Goal: Complete Application Form: Complete application form

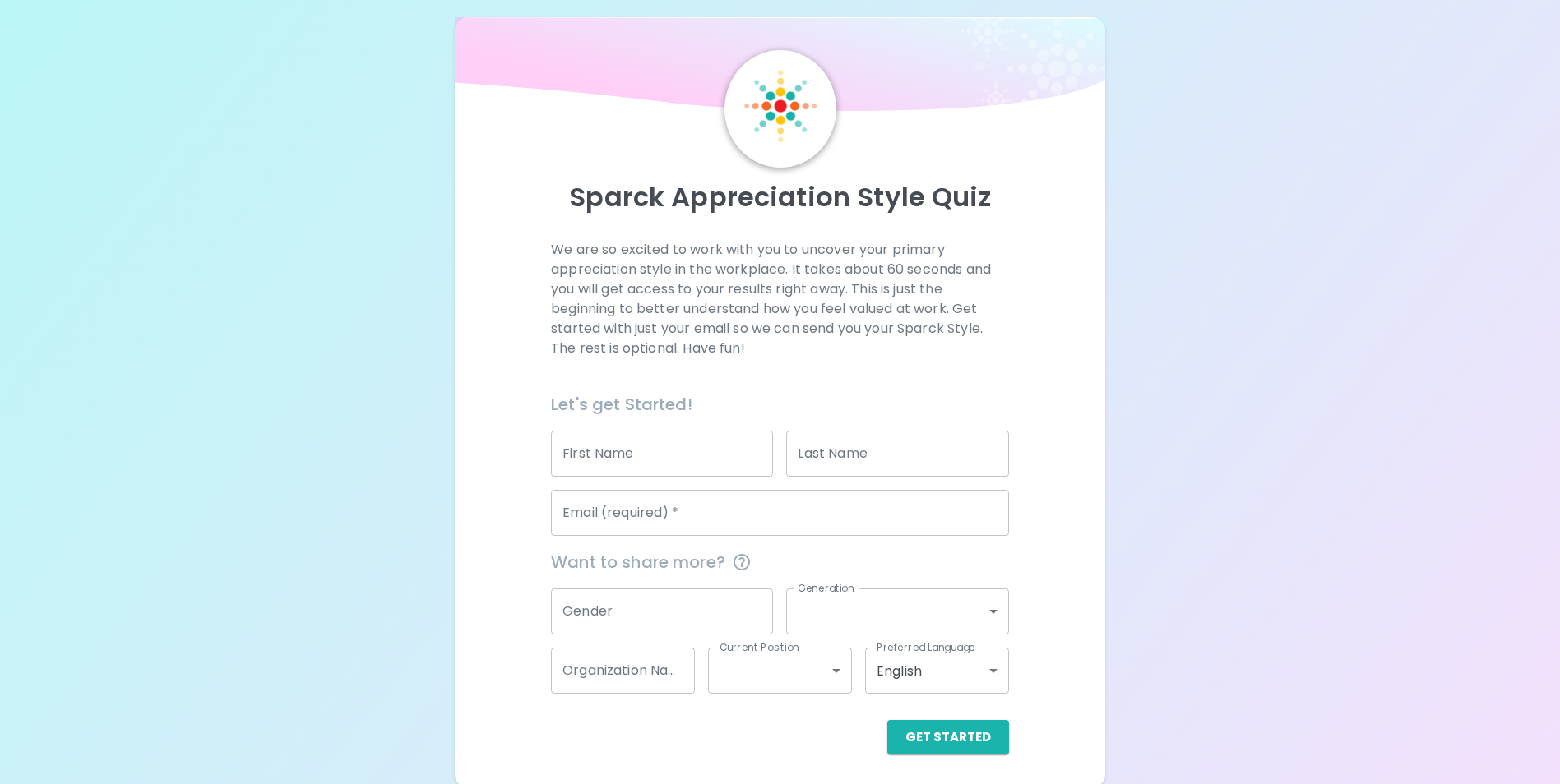
scroll to position [19, 0]
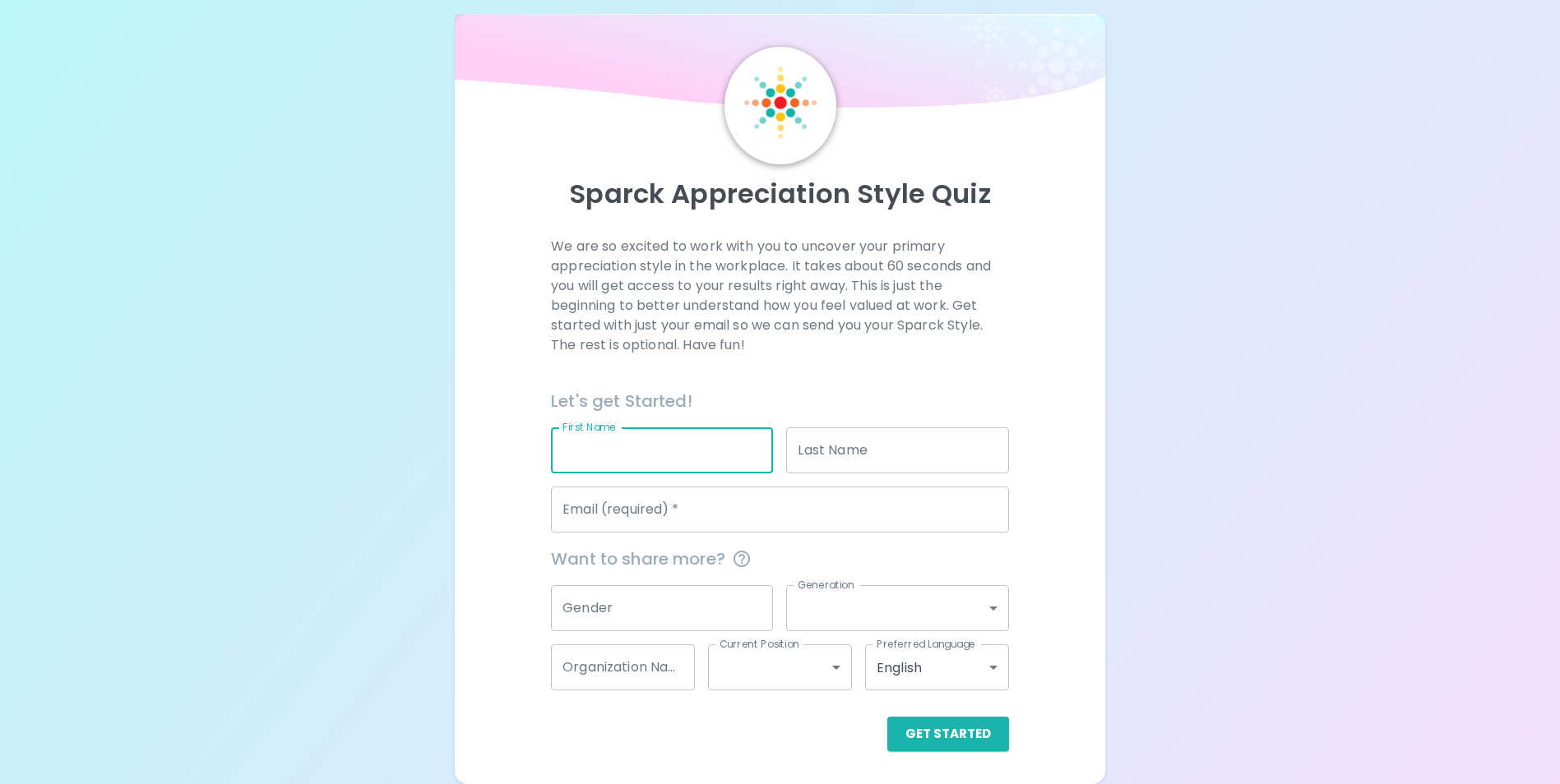
click at [611, 457] on input "First Name" at bounding box center [662, 450] width 222 height 46
type input "[PERSON_NAME]"
type input "Bias"
type input "[EMAIL_ADDRESS][DOMAIN_NAME]"
type input "Albuquerque Healthcare for the Homeless"
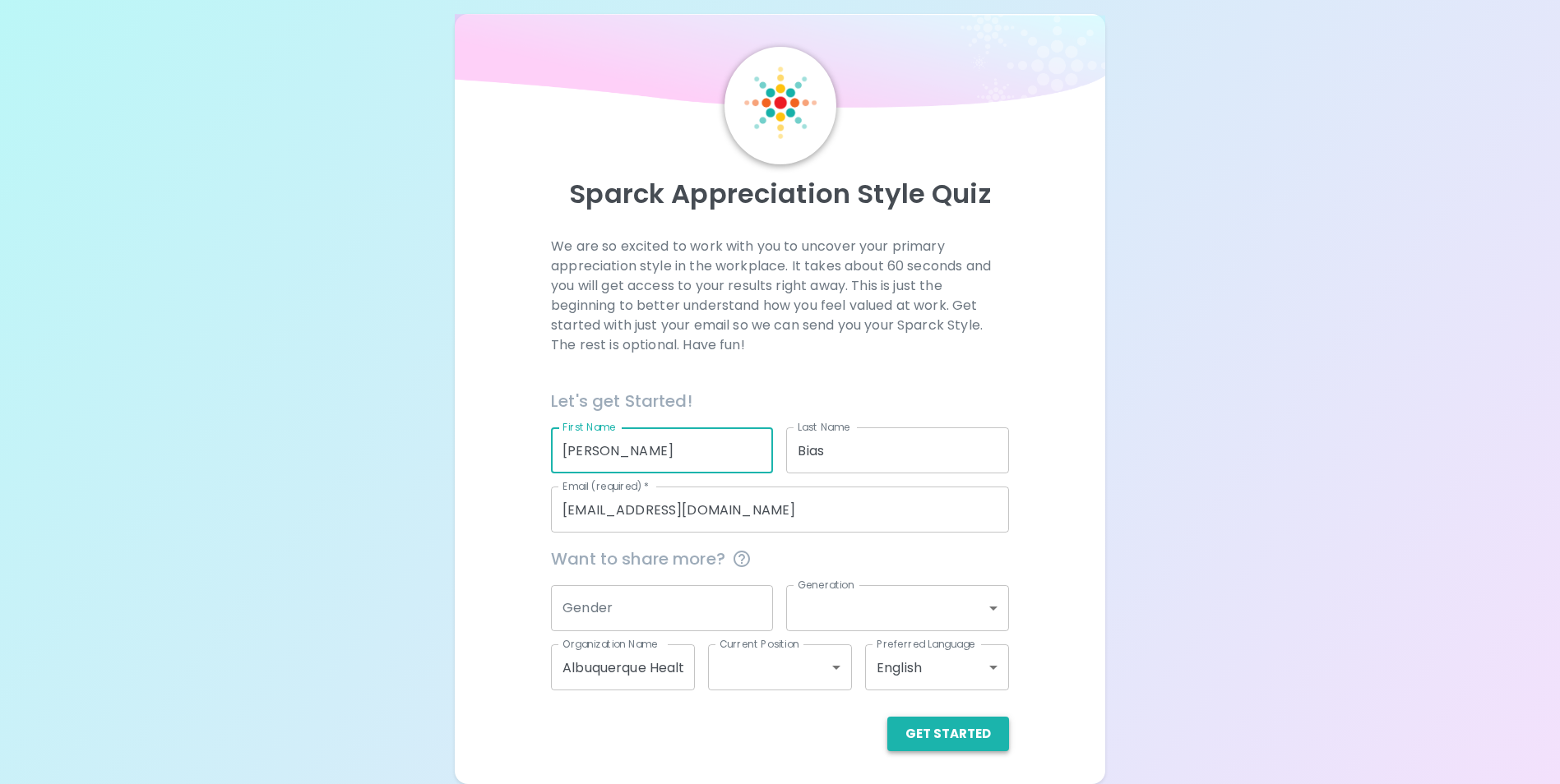
click at [981, 743] on button "Get Started" at bounding box center [948, 734] width 122 height 35
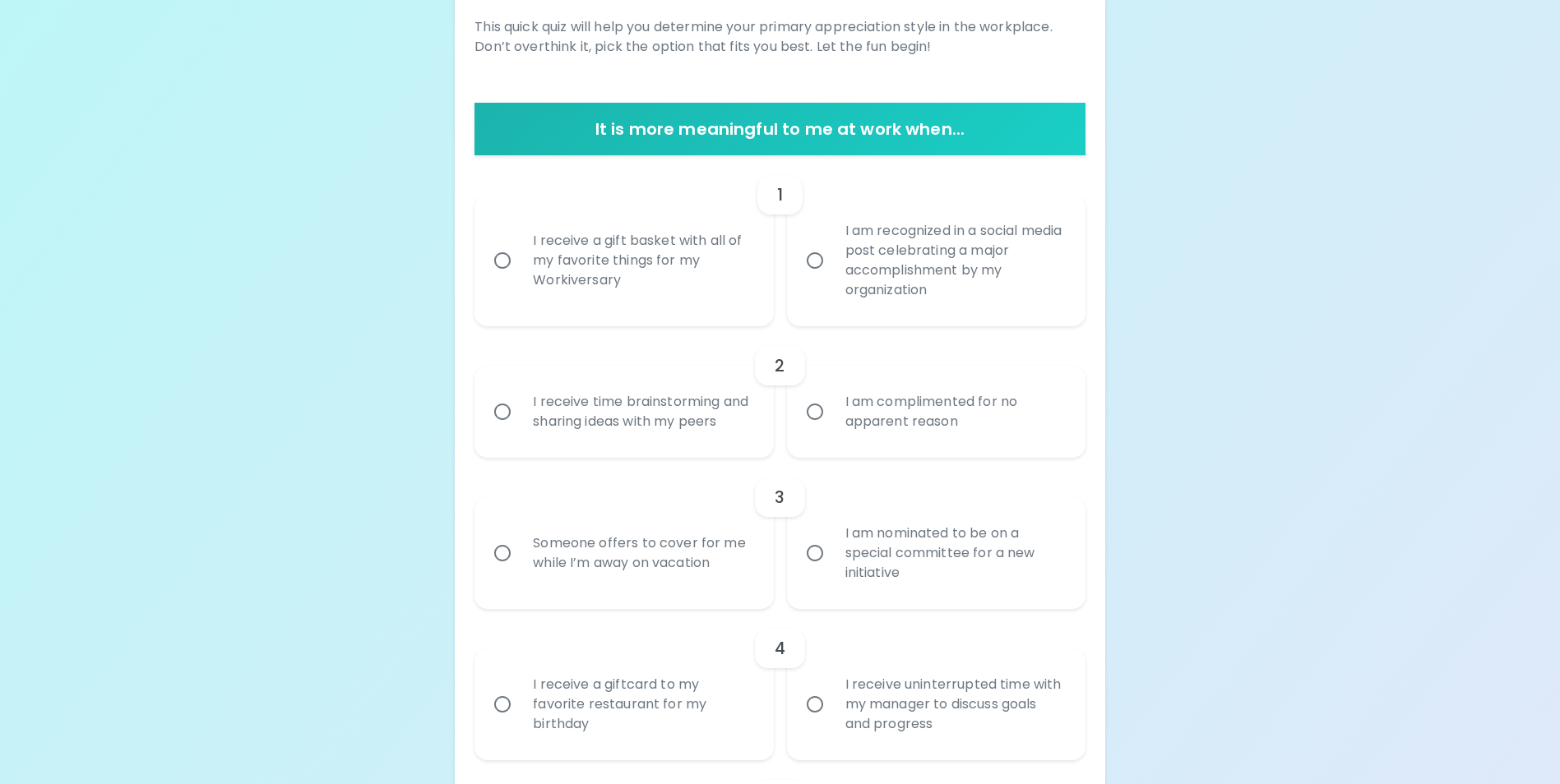
scroll to position [266, 0]
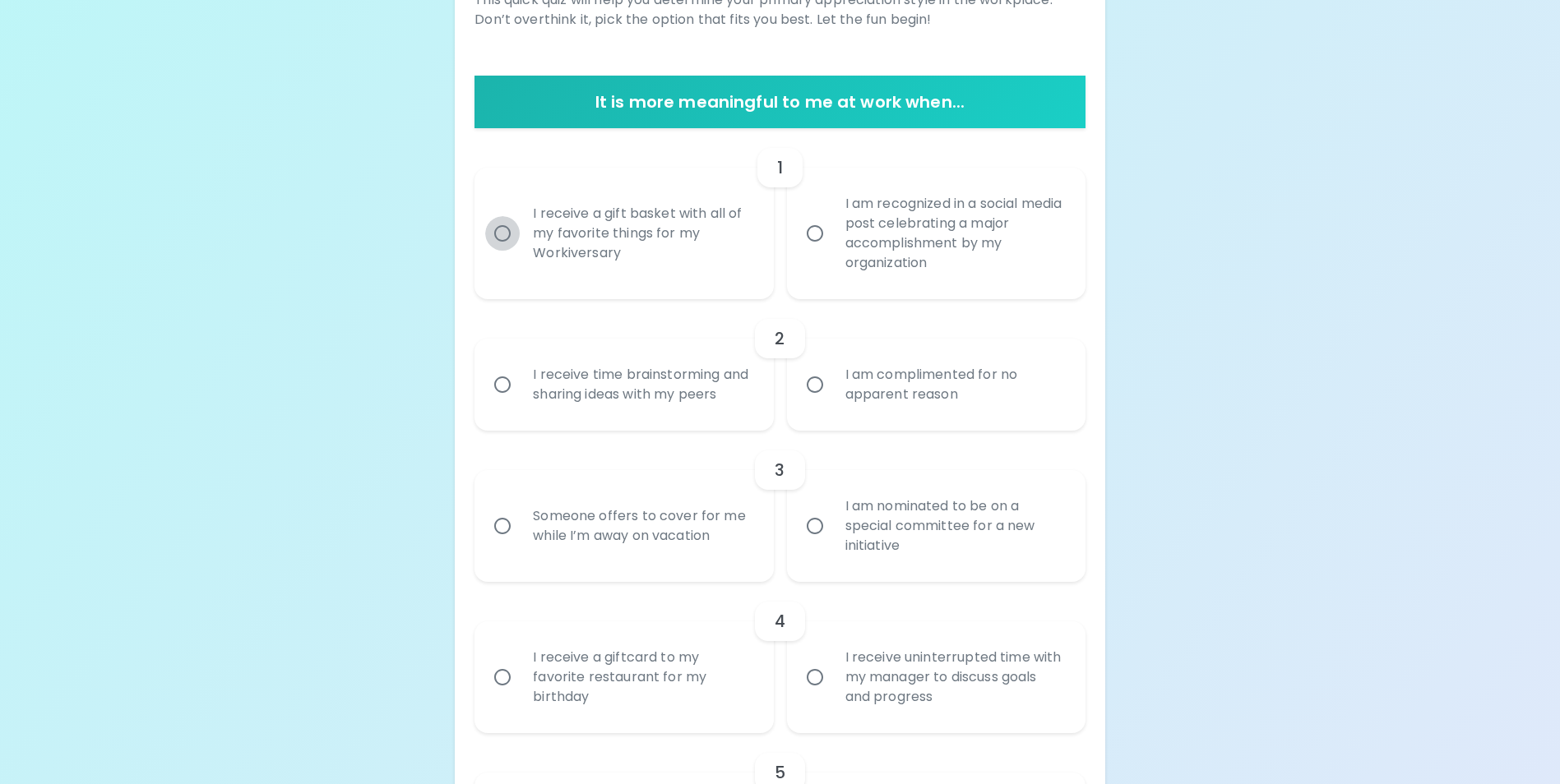
click at [510, 238] on input "I receive a gift basket with all of my favorite things for my Workiversary" at bounding box center [502, 234] width 35 height 35
radio input "true"
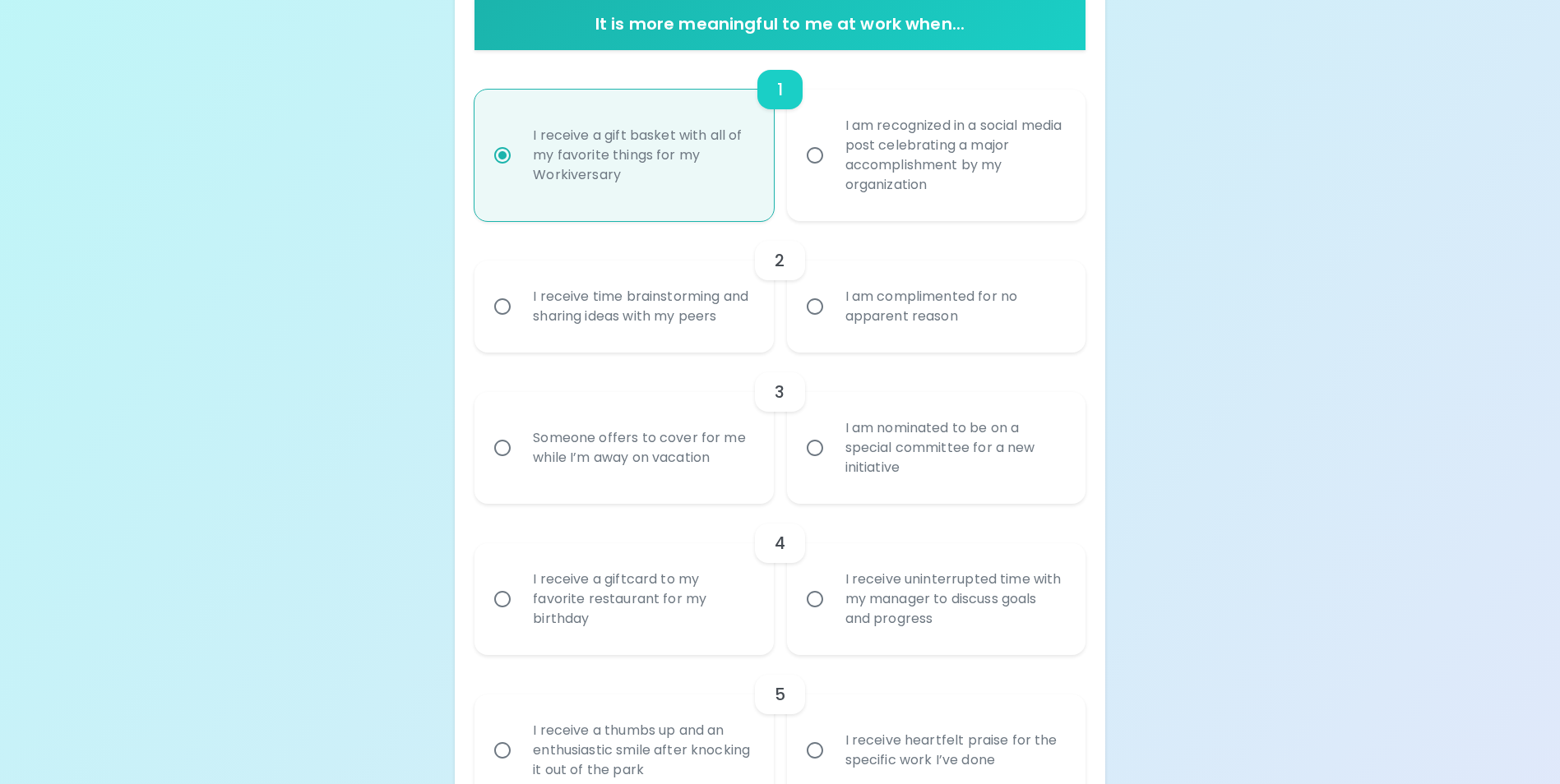
scroll to position [397, 0]
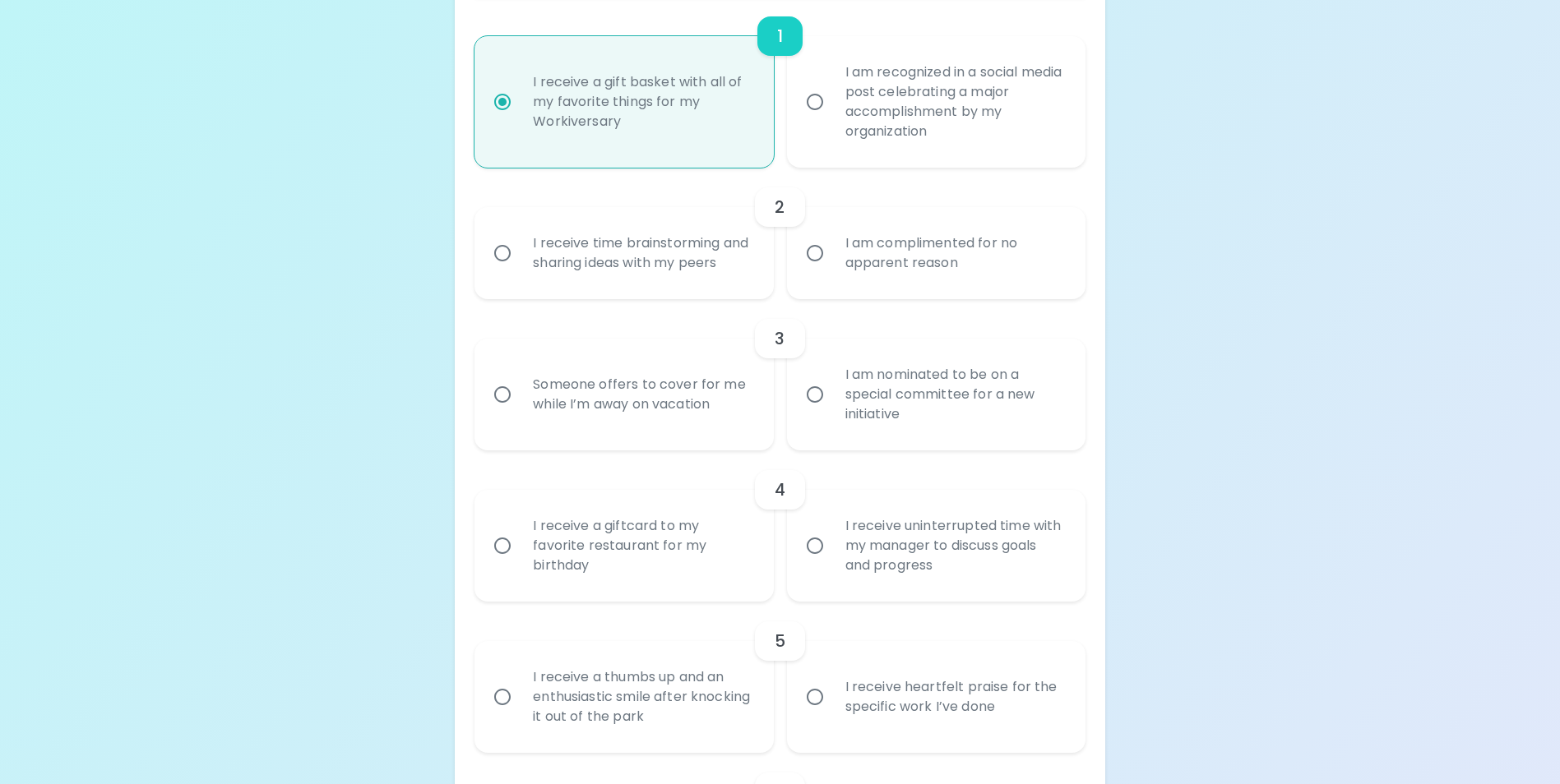
click at [701, 261] on div "I receive time brainstorming and sharing ideas with my peers" at bounding box center [641, 253] width 244 height 79
click at [519, 261] on input "I receive time brainstorming and sharing ideas with my peers" at bounding box center [502, 253] width 35 height 35
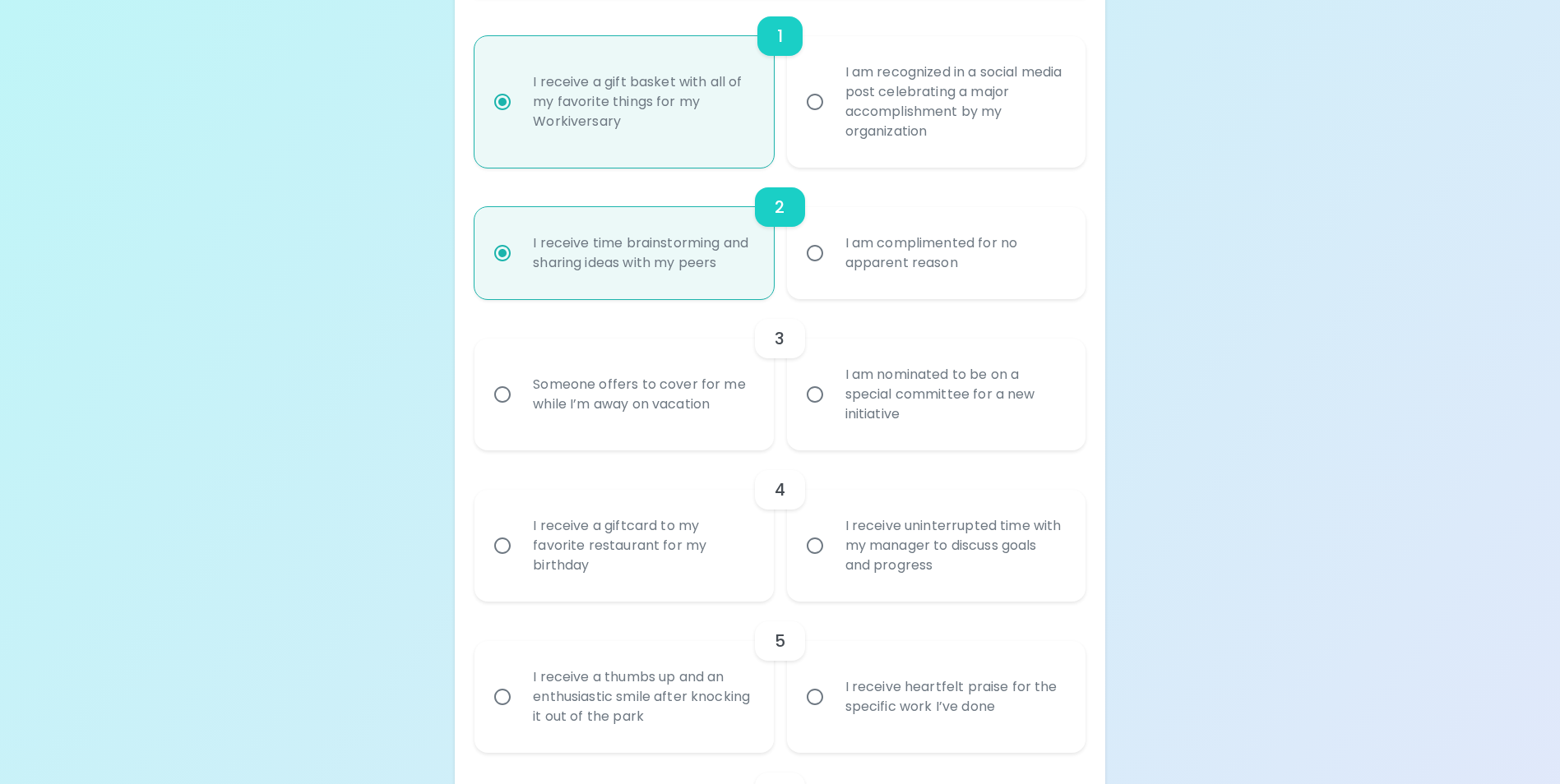
scroll to position [529, 0]
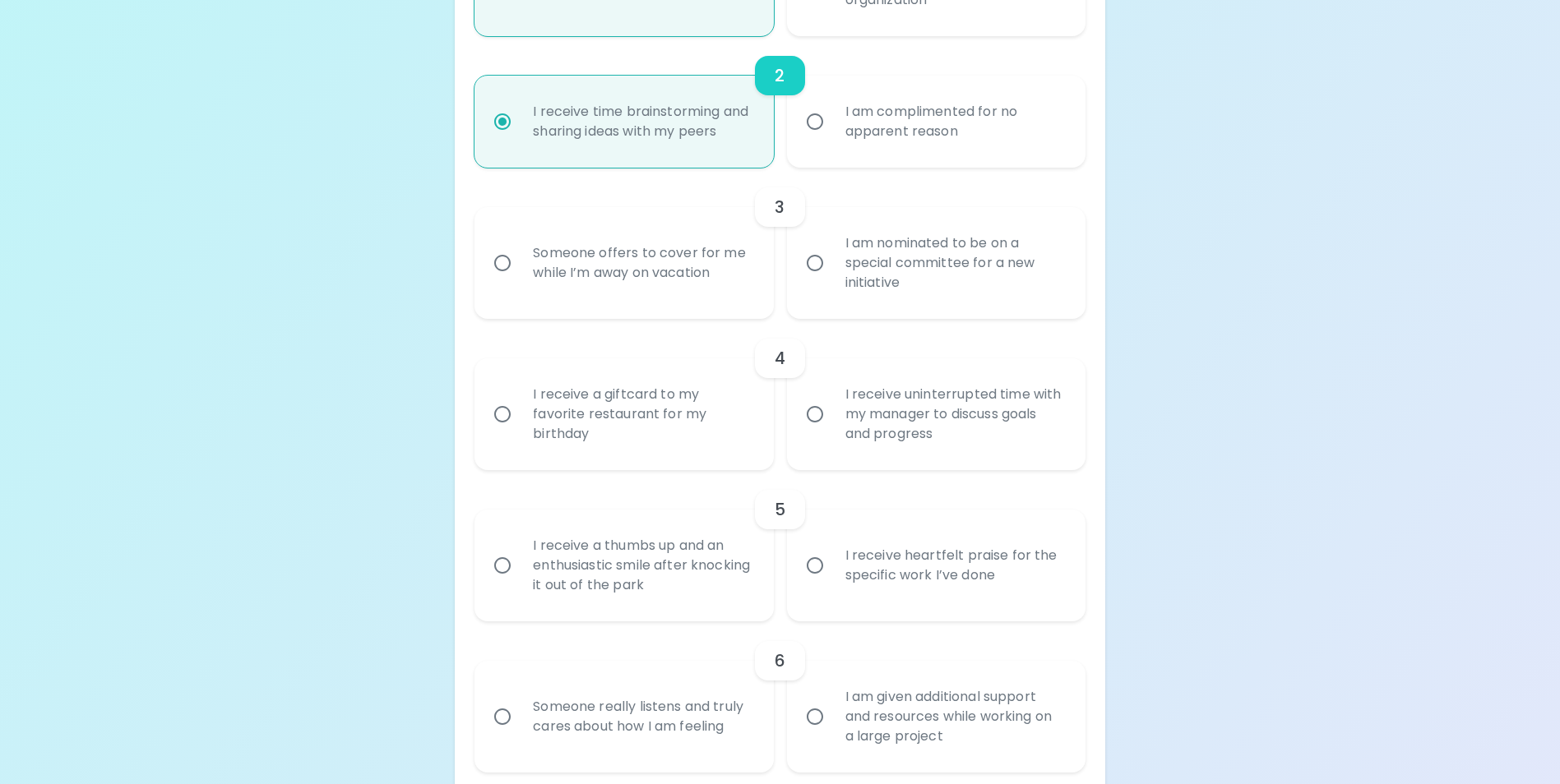
radio input "true"
click at [596, 281] on div "Someone offers to cover for me while I’m away on vacation" at bounding box center [641, 263] width 244 height 79
click at [519, 280] on input "Someone offers to cover for me while I’m away on vacation" at bounding box center [502, 263] width 35 height 35
radio input "false"
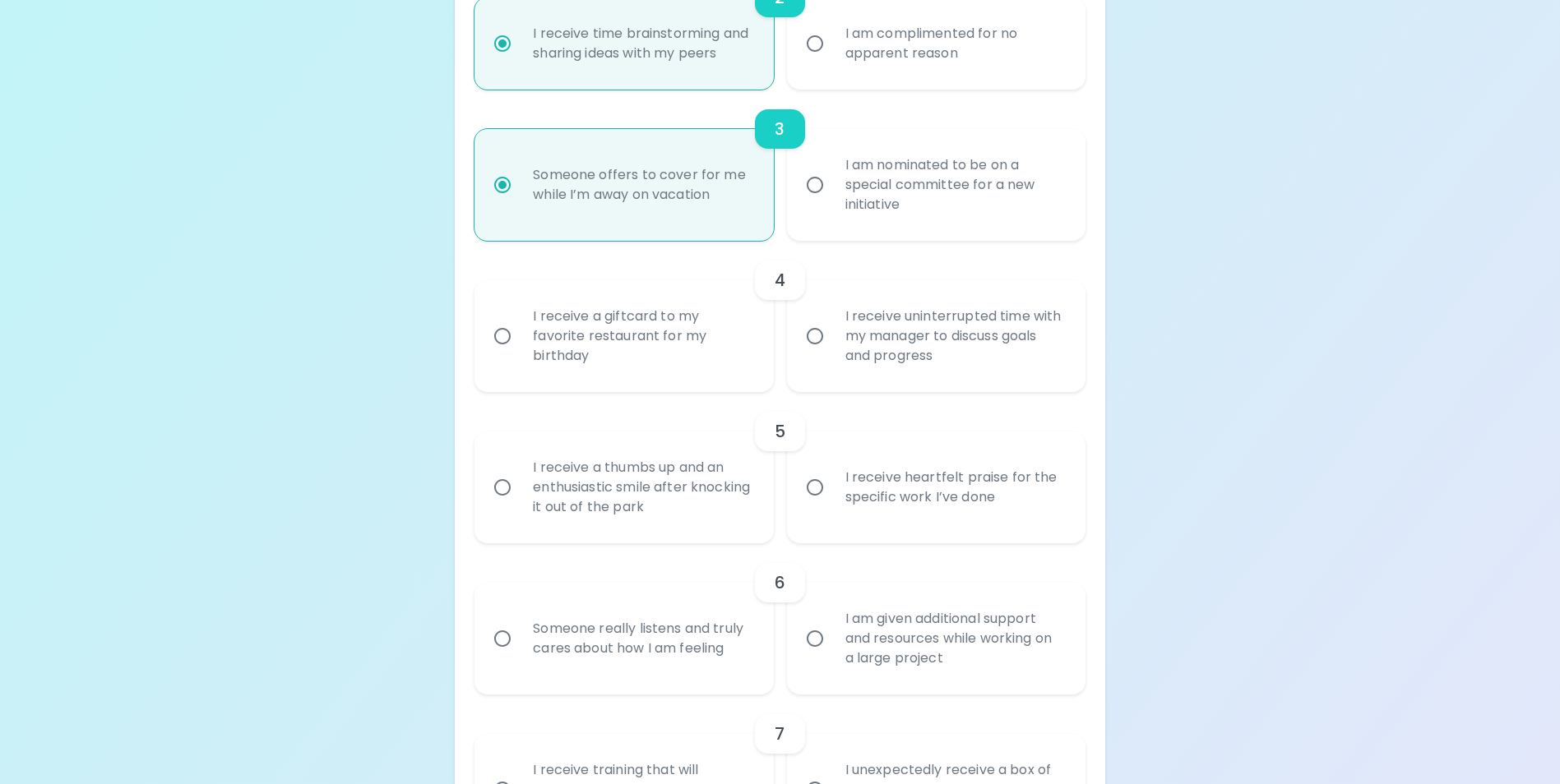
scroll to position [660, 0]
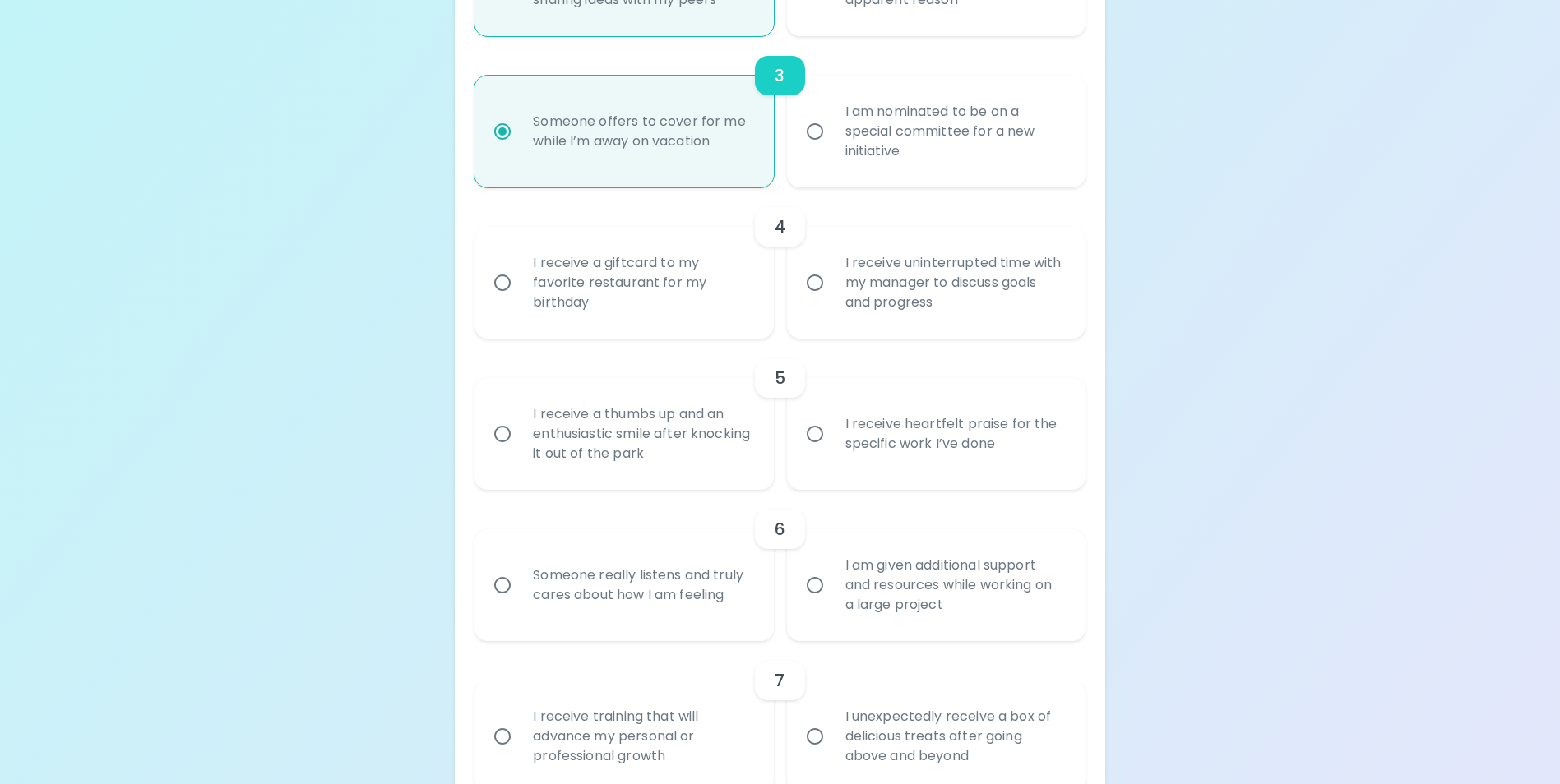
radio input "true"
click at [989, 317] on div "I receive uninterrupted time with my manager to discuss goals and progress" at bounding box center [954, 283] width 244 height 98
click at [832, 300] on input "I receive uninterrupted time with my manager to discuss goals and progress" at bounding box center [815, 283] width 35 height 35
radio input "false"
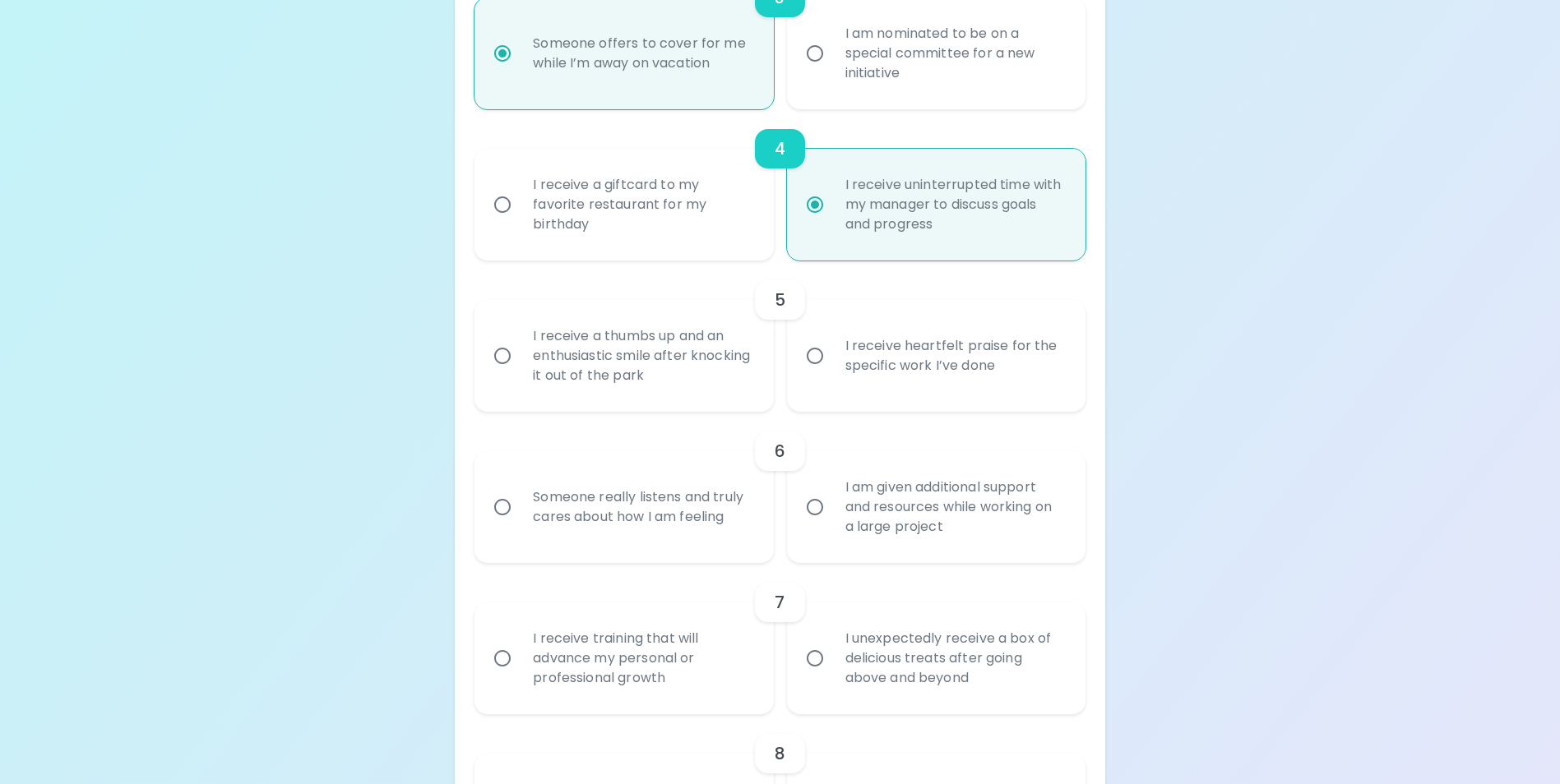
scroll to position [791, 0]
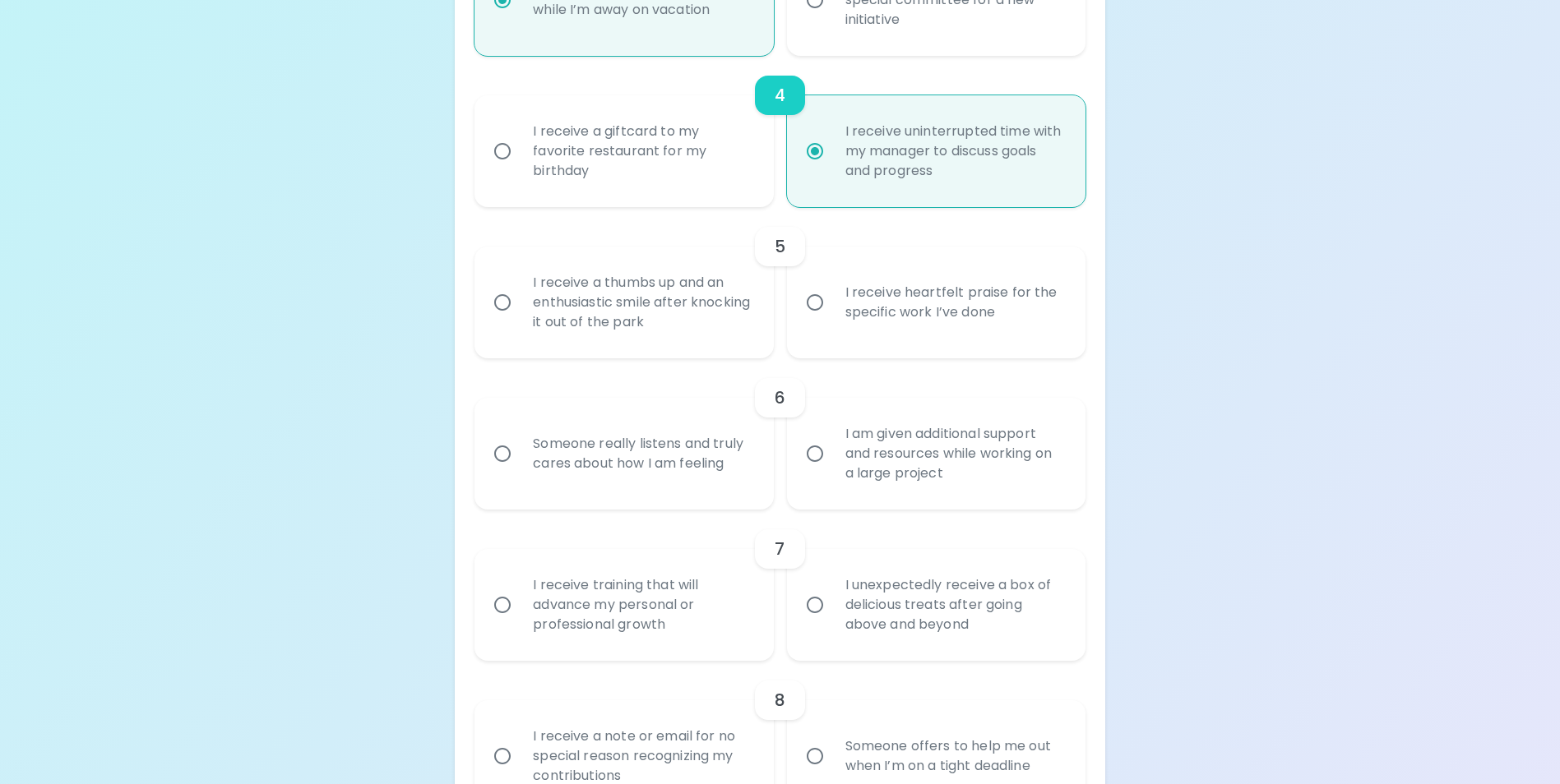
radio input "true"
click at [1026, 337] on div "I receive heartfelt praise for the specific work I’ve done" at bounding box center [954, 303] width 244 height 79
click at [832, 320] on input "I receive heartfelt praise for the specific work I’ve done" at bounding box center [815, 303] width 35 height 35
radio input "false"
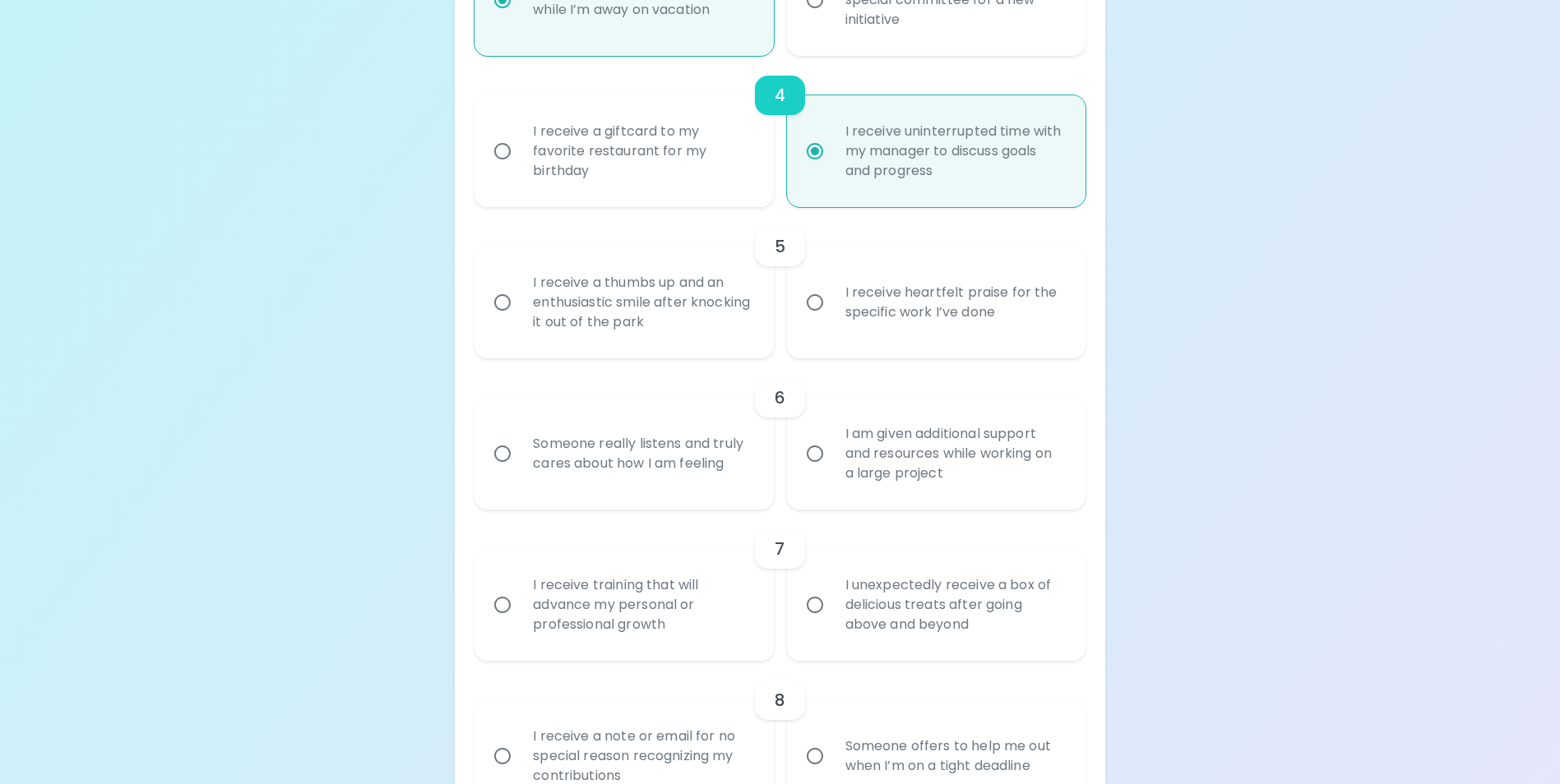
radio input "false"
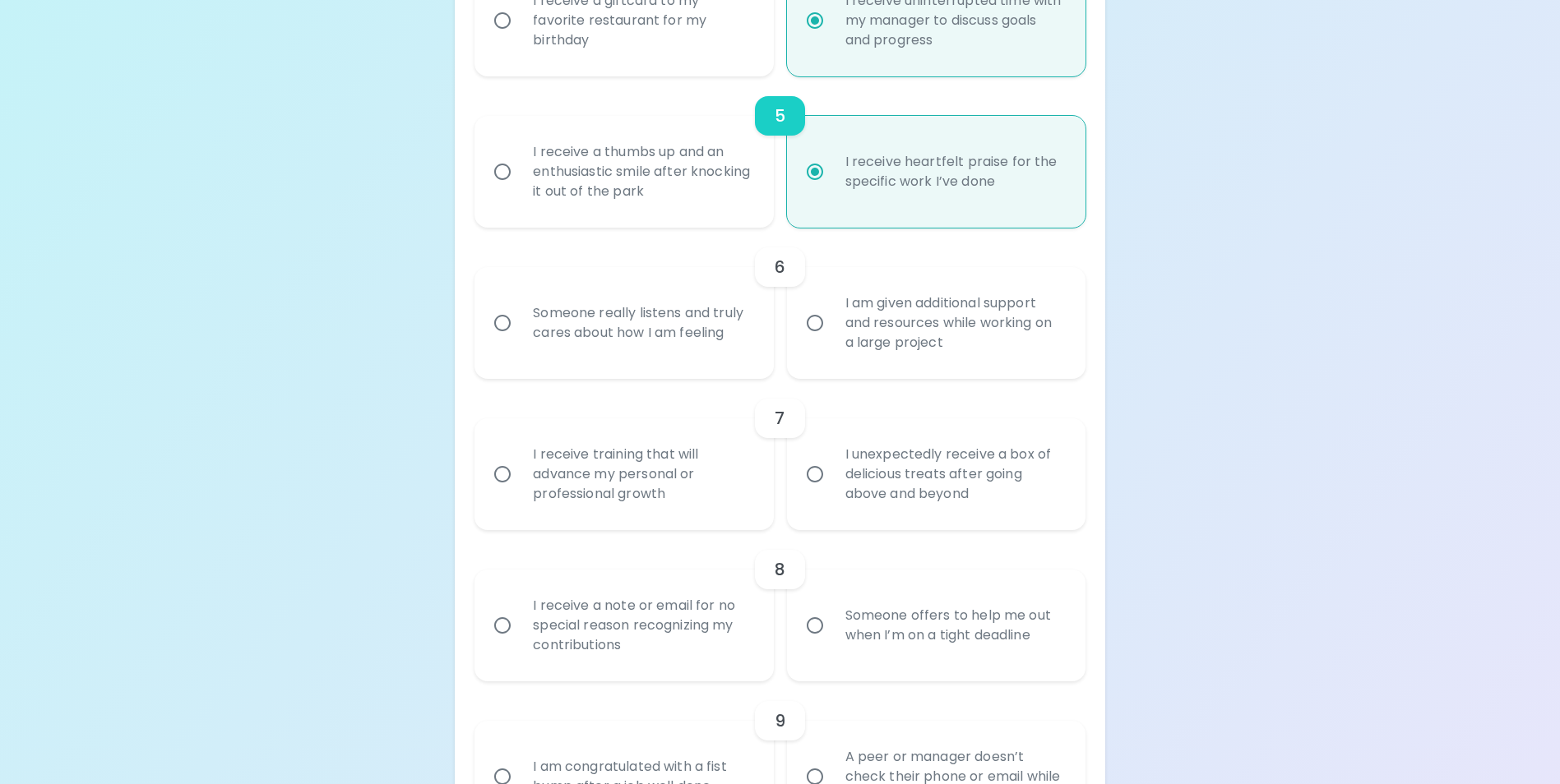
scroll to position [923, 0]
radio input "true"
click at [956, 347] on div "I am given additional support and resources while working on a large project" at bounding box center [954, 322] width 244 height 98
click at [832, 339] on input "I am given additional support and resources while working on a large project" at bounding box center [815, 322] width 35 height 35
radio input "false"
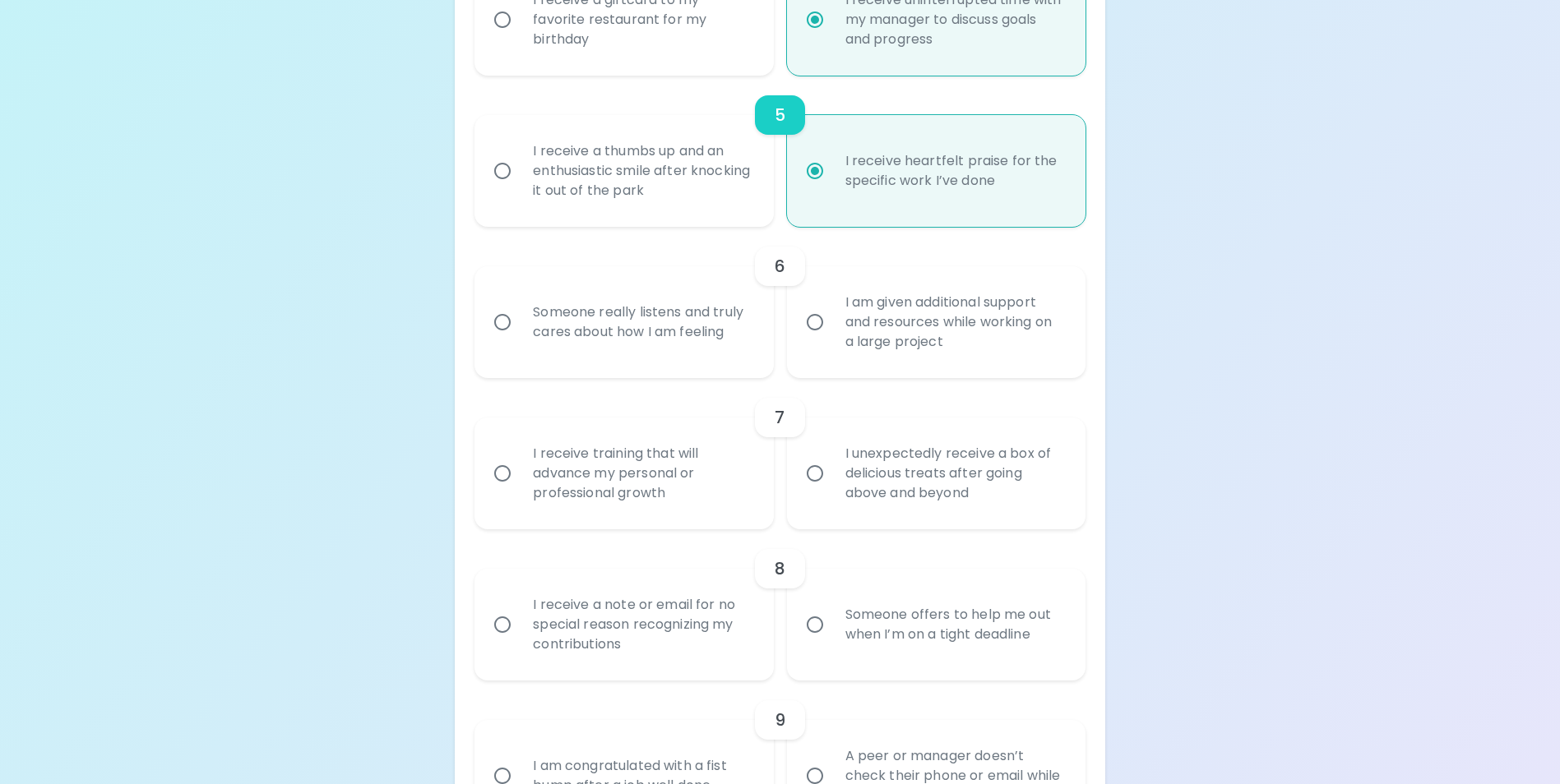
radio input "false"
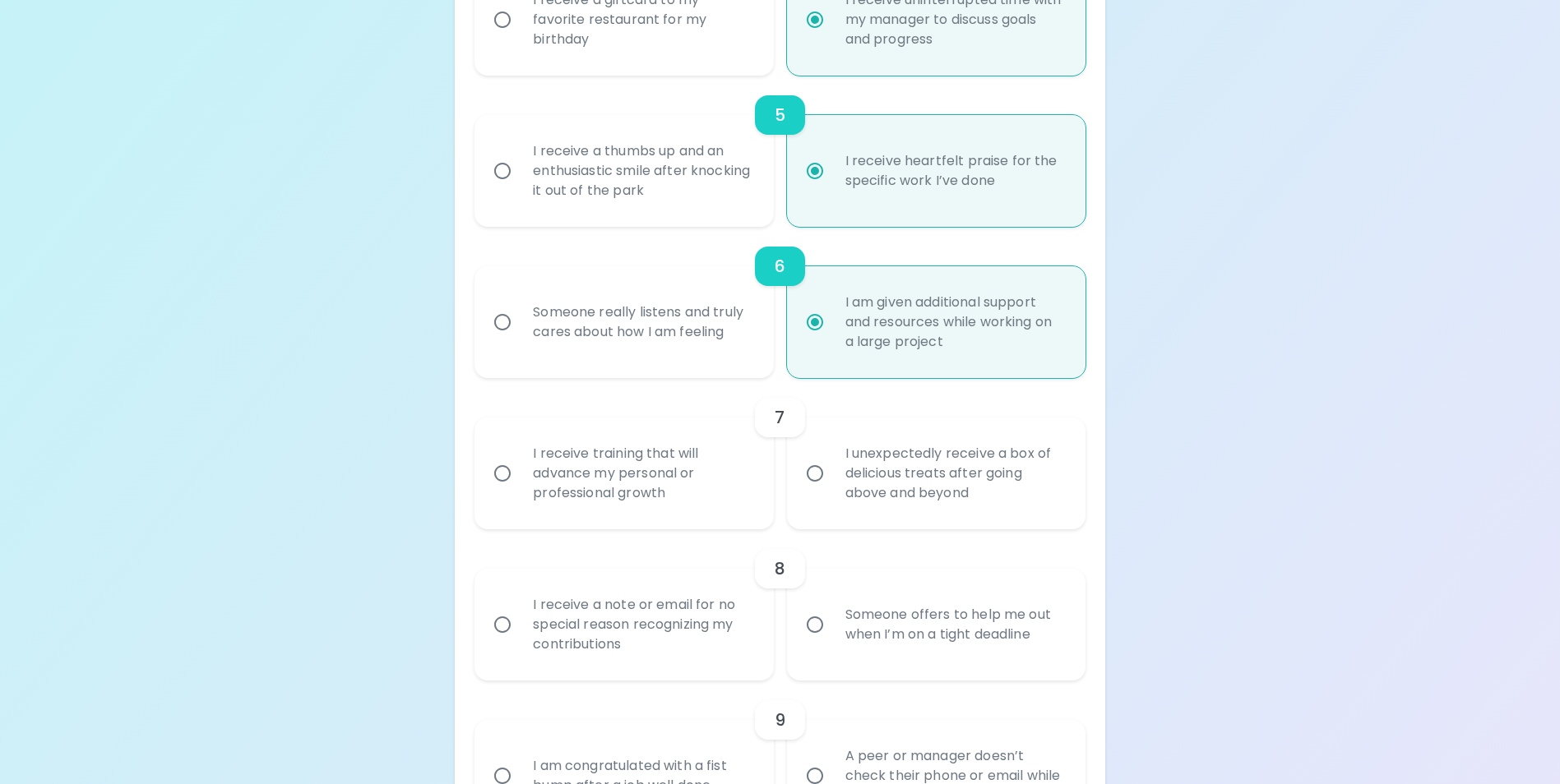
scroll to position [1054, 0]
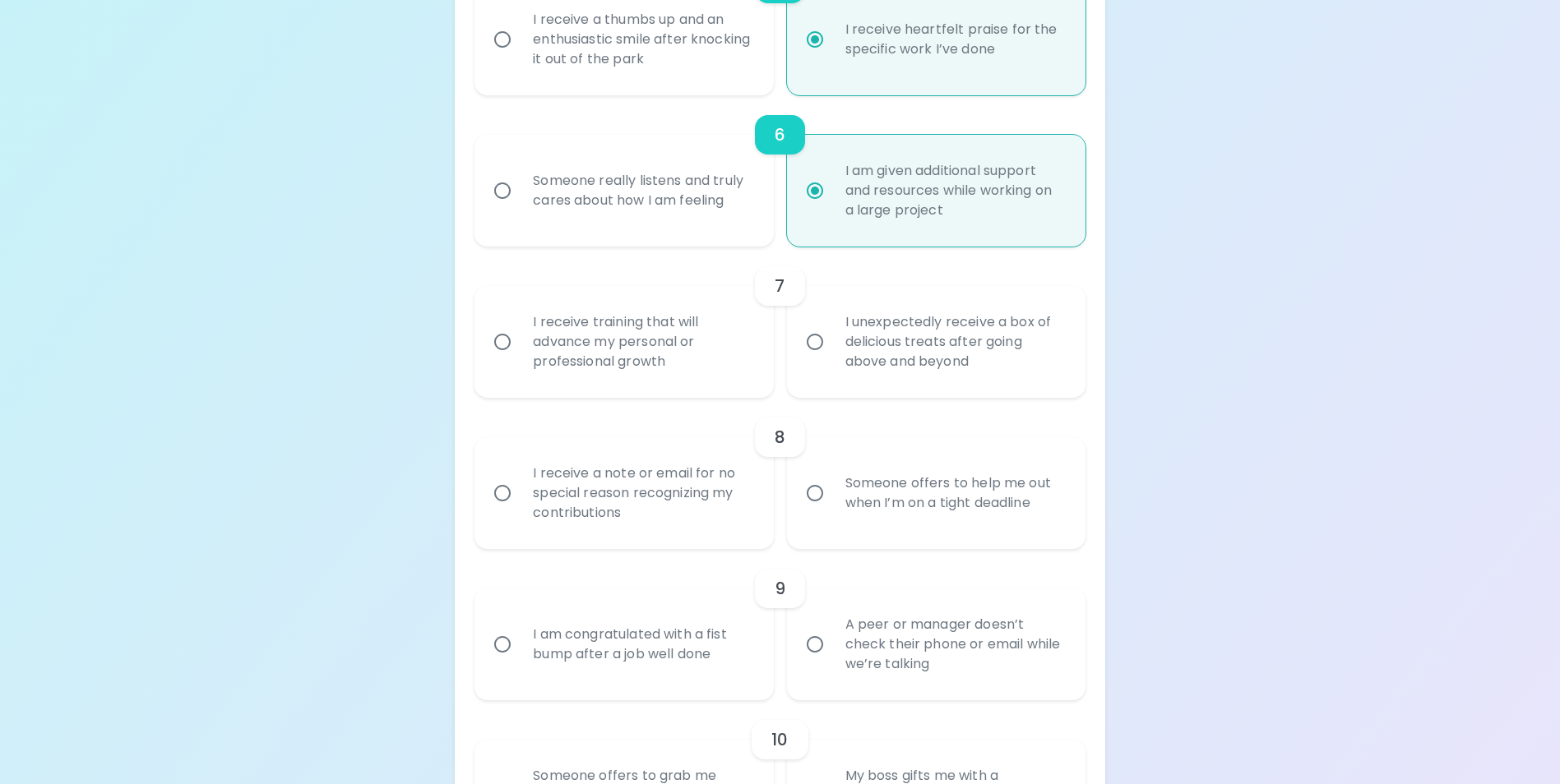
radio input "true"
click at [633, 346] on div "I receive training that will advance my personal or professional growth" at bounding box center [641, 342] width 244 height 98
click at [519, 346] on input "I receive training that will advance my personal or professional growth" at bounding box center [502, 342] width 35 height 35
radio input "false"
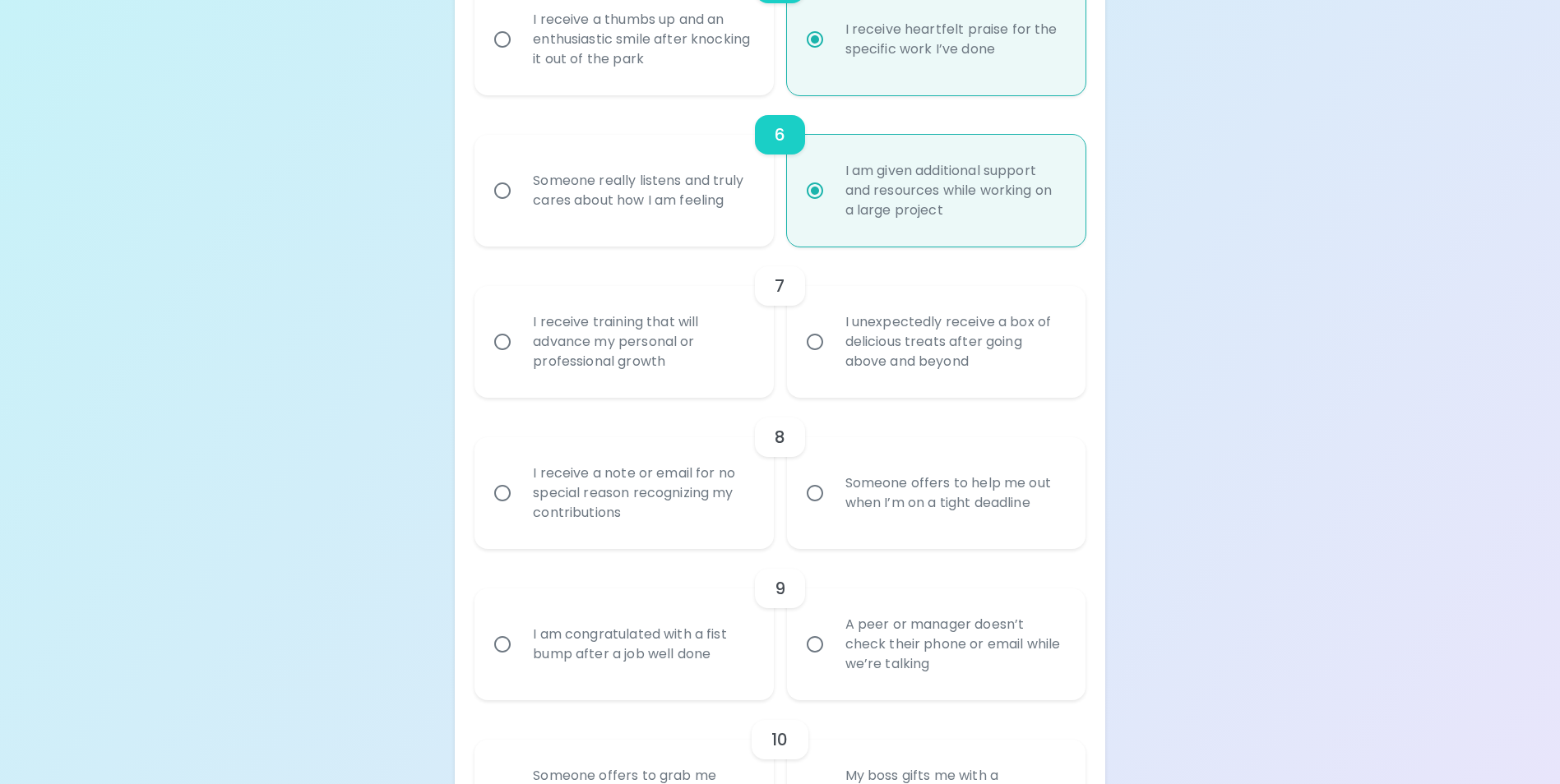
radio input "false"
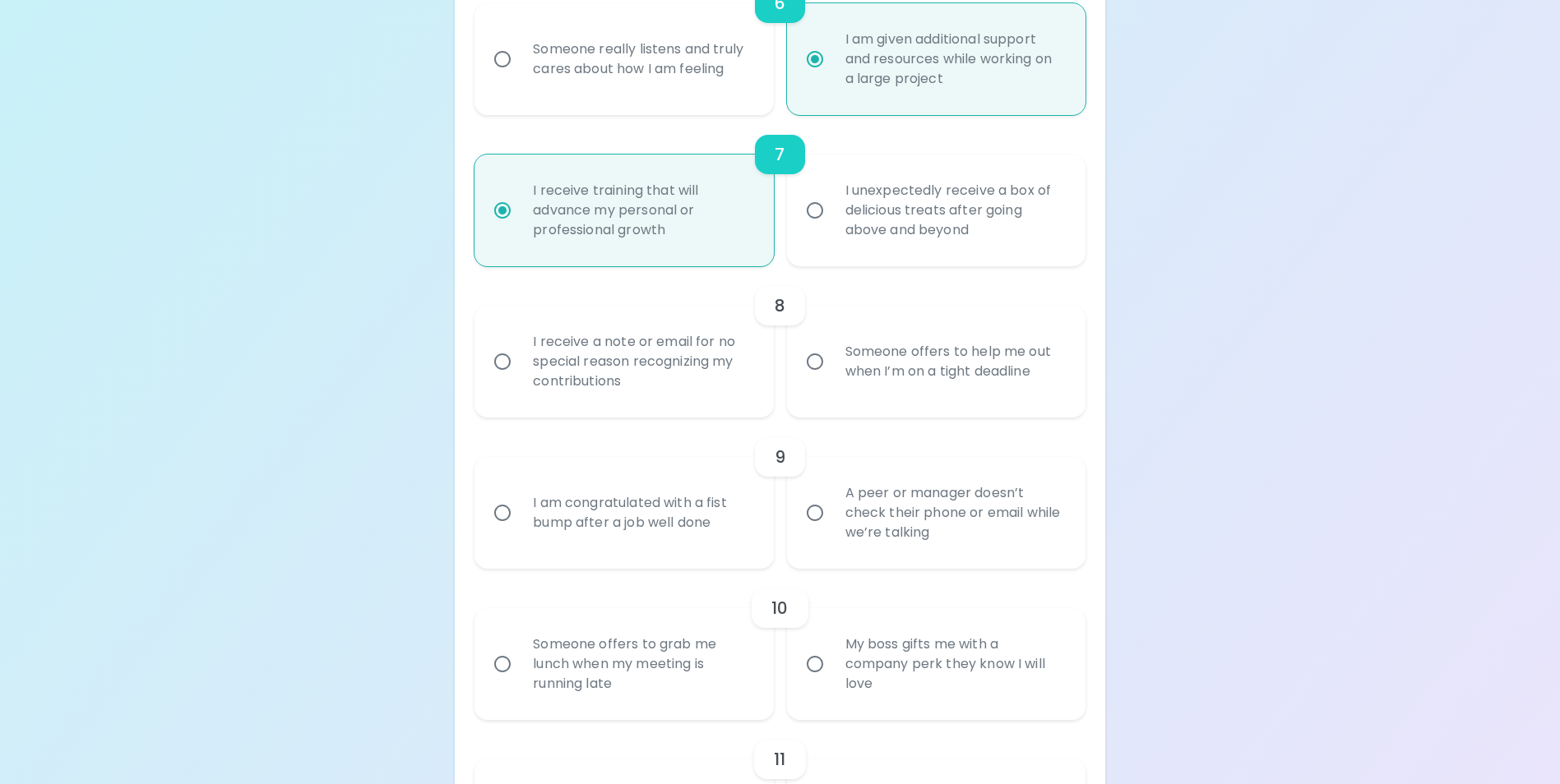
scroll to position [1268, 0]
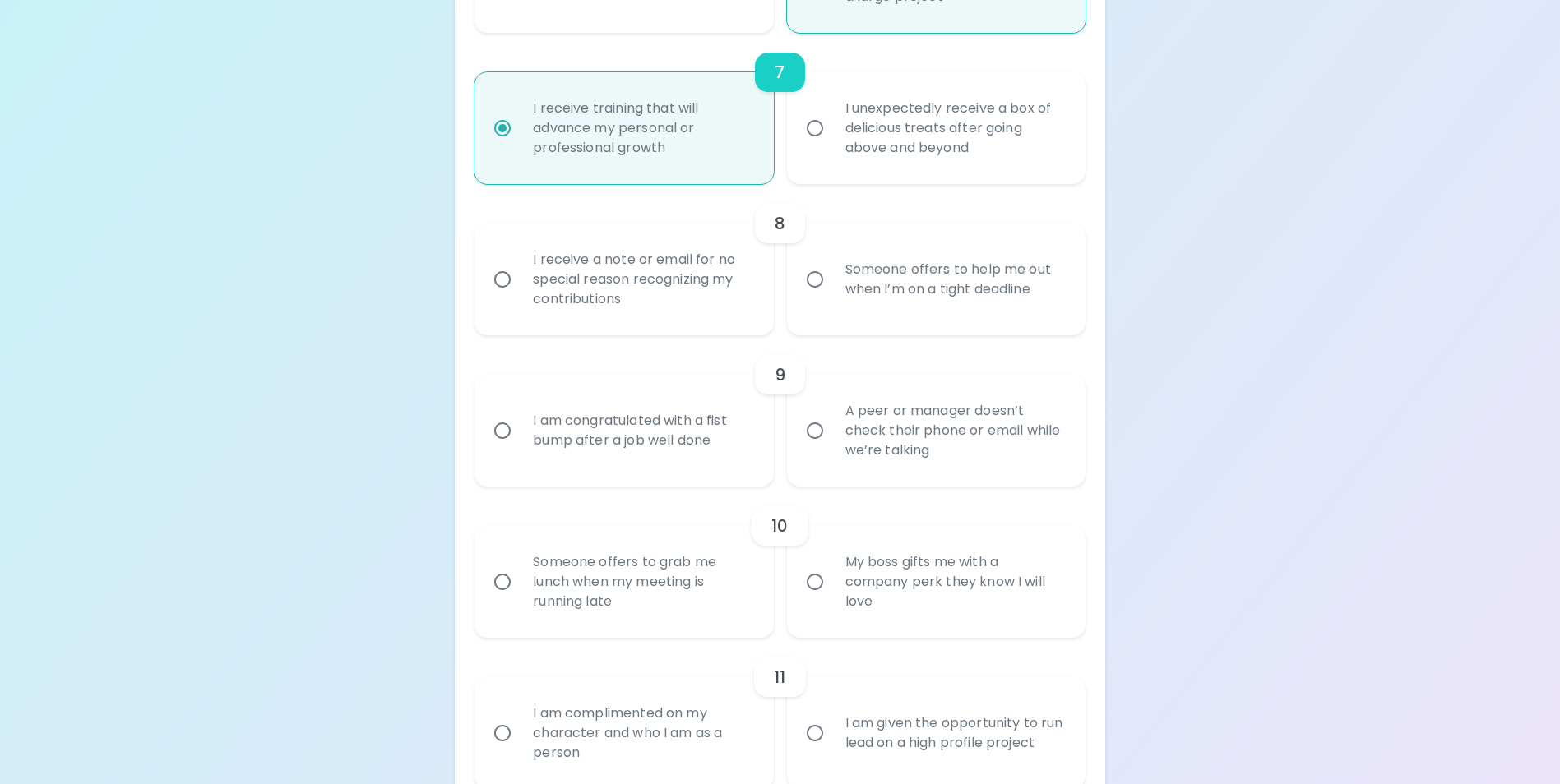
radio input "true"
click at [876, 285] on div "Someone offers to help me out when I’m on a tight deadline" at bounding box center [954, 279] width 244 height 79
click at [832, 285] on input "Someone offers to help me out when I’m on a tight deadline" at bounding box center [815, 279] width 35 height 35
radio input "false"
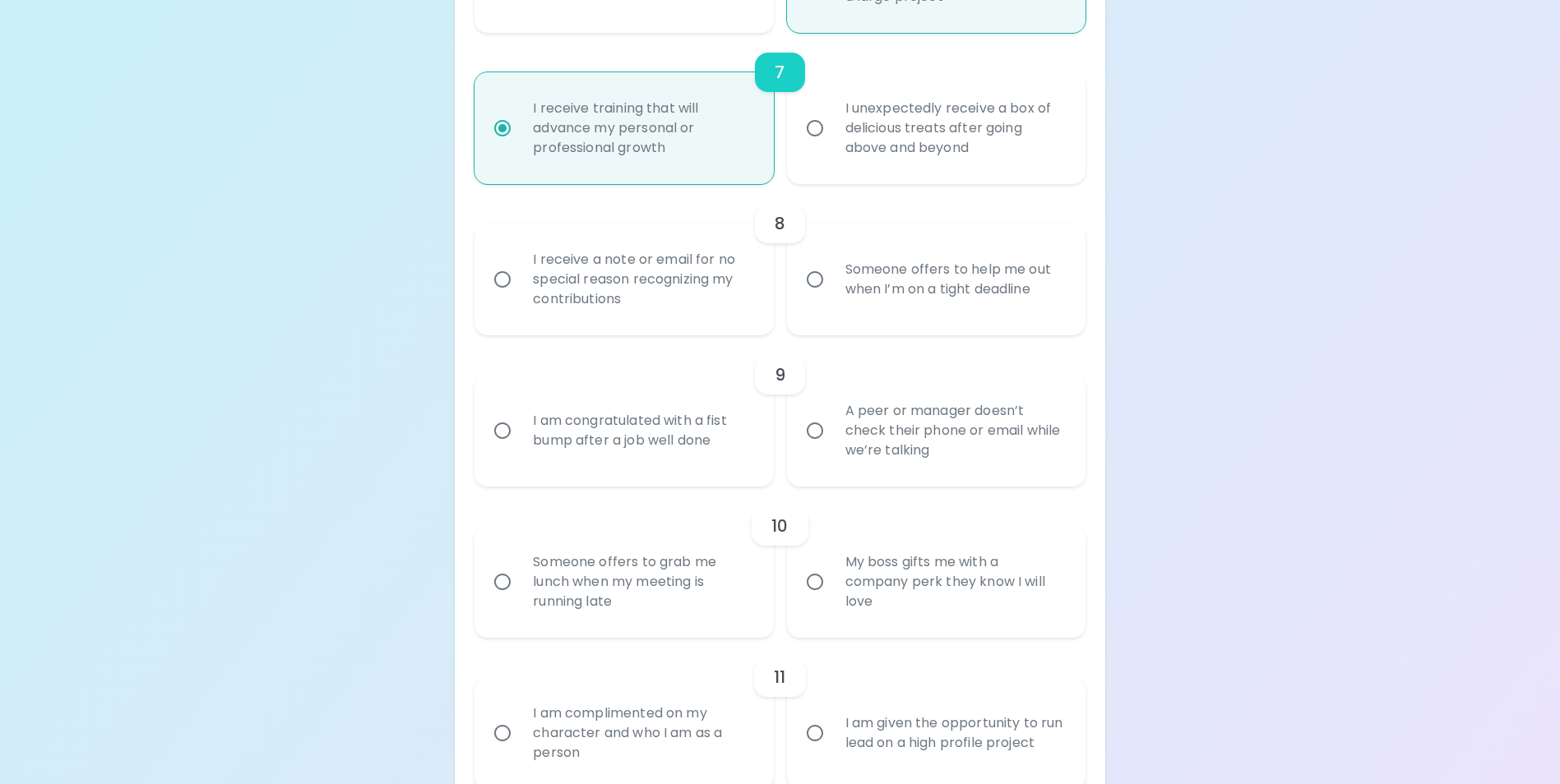
radio input "false"
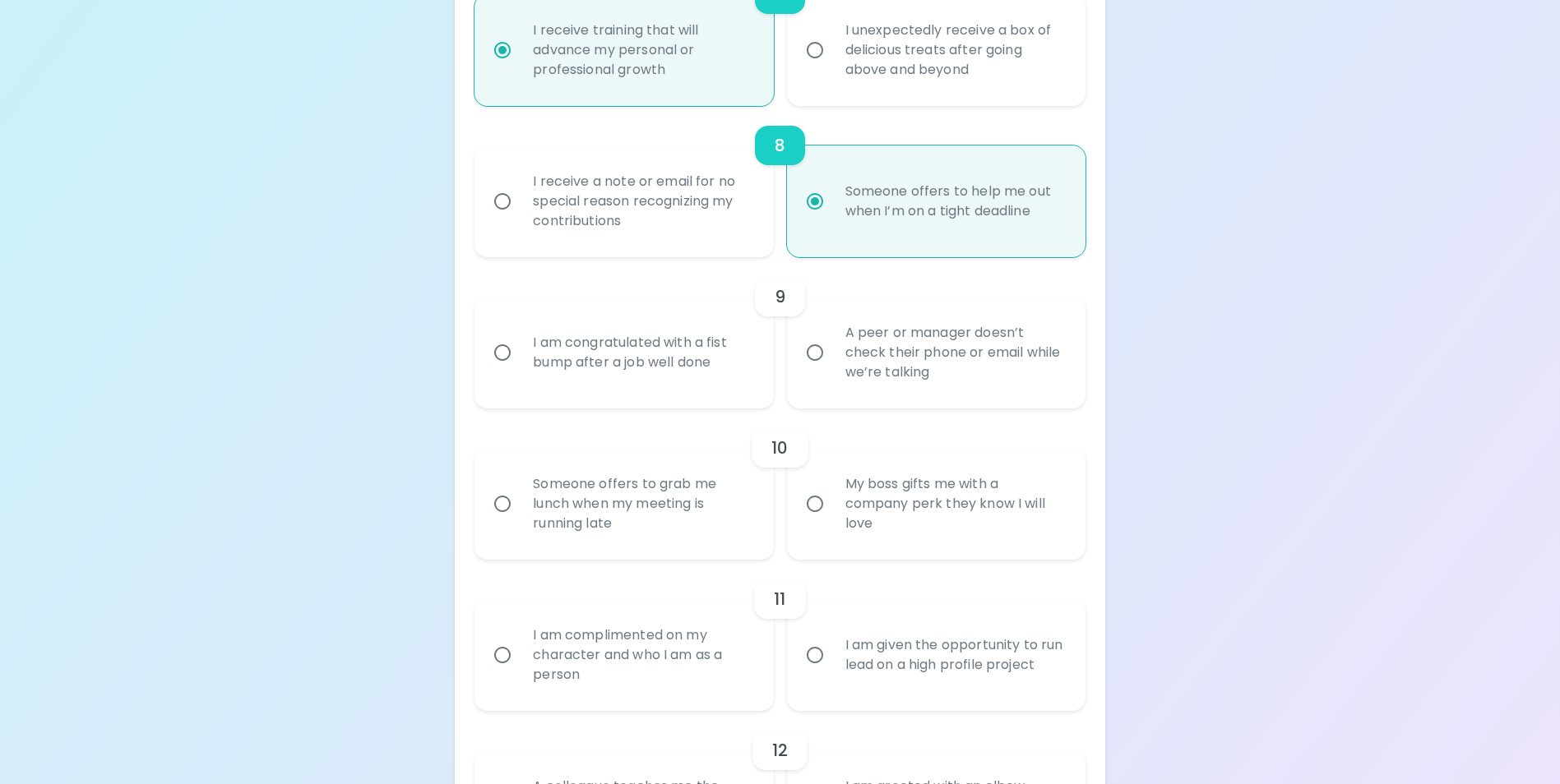
scroll to position [1400, 0]
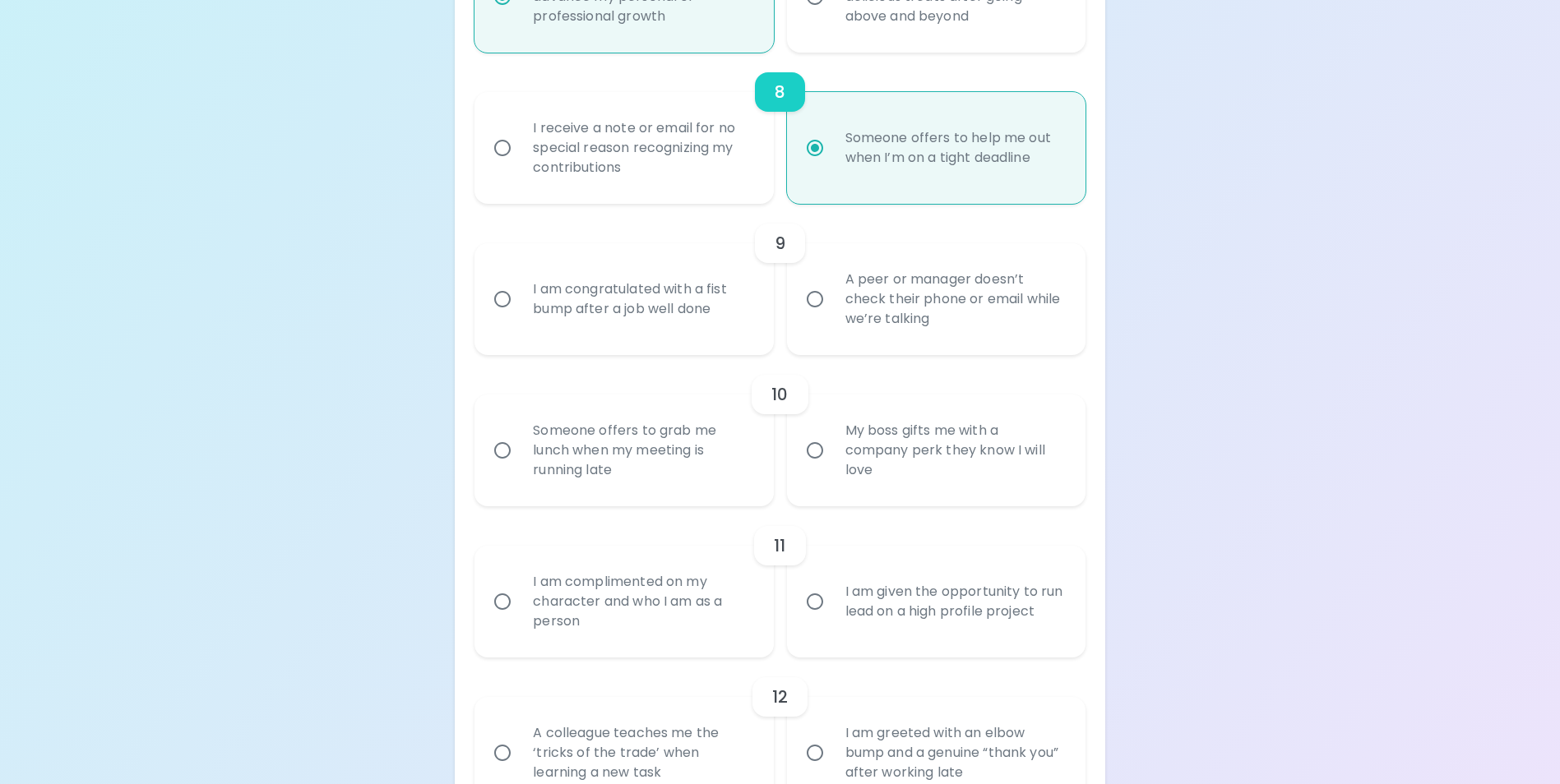
radio input "true"
click at [720, 322] on div "I am congratulated with a fist bump after a job well done" at bounding box center [641, 299] width 244 height 79
click at [519, 317] on input "I am congratulated with a fist bump after a job well done" at bounding box center [502, 299] width 35 height 35
radio input "false"
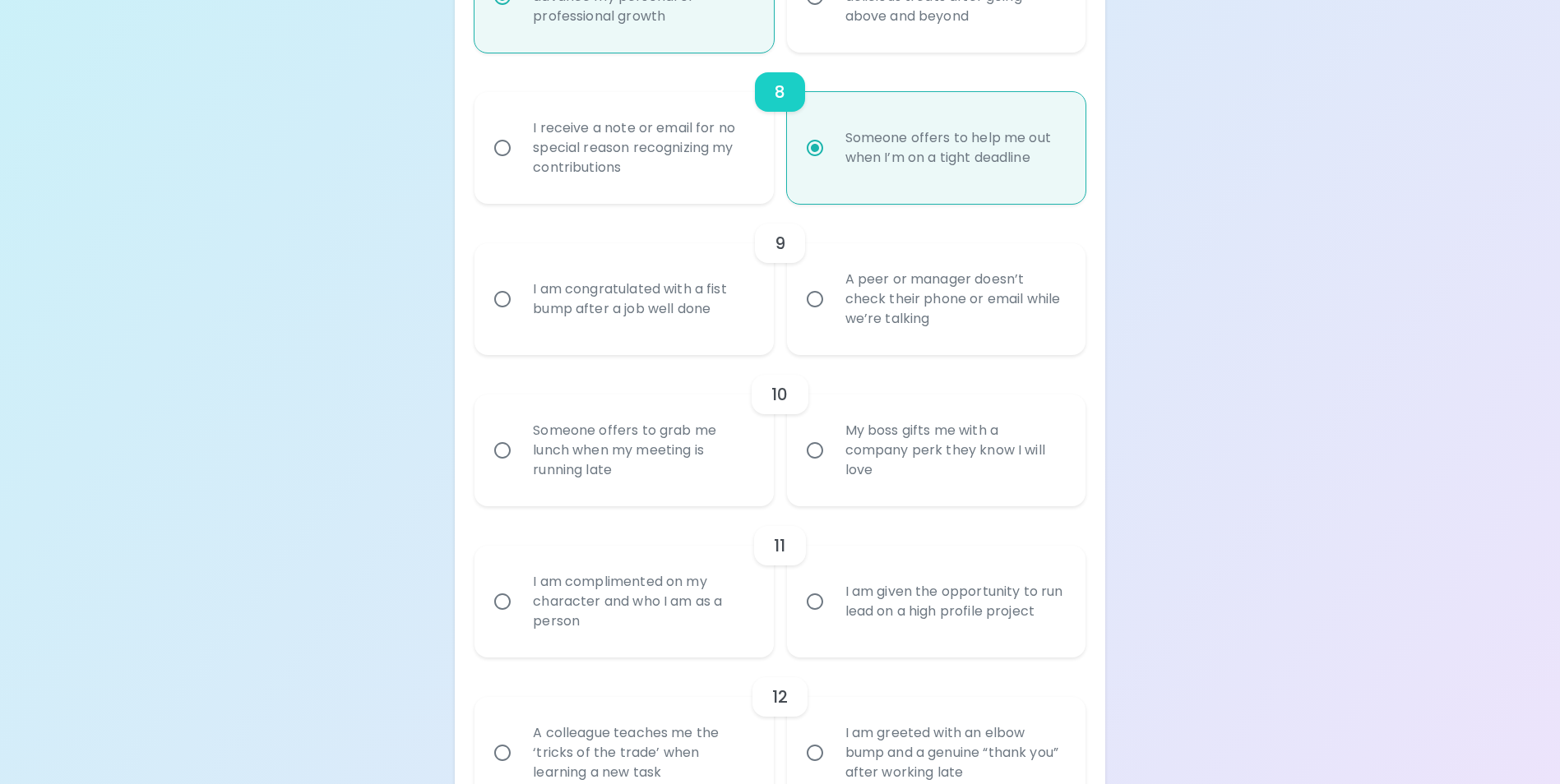
radio input "false"
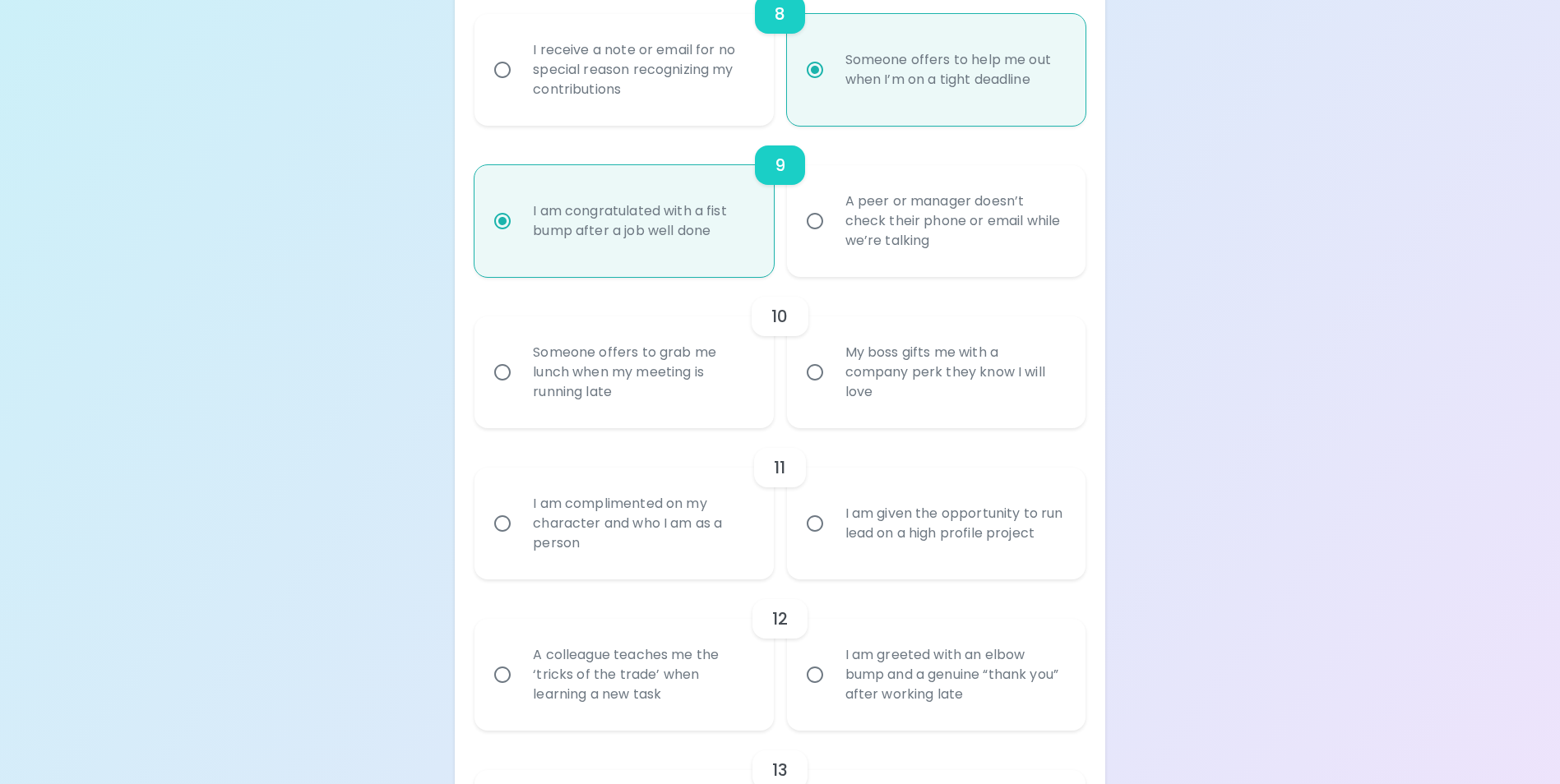
scroll to position [1531, 0]
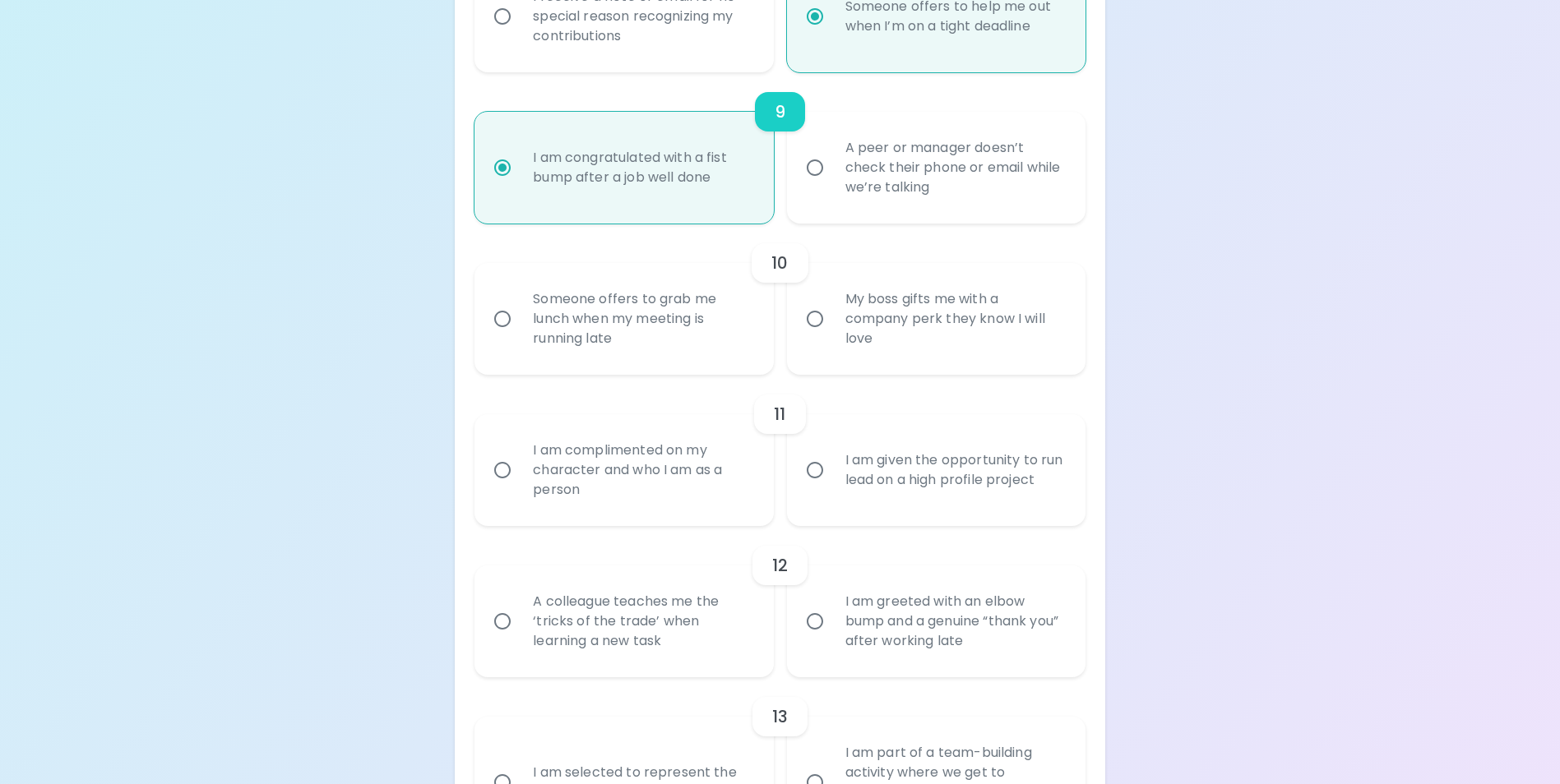
radio input "true"
click at [664, 345] on div "Someone offers to grab me lunch when my meeting is running late" at bounding box center [641, 319] width 244 height 98
click at [519, 337] on input "Someone offers to grab me lunch when my meeting is running late" at bounding box center [502, 319] width 35 height 35
radio input "false"
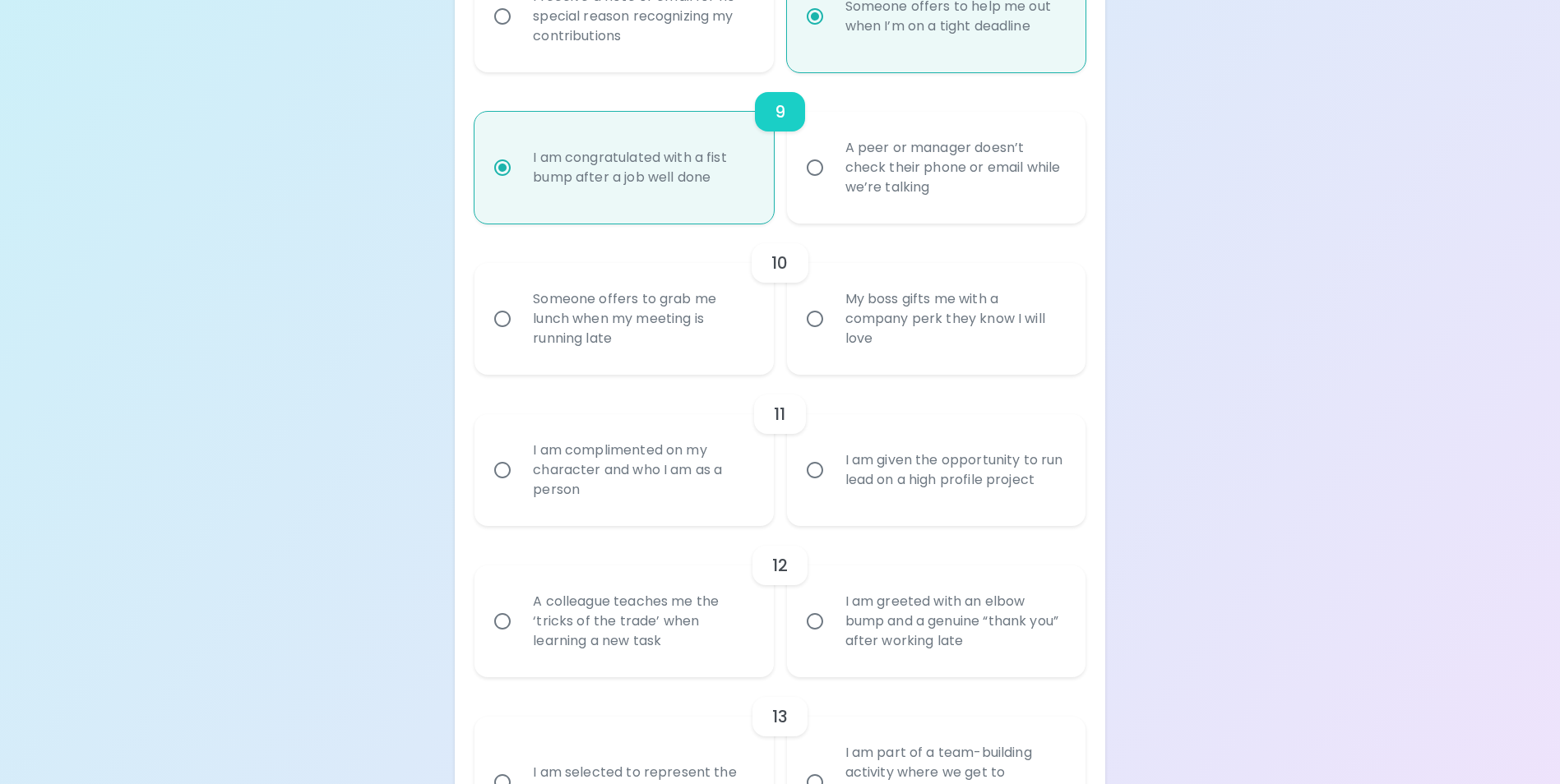
radio input "false"
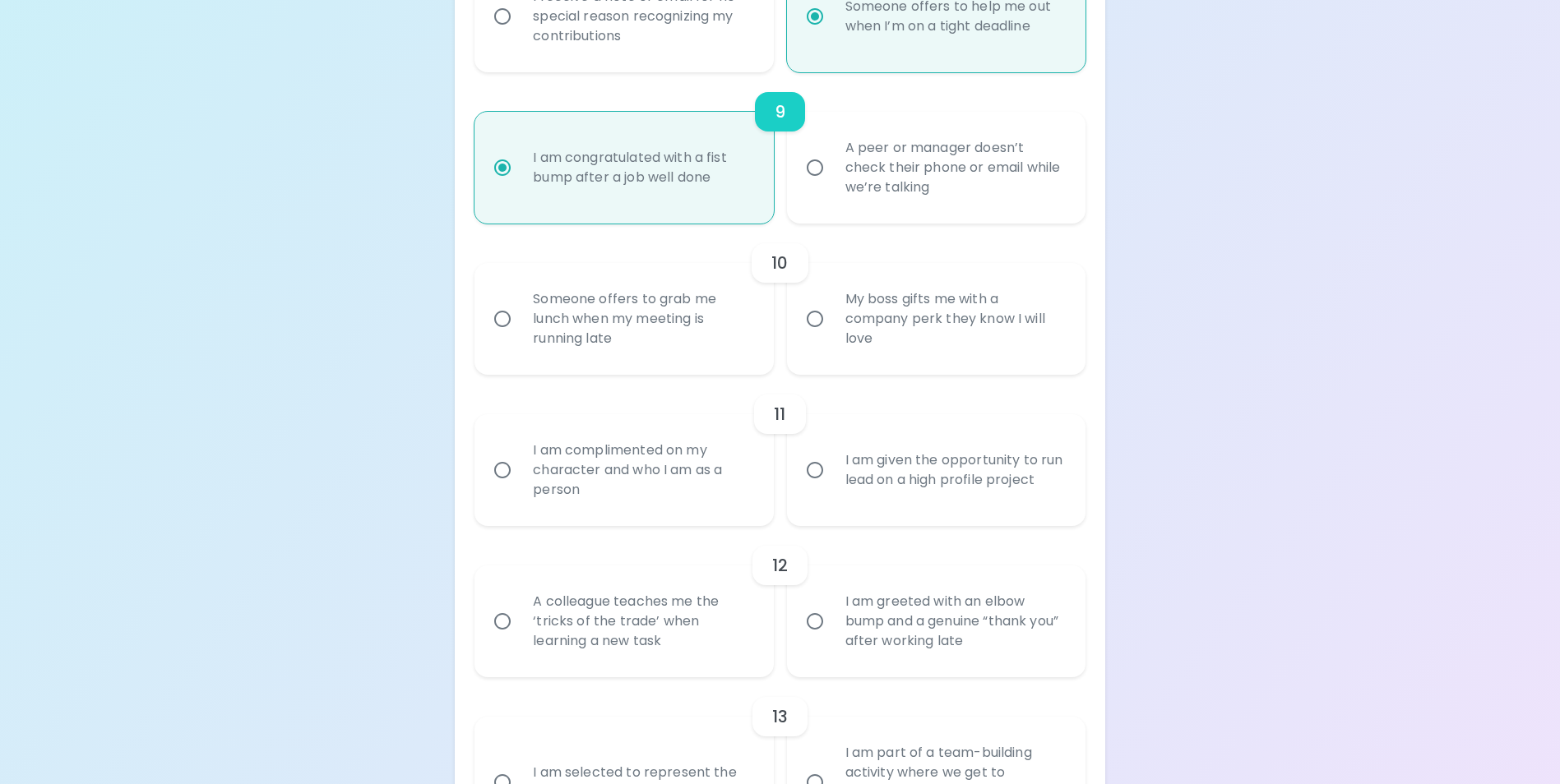
radio input "false"
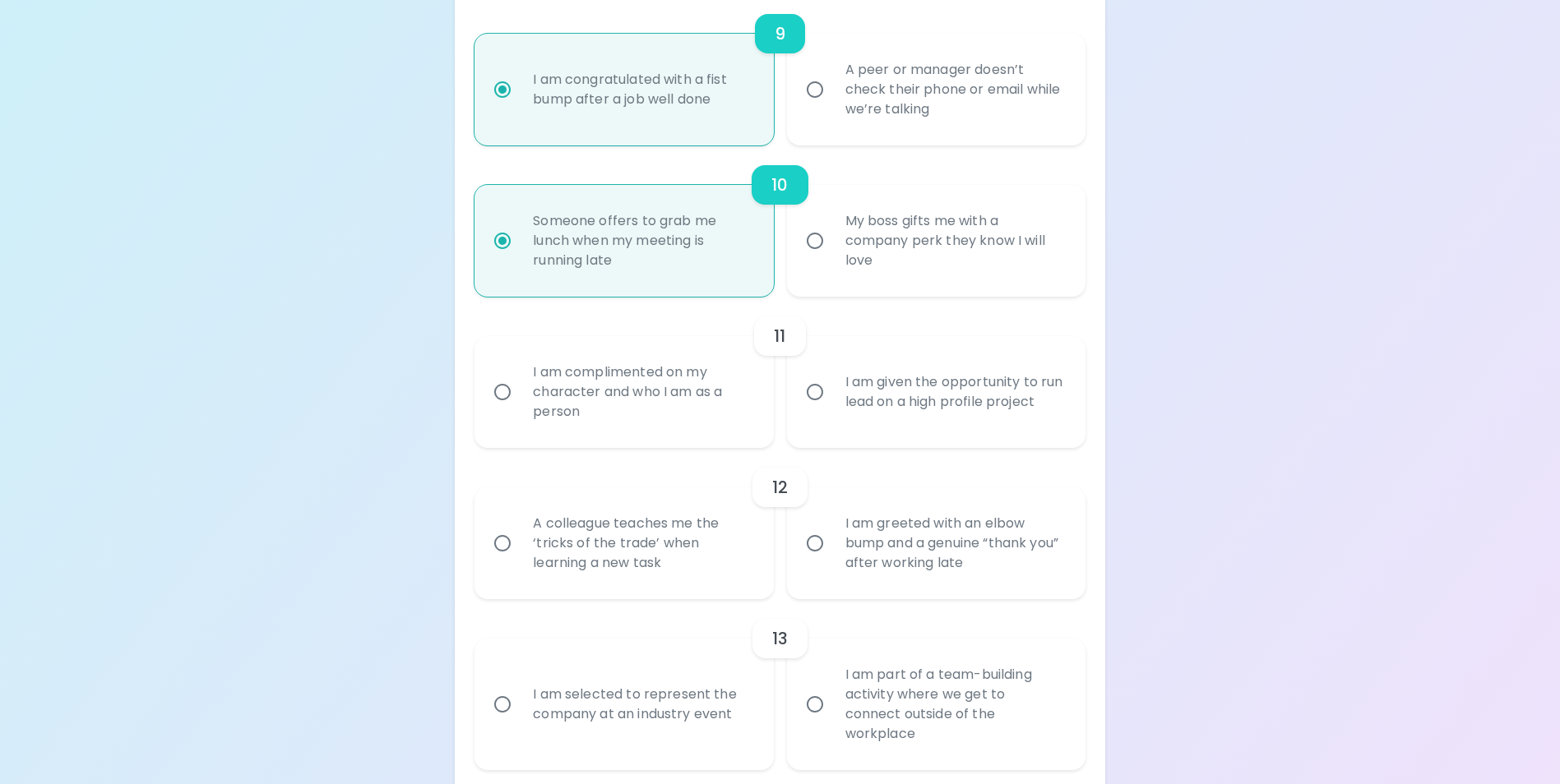
scroll to position [1663, 0]
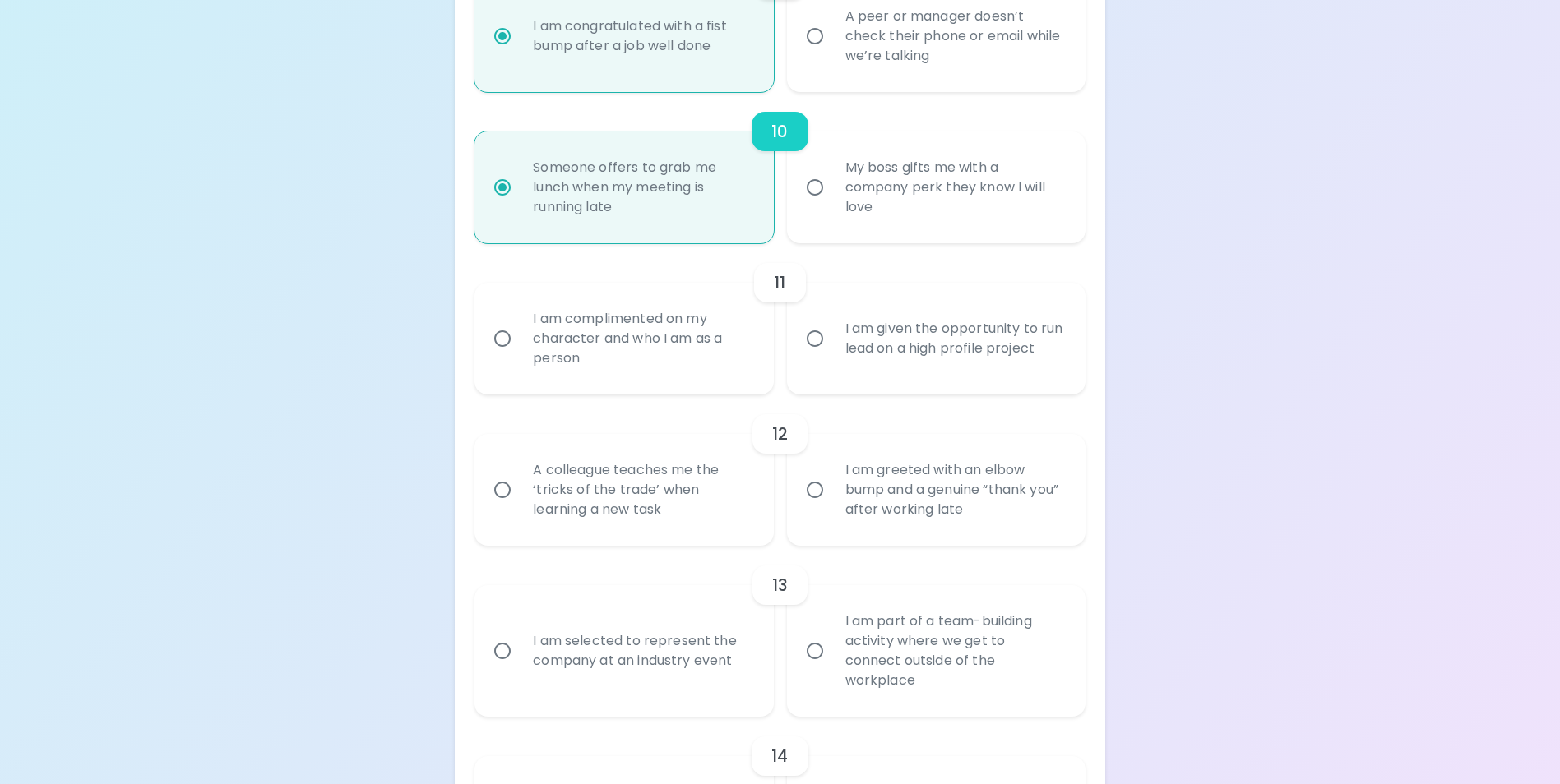
radio input "true"
click at [670, 354] on div "I am complimented on my character and who I am as a person" at bounding box center [641, 338] width 244 height 98
click at [519, 354] on input "I am complimented on my character and who I am as a person" at bounding box center [502, 338] width 35 height 35
radio input "false"
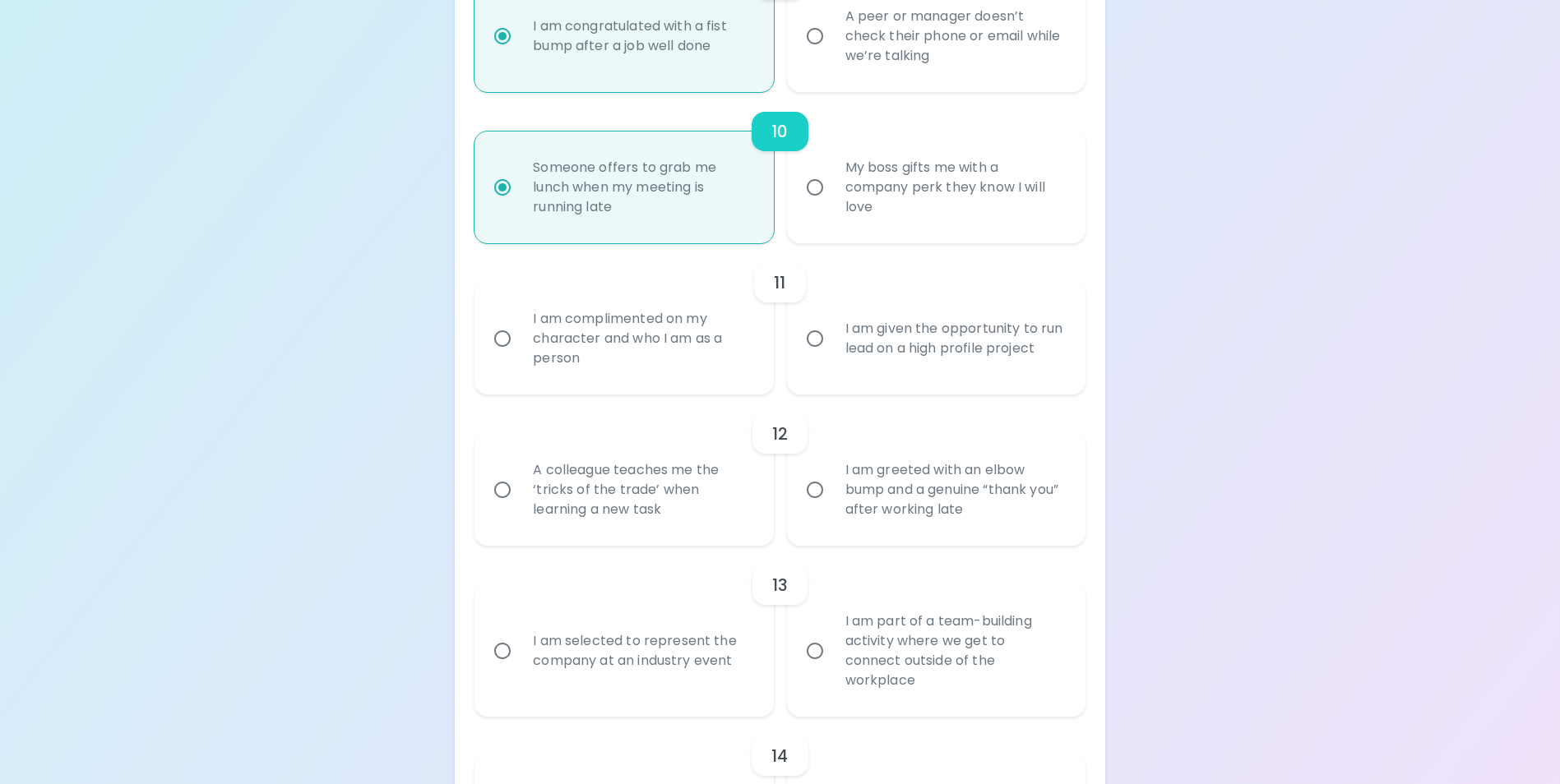
radio input "false"
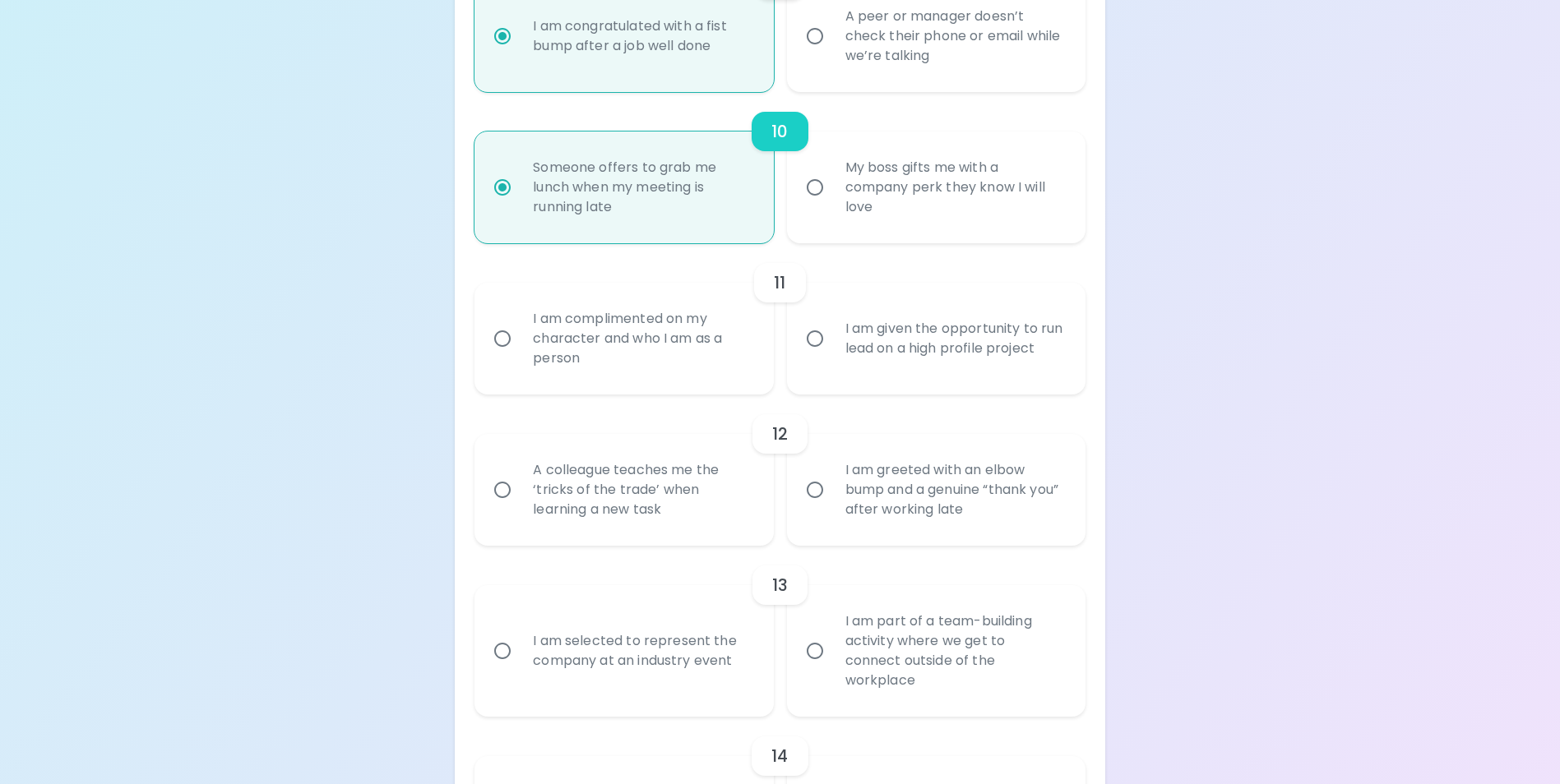
radio input "false"
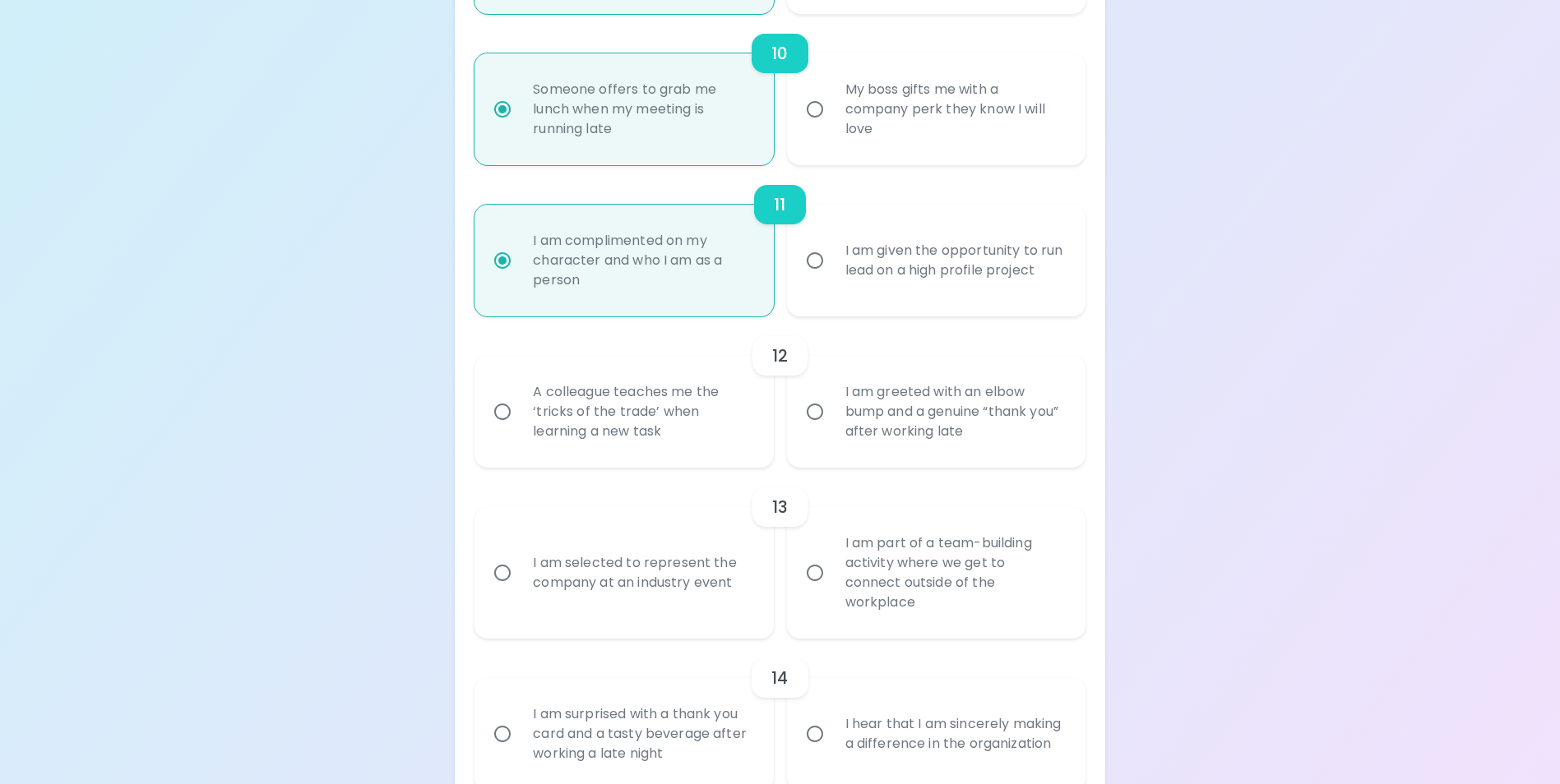
scroll to position [1794, 0]
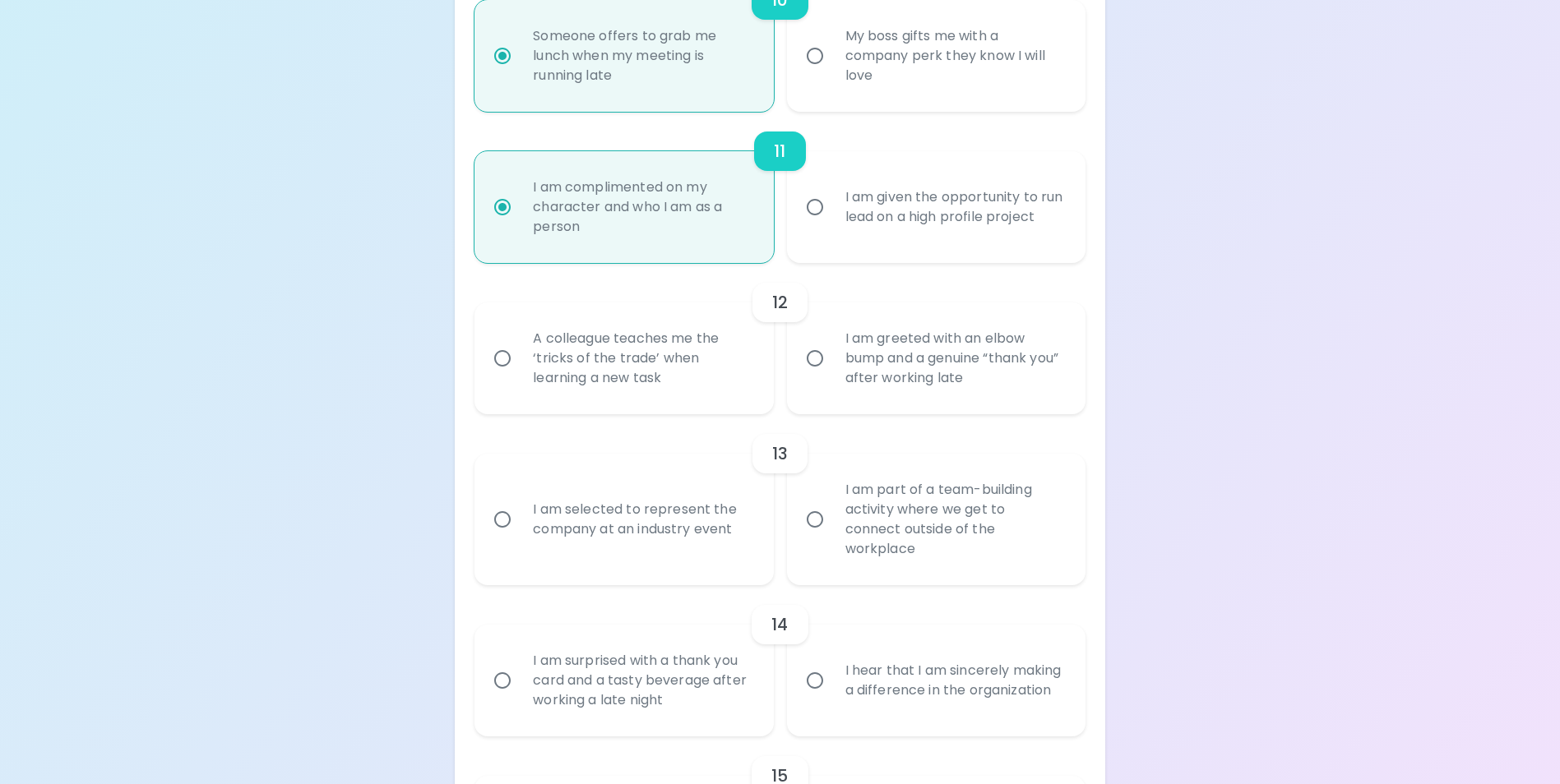
radio input "true"
click at [623, 383] on div "A colleague teaches me the ‘tricks of the trade’ when learning a new task" at bounding box center [641, 358] width 244 height 98
click at [519, 376] on input "A colleague teaches me the ‘tricks of the trade’ when learning a new task" at bounding box center [502, 358] width 35 height 35
radio input "false"
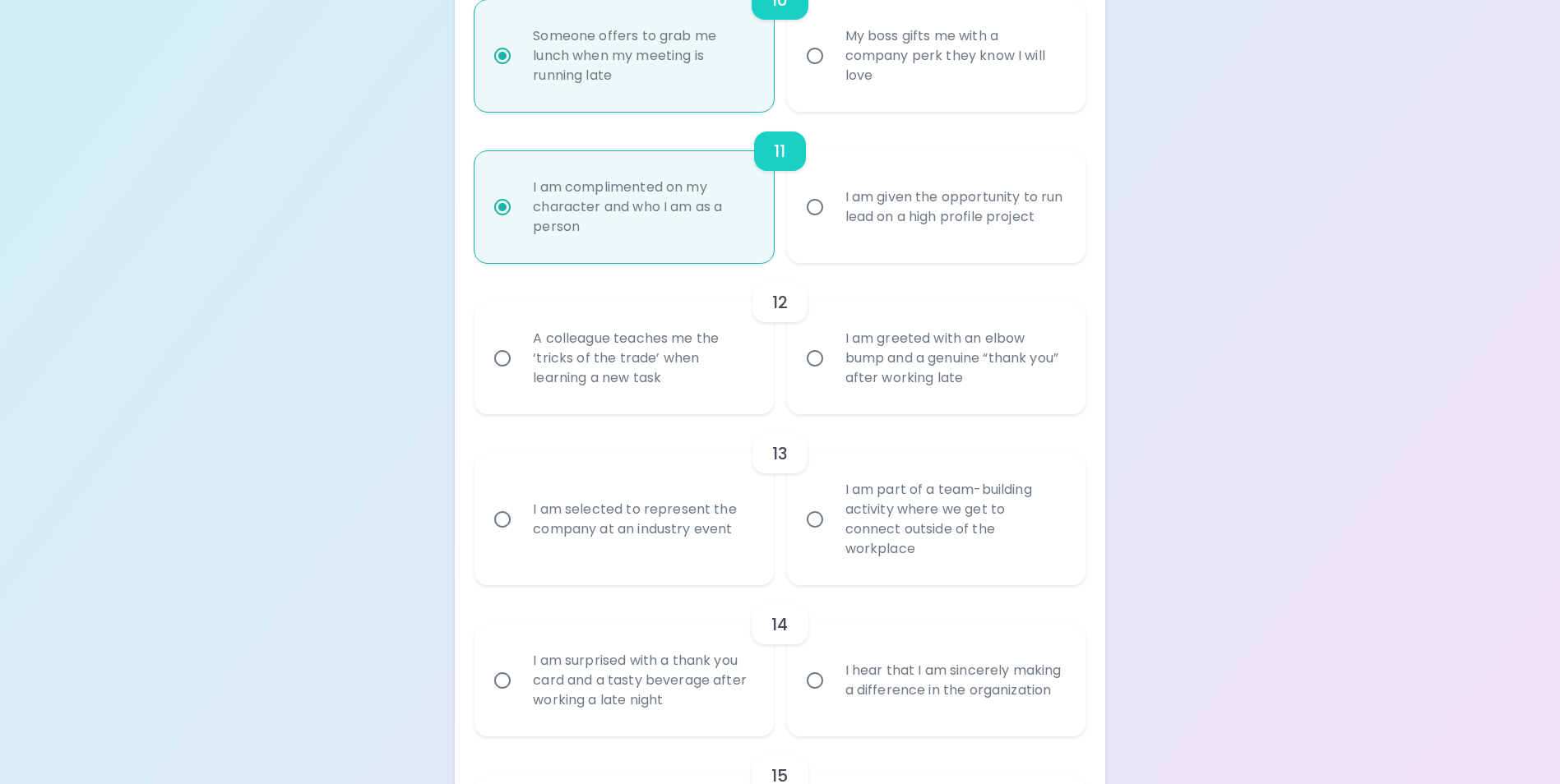
radio input "false"
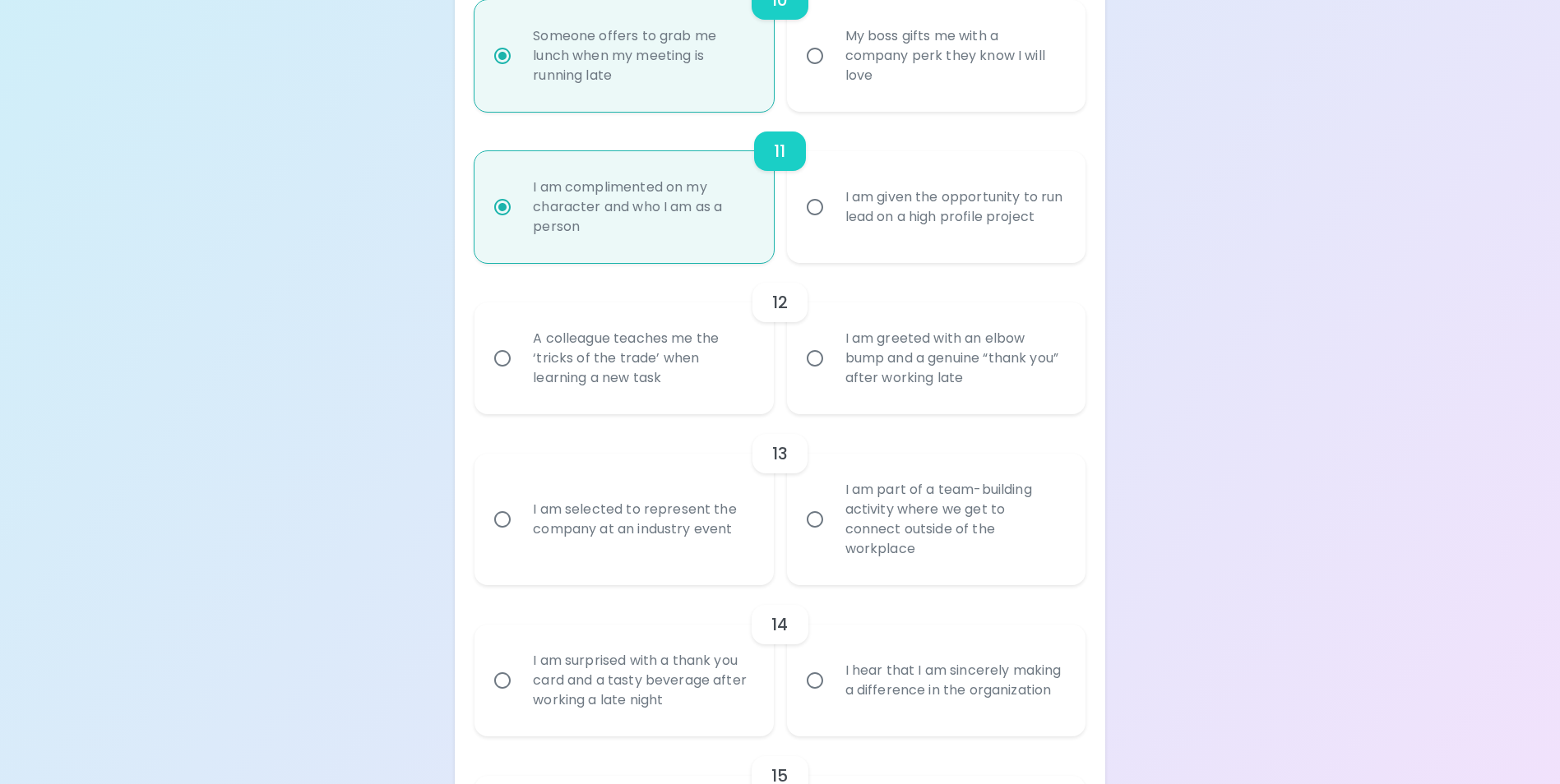
radio input "false"
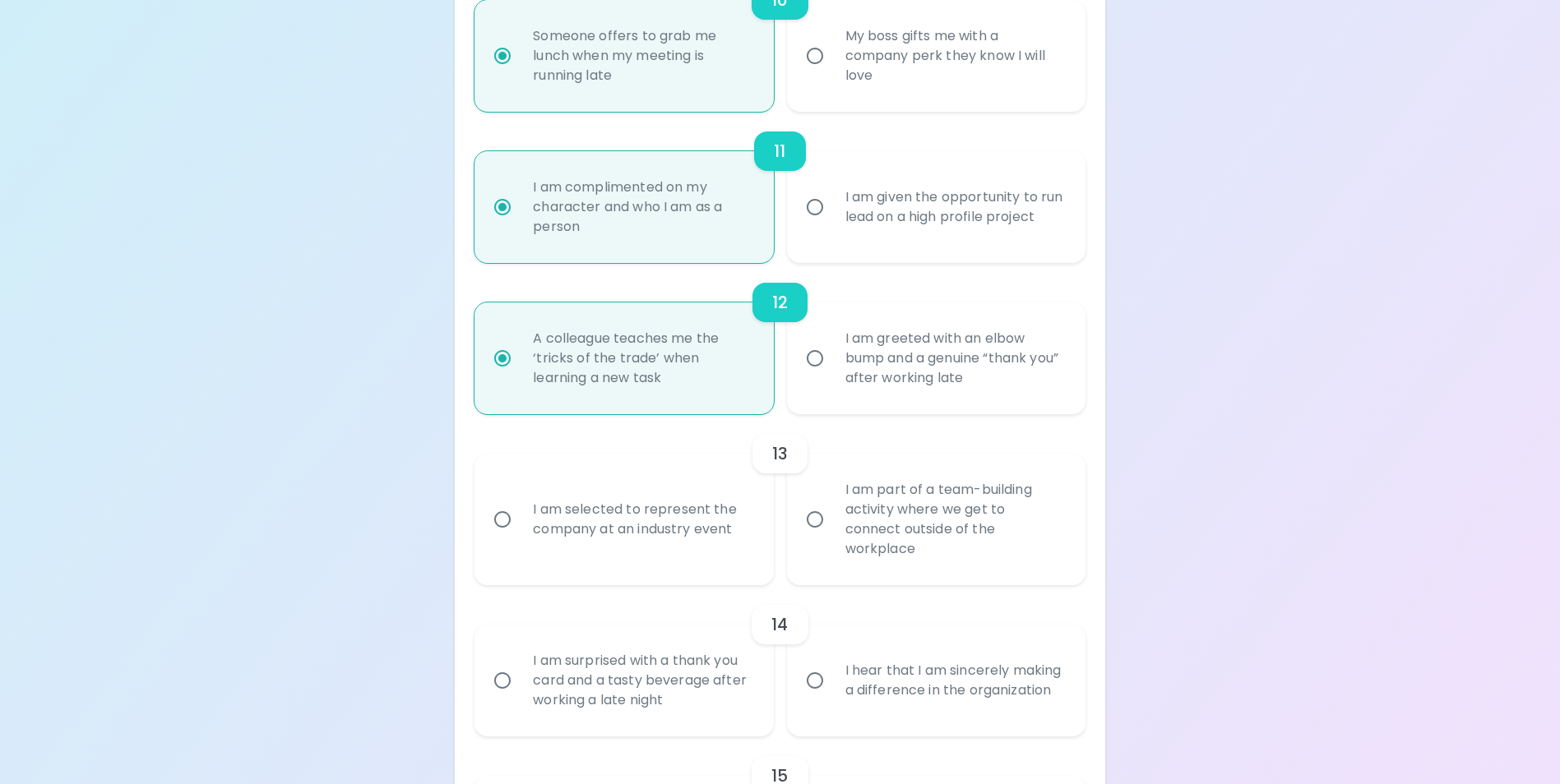
radio input "false"
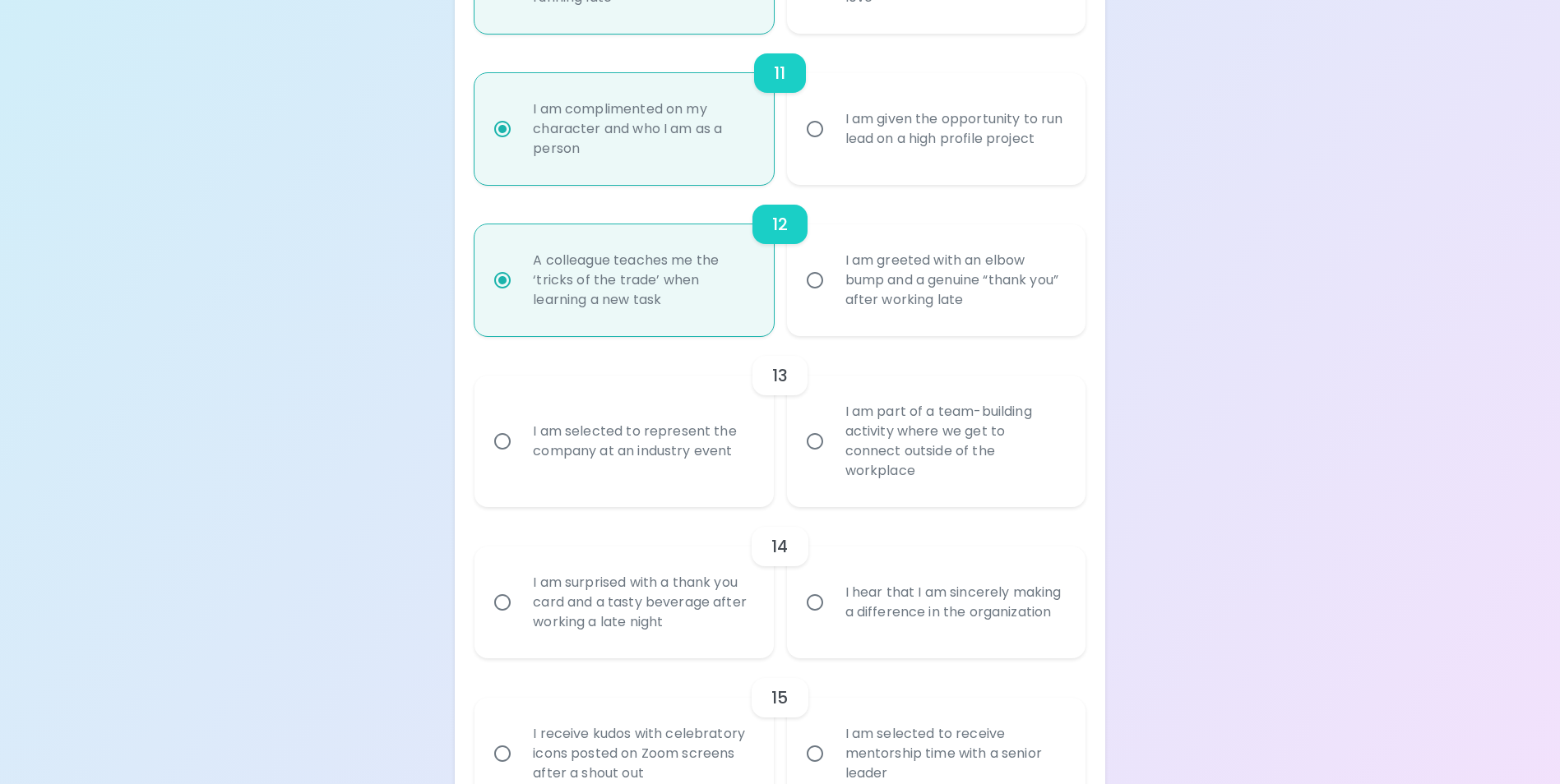
scroll to position [1926, 0]
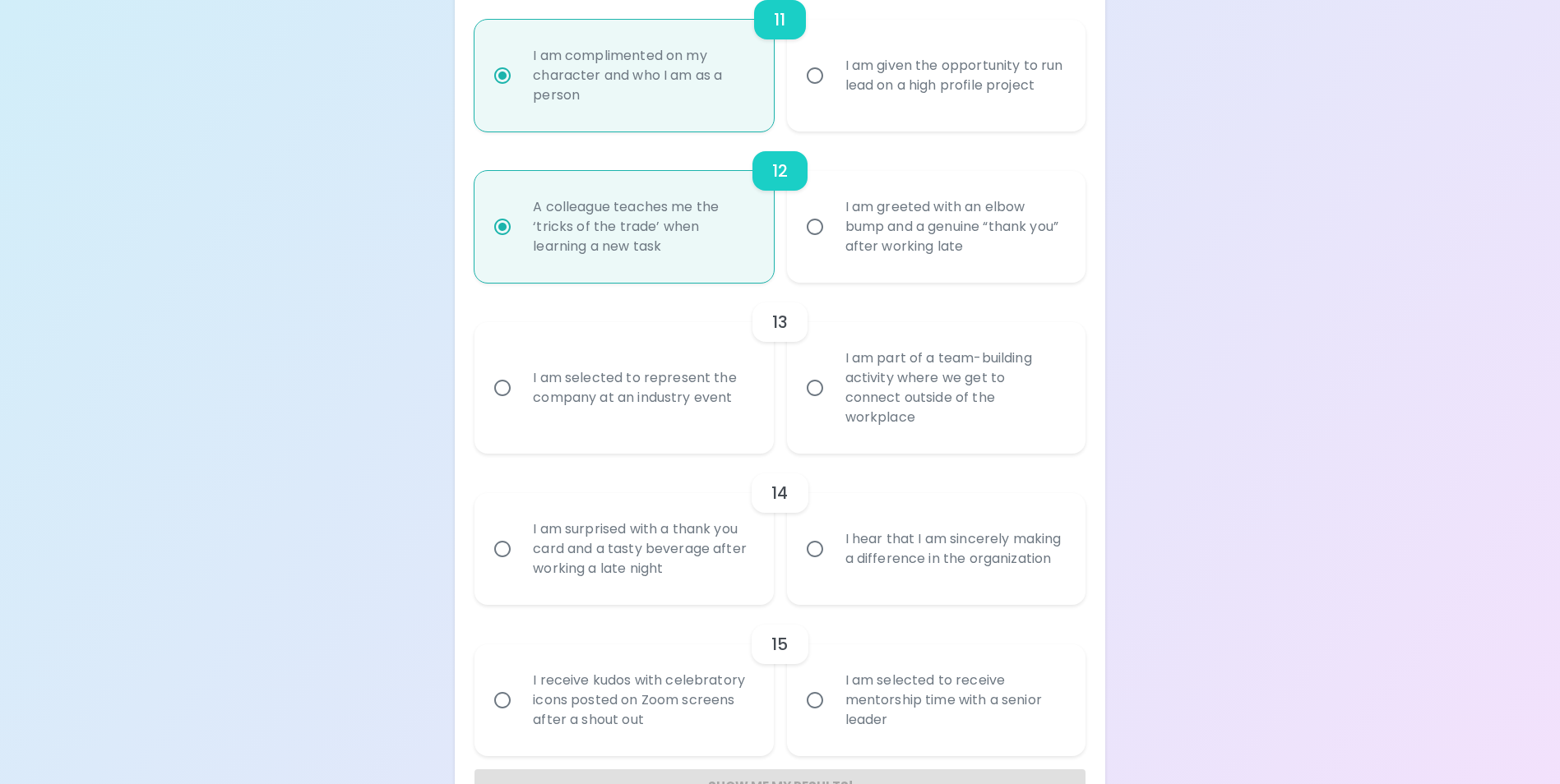
radio input "true"
click at [938, 392] on div "I am part of a team-building activity where we get to connect outside of the wo…" at bounding box center [954, 388] width 244 height 118
click at [832, 392] on input "I am part of a team-building activity where we get to connect outside of the wo…" at bounding box center [815, 388] width 35 height 35
radio input "false"
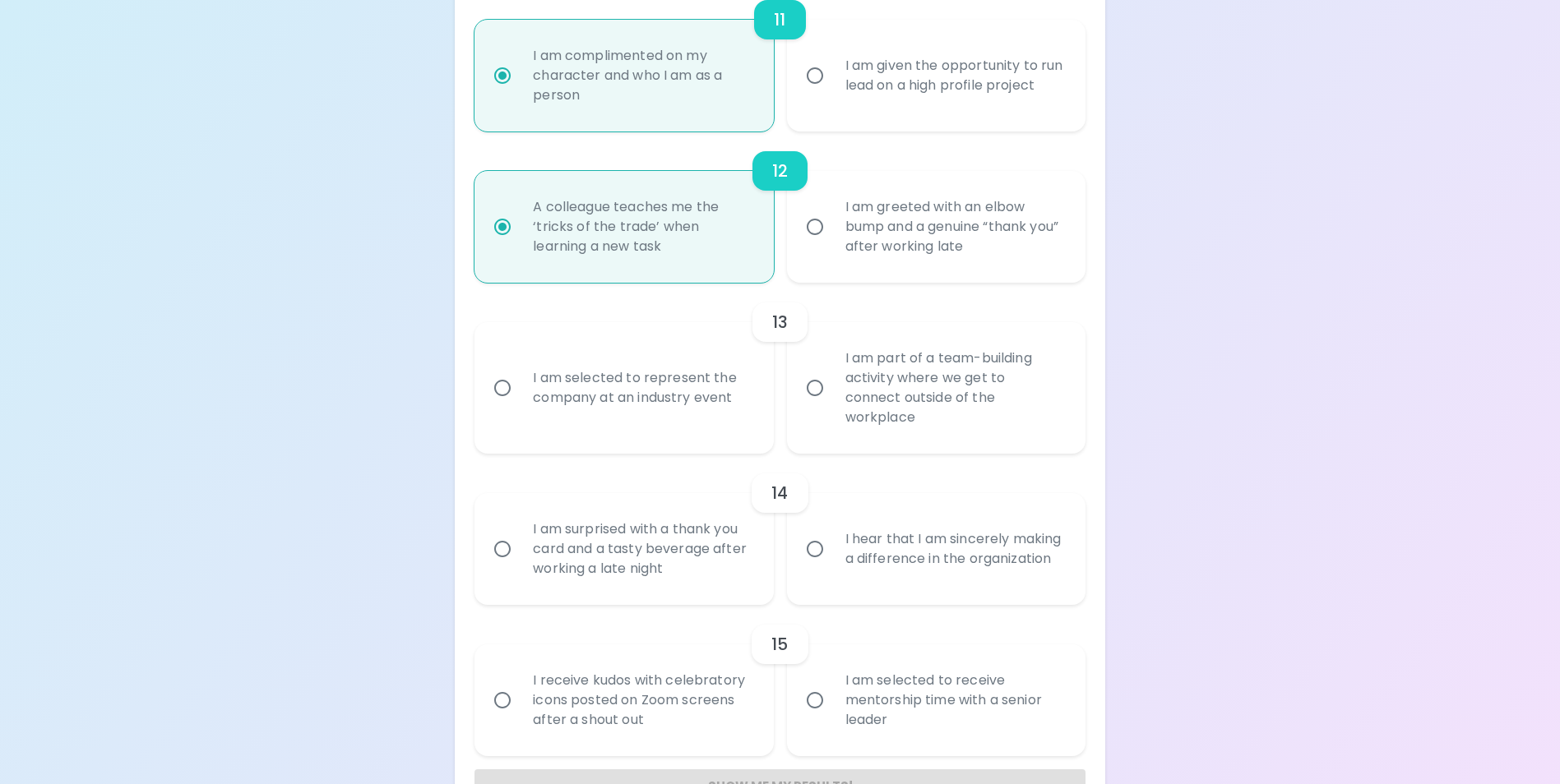
radio input "false"
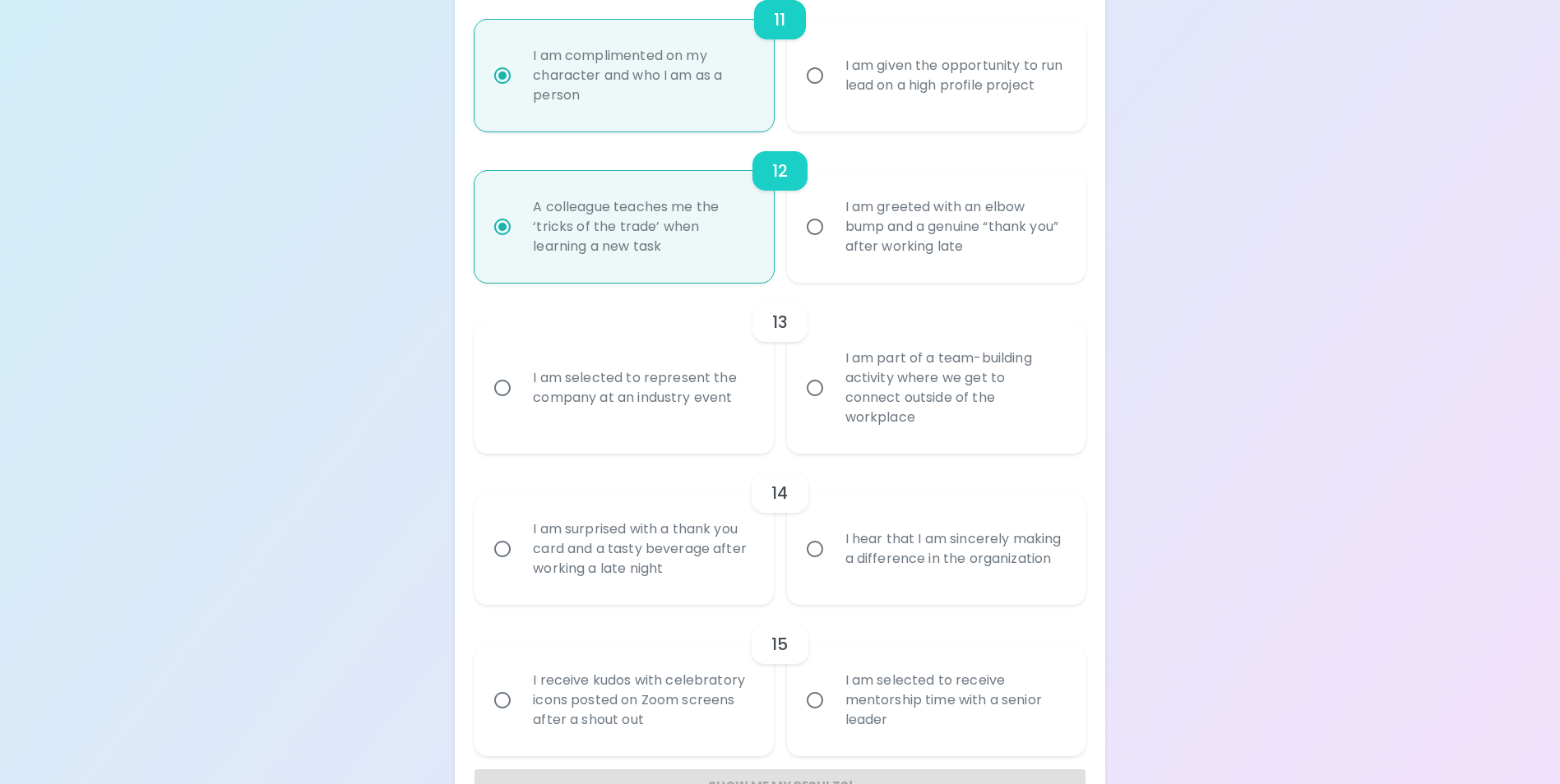
radio input "false"
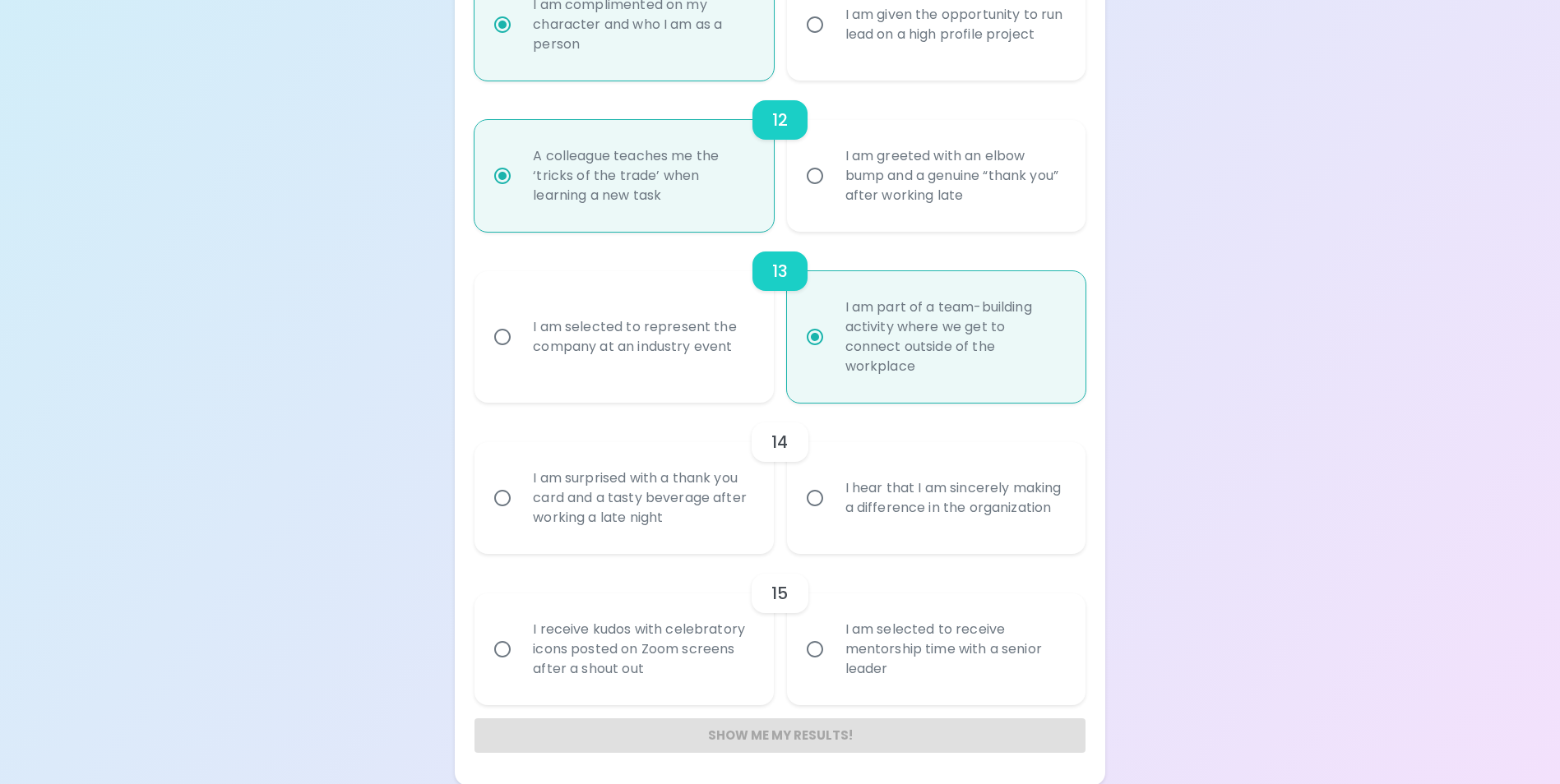
scroll to position [1978, 0]
radio input "true"
click at [952, 489] on div "I hear that I am sincerely making a difference in the organization" at bounding box center [954, 497] width 244 height 79
click at [832, 489] on input "I hear that I am sincerely making a difference in the organization" at bounding box center [815, 496] width 35 height 35
radio input "false"
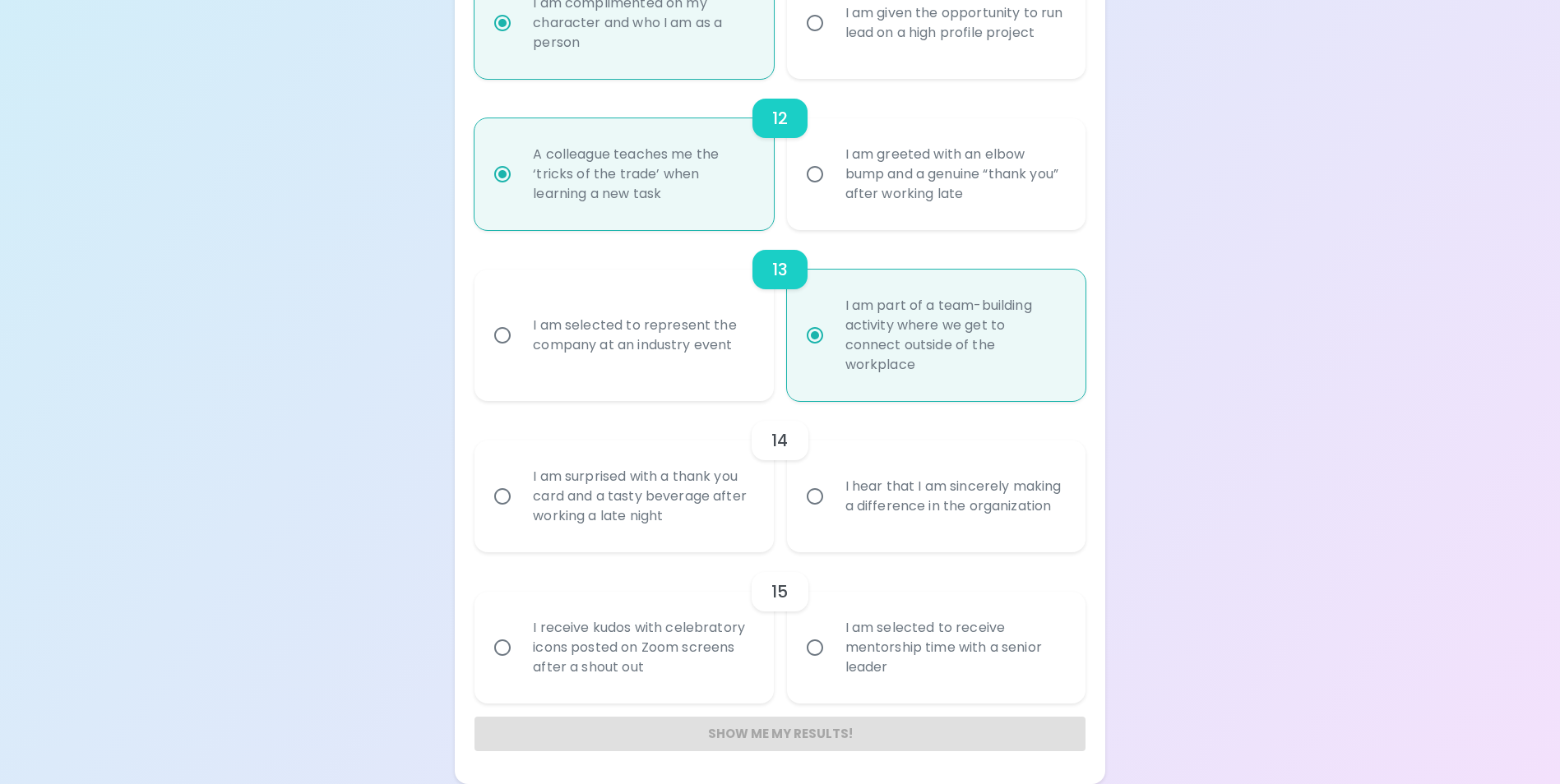
radio input "false"
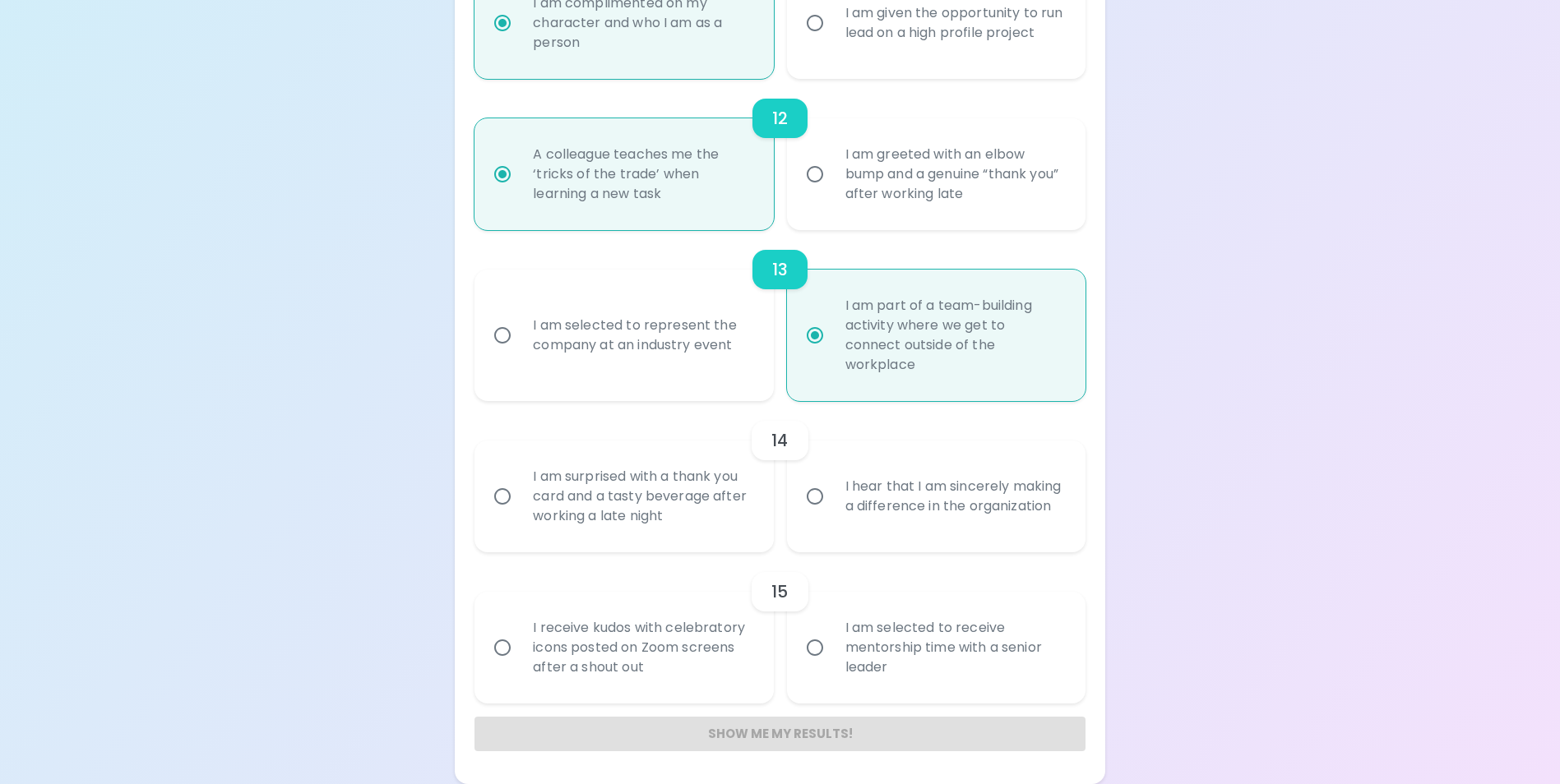
radio input "false"
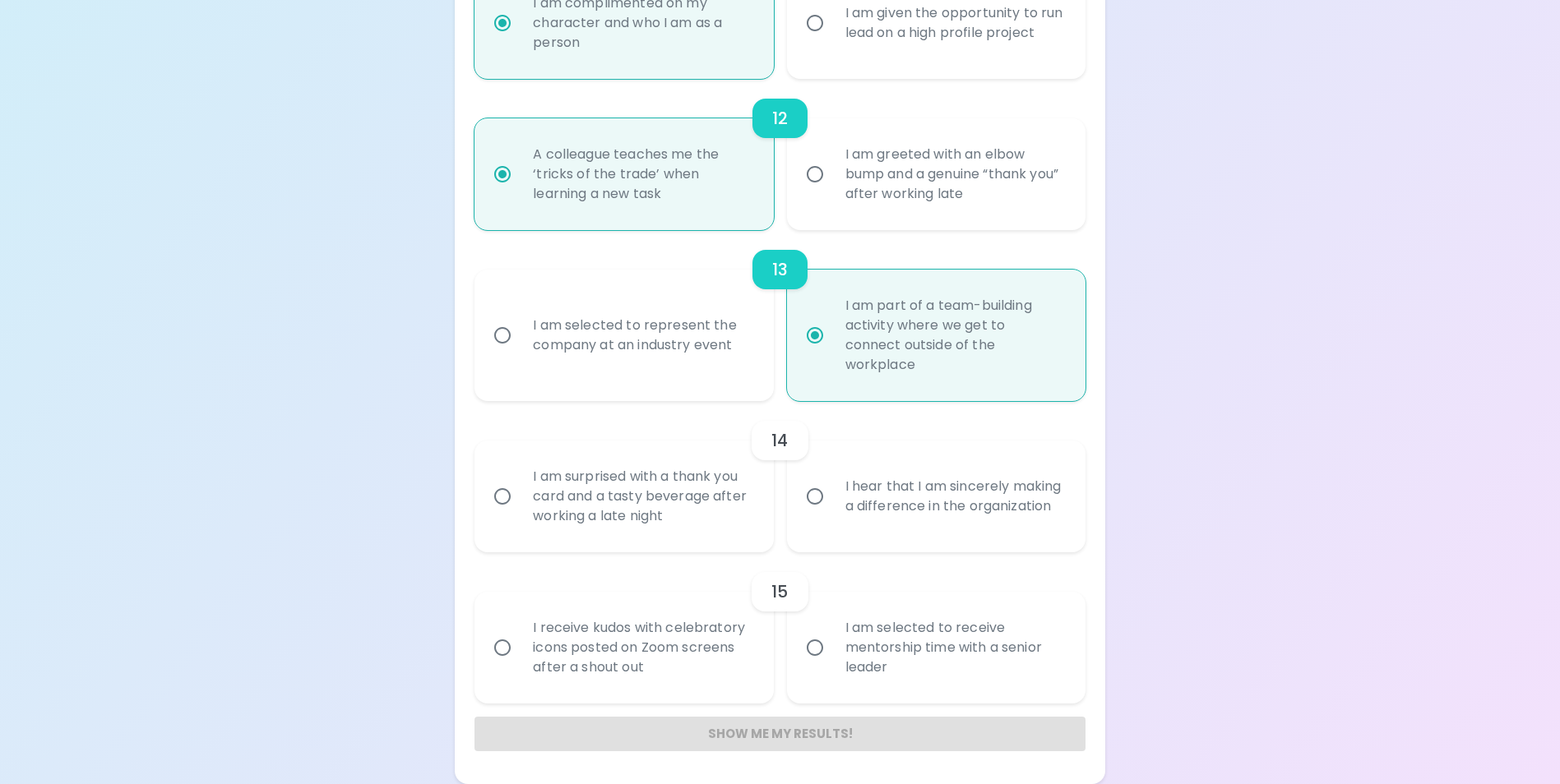
radio input "false"
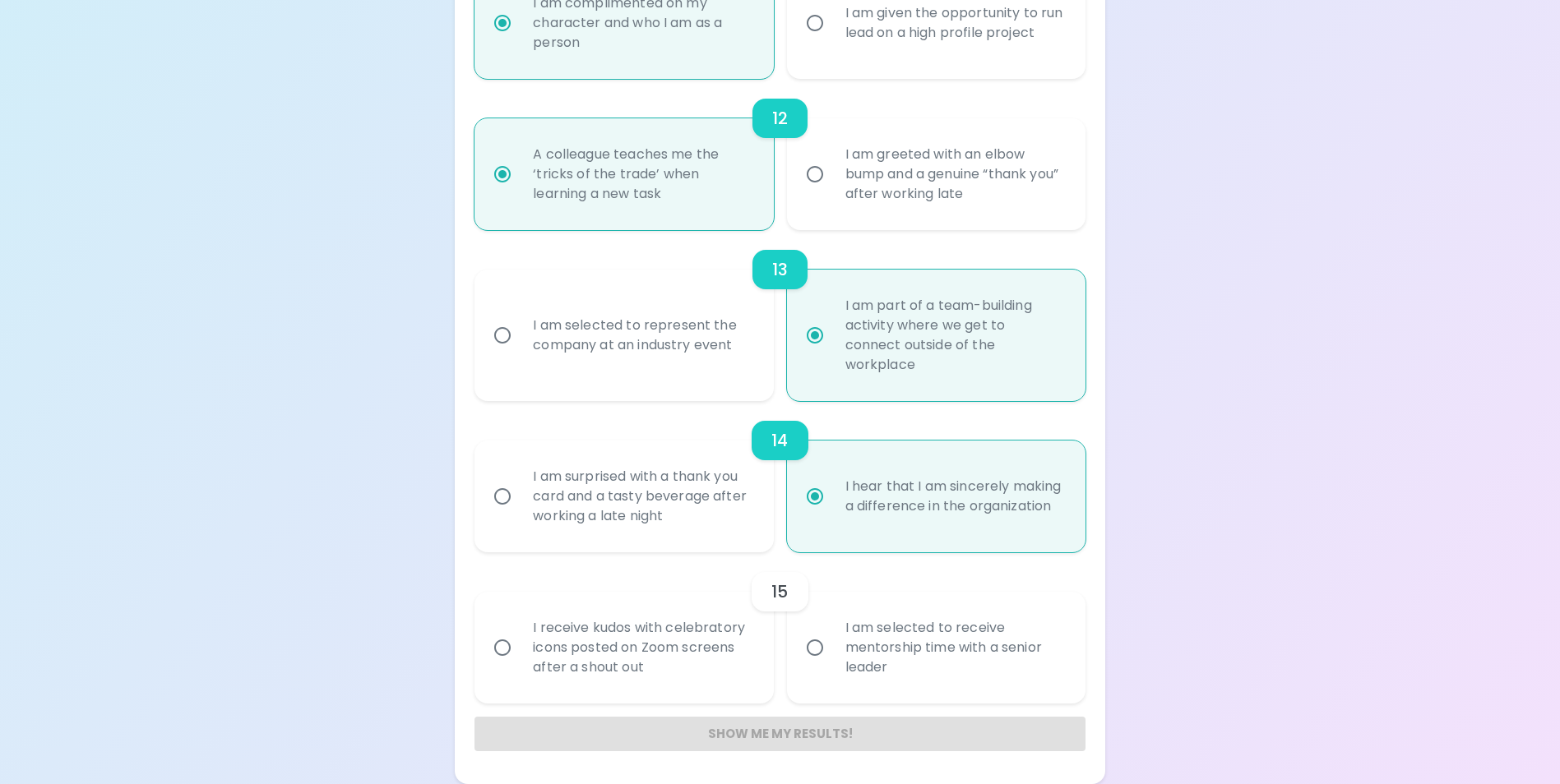
radio input "true"
click at [923, 652] on div "I am selected to receive mentorship time with a senior leader" at bounding box center [954, 648] width 244 height 98
click at [832, 652] on input "I am selected to receive mentorship time with a senior leader" at bounding box center [815, 647] width 35 height 35
radio input "false"
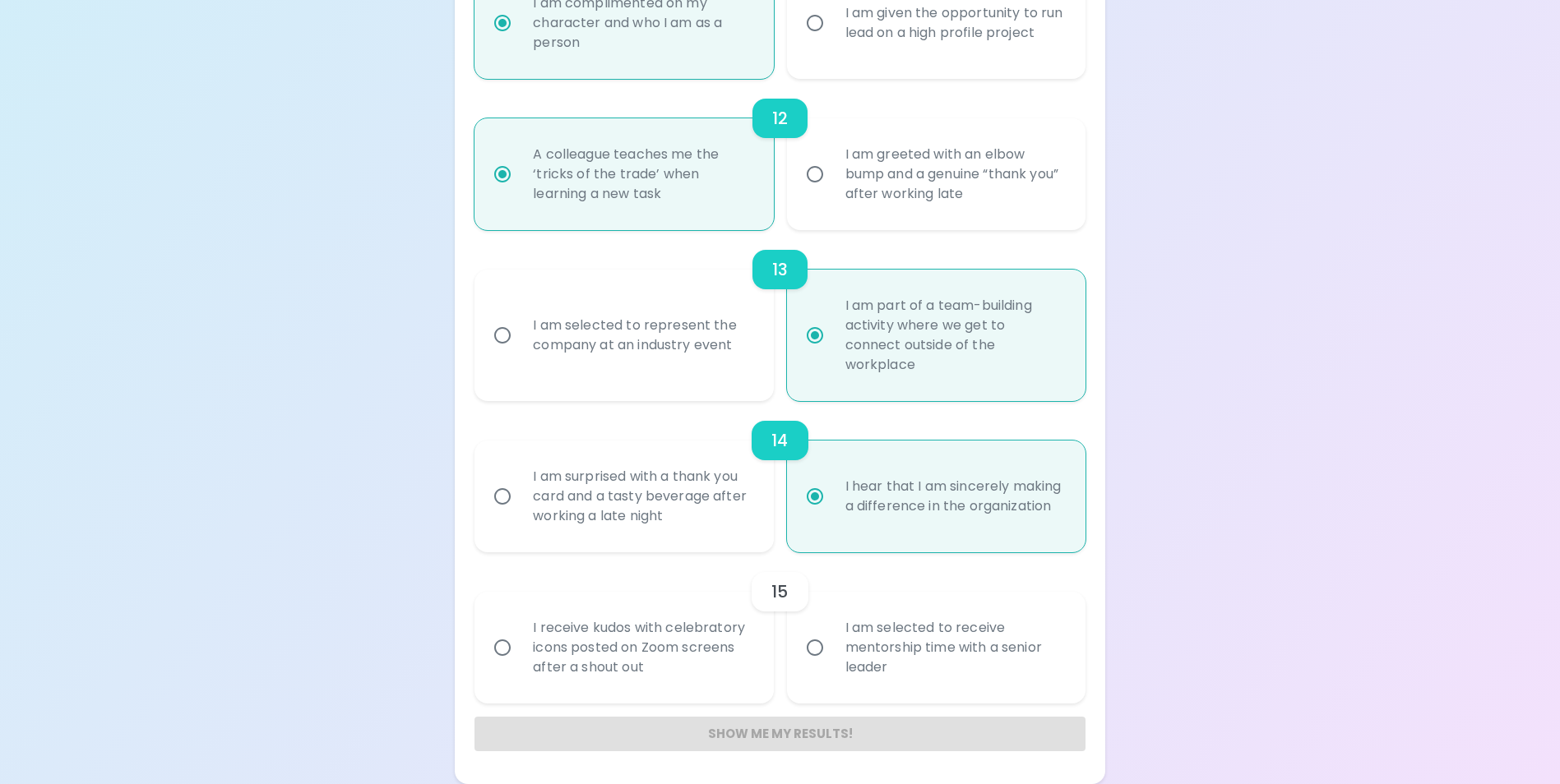
radio input "false"
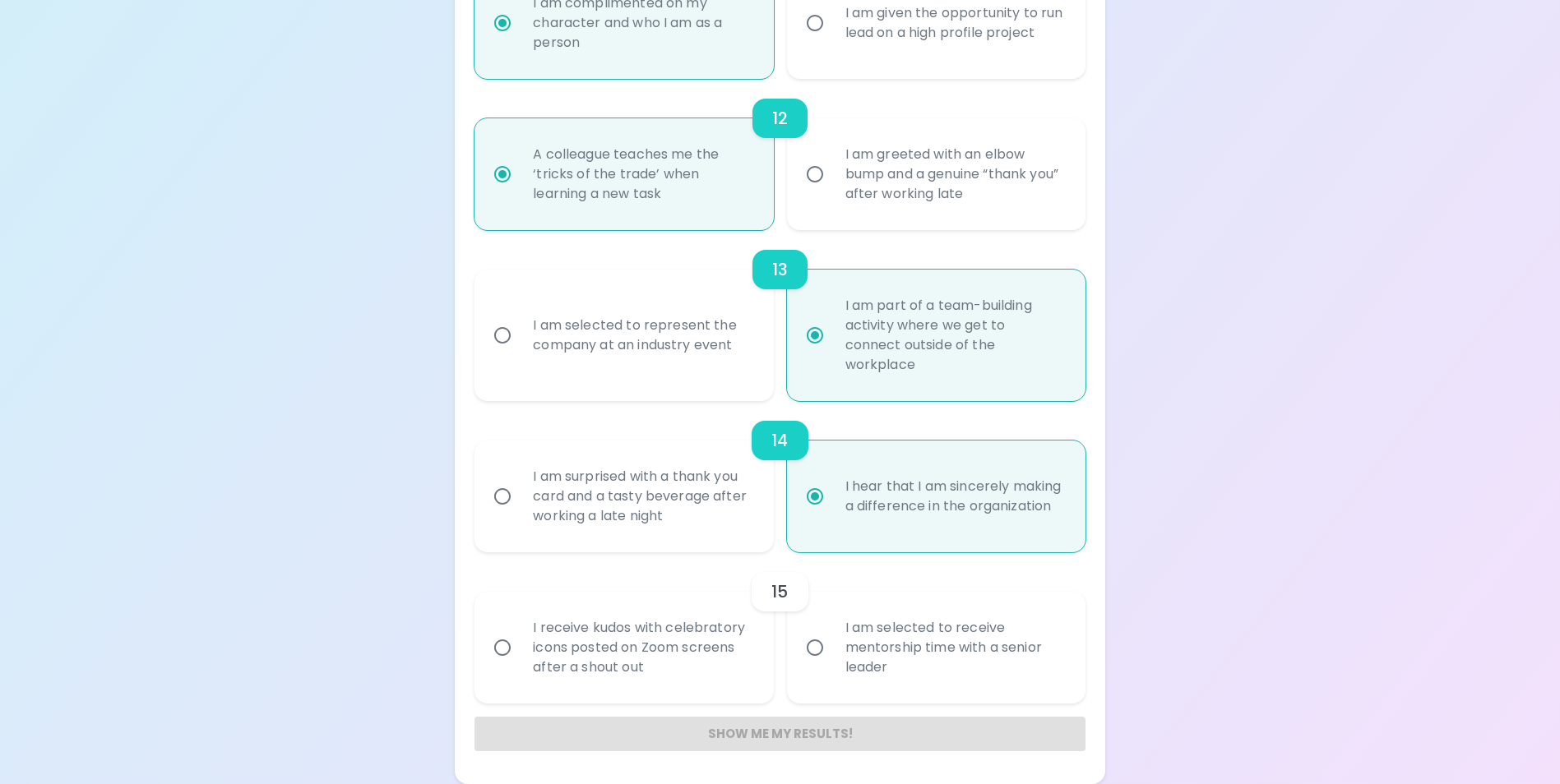
radio input "false"
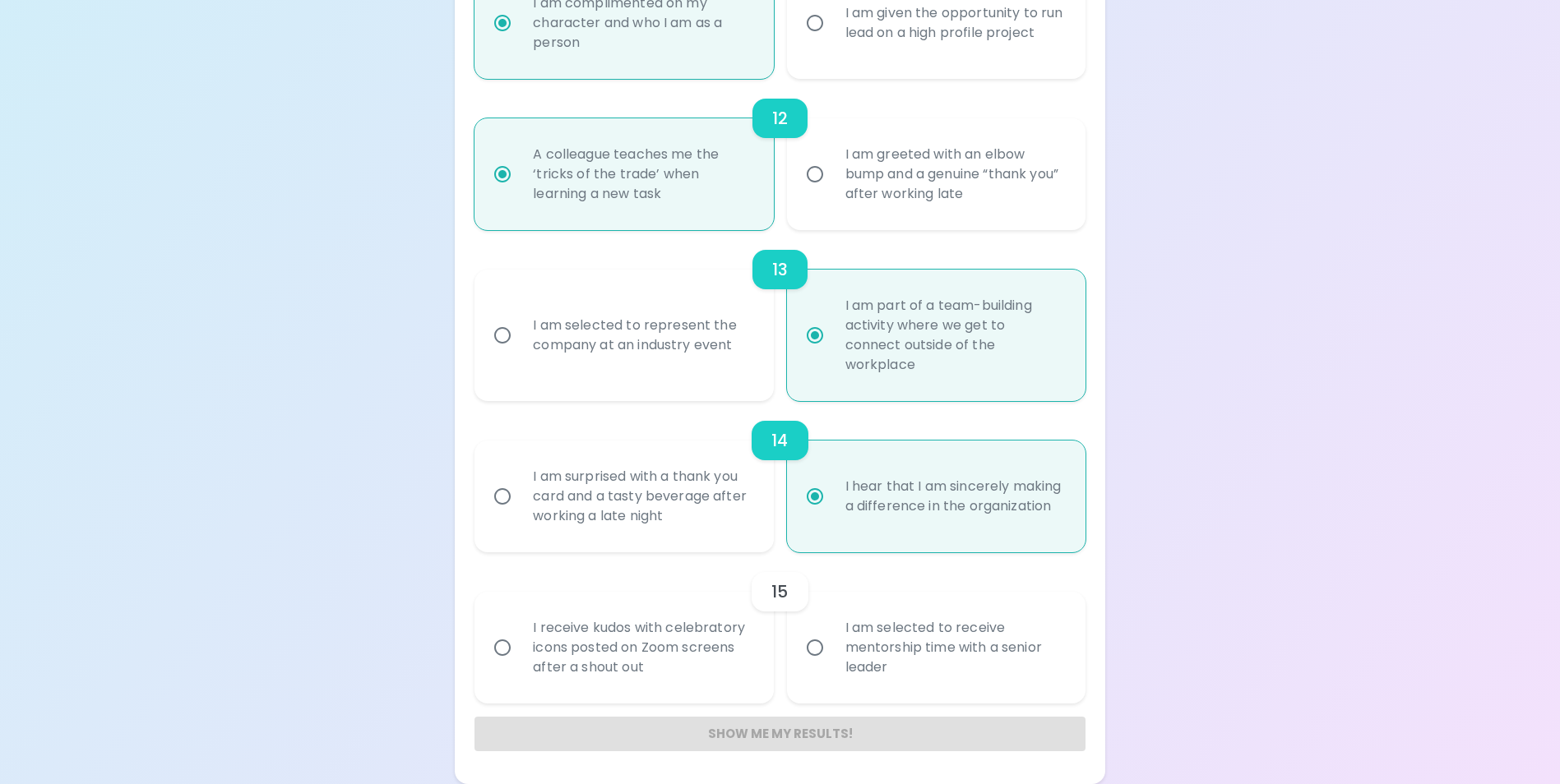
radio input "false"
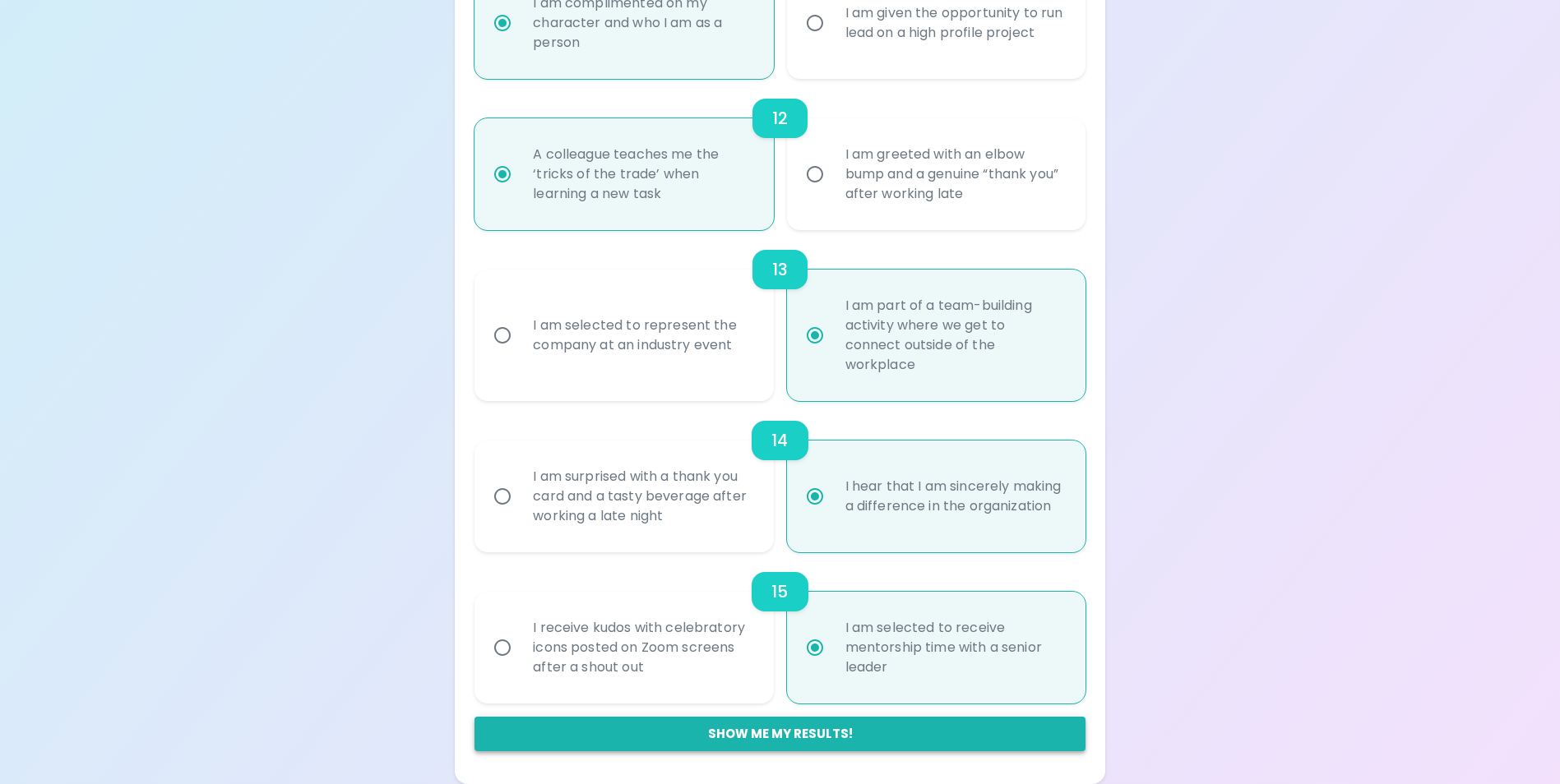
radio input "true"
click at [807, 733] on button "Show me my results!" at bounding box center [779, 734] width 610 height 35
radio input "false"
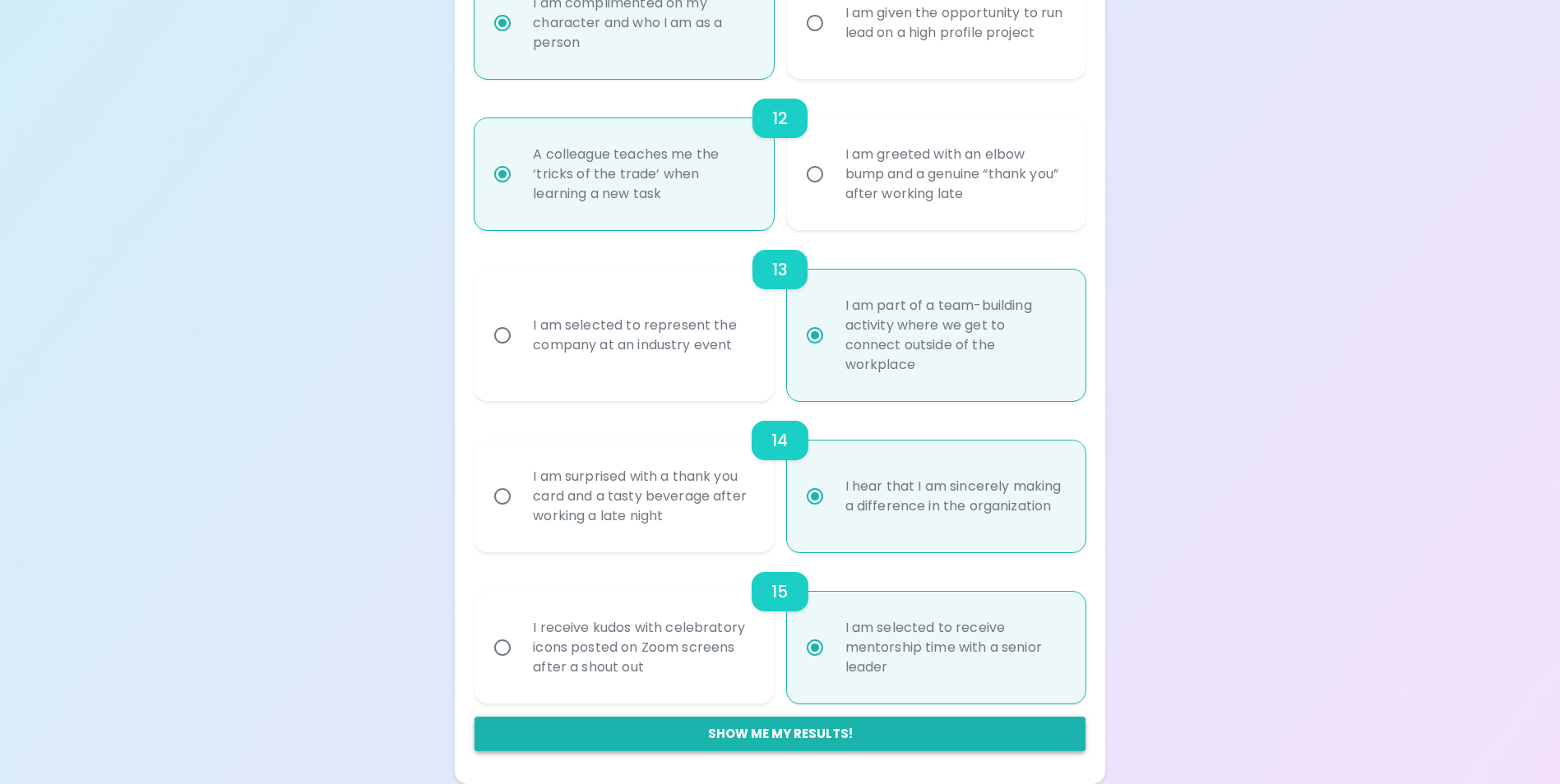
radio input "false"
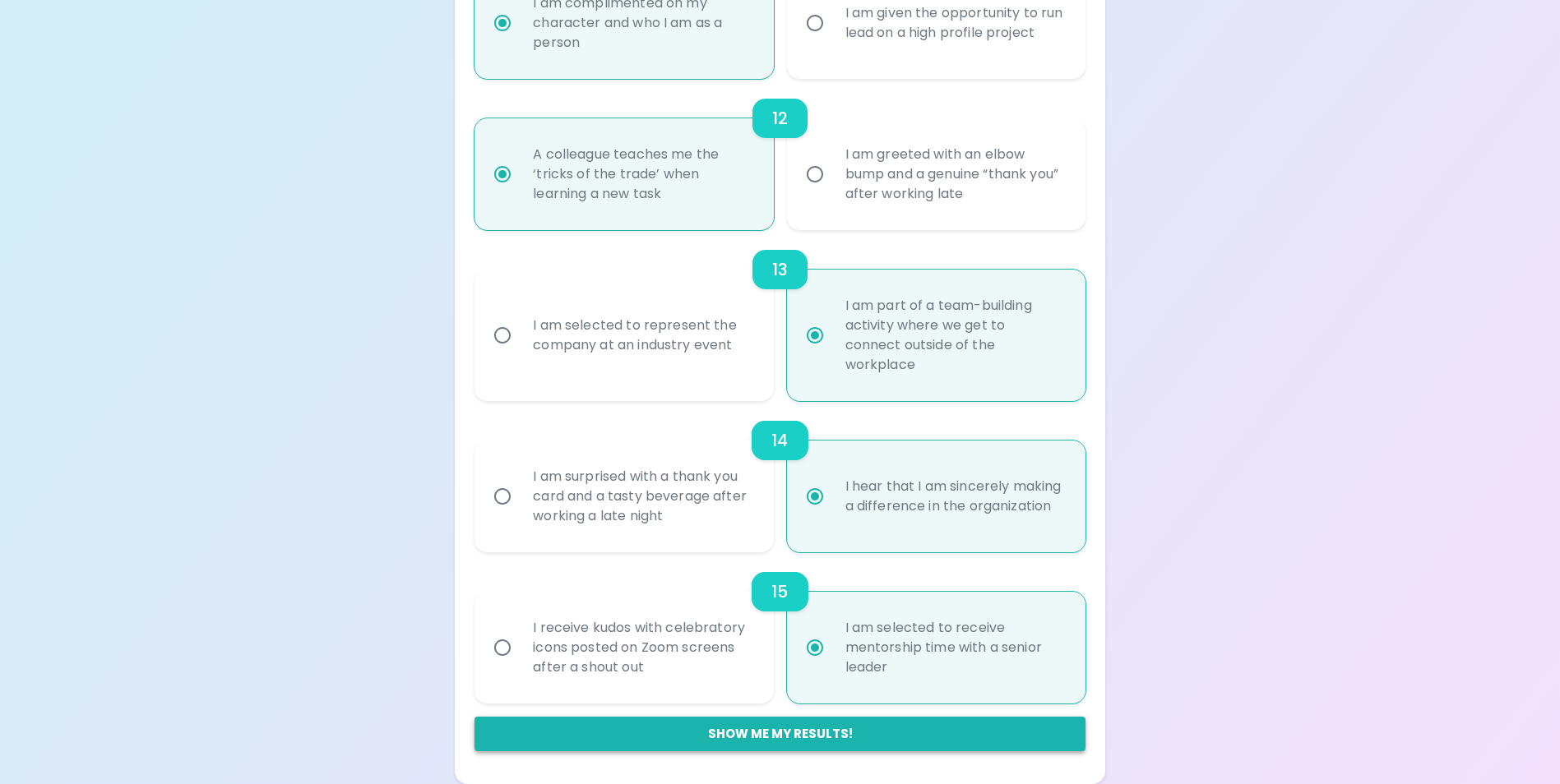
radio input "false"
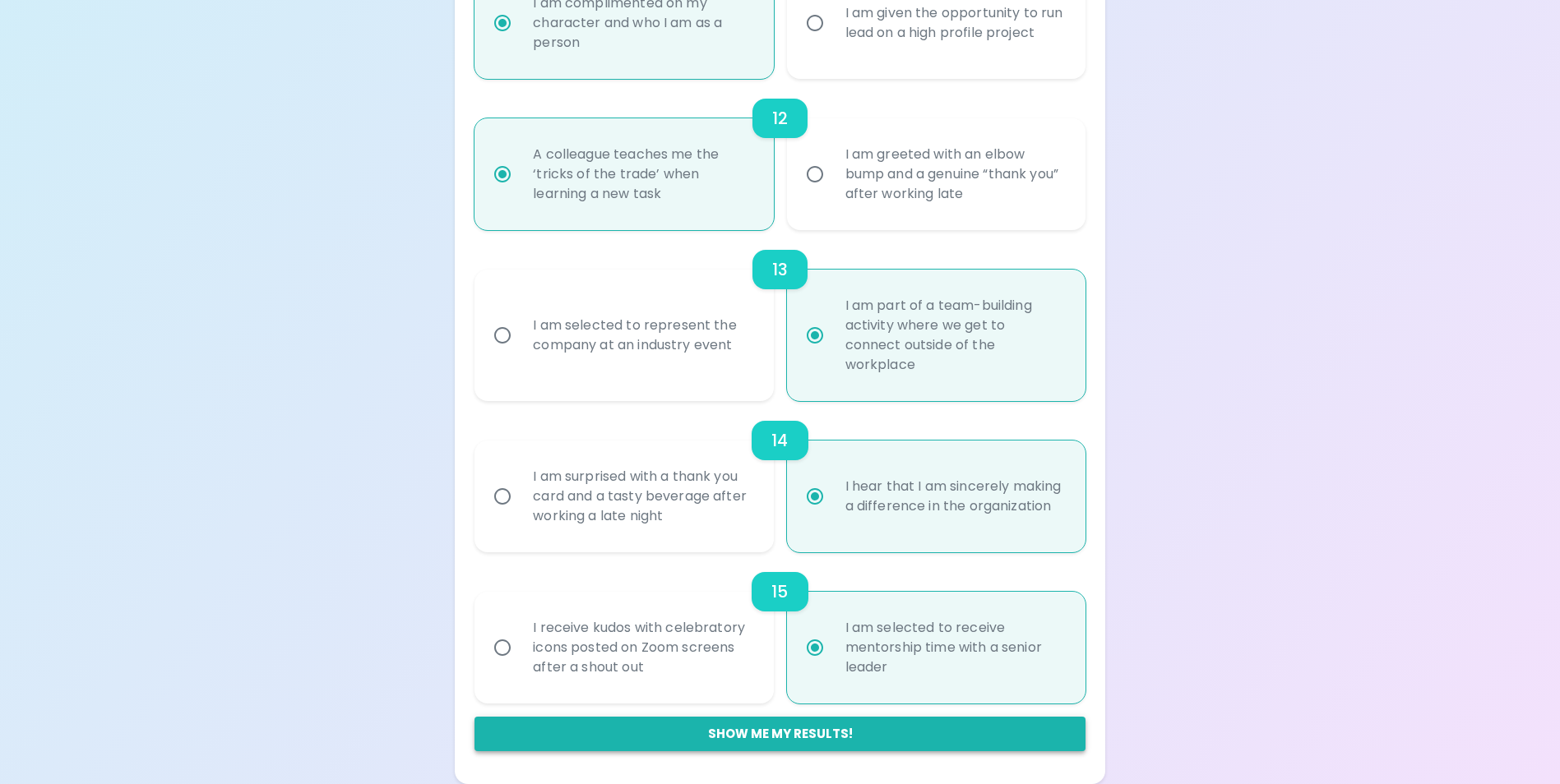
radio input "false"
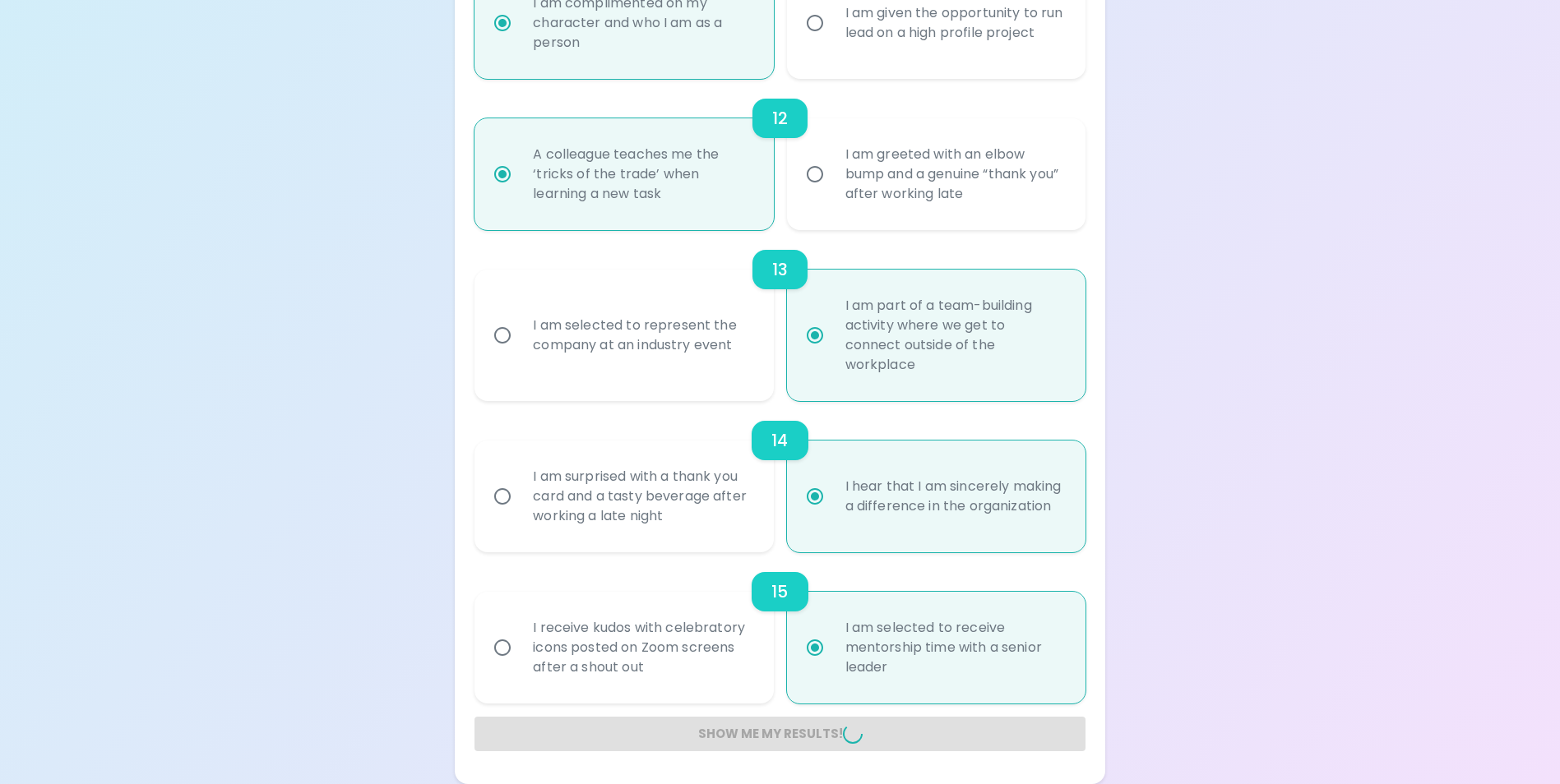
radio input "false"
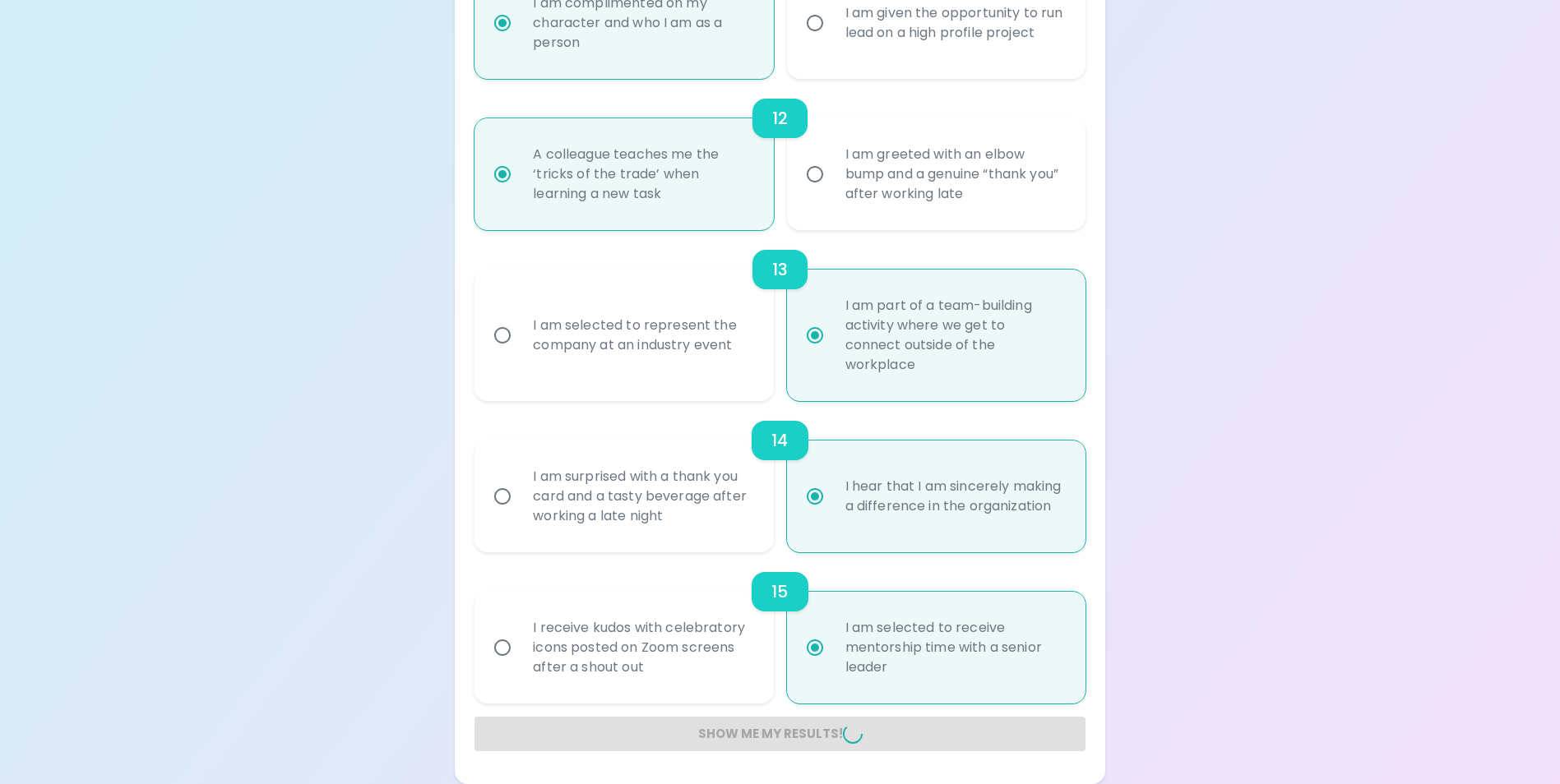
radio input "false"
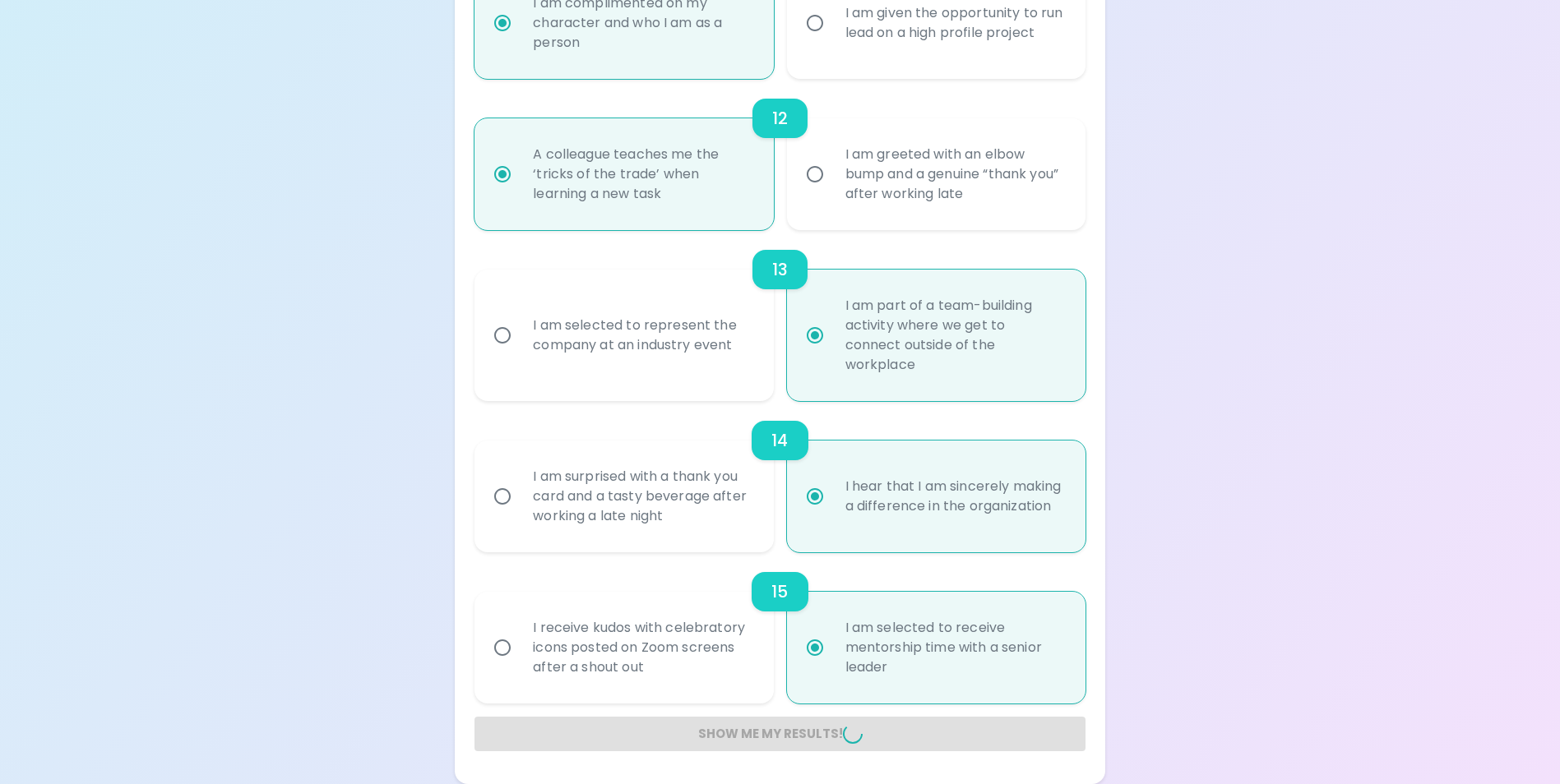
radio input "false"
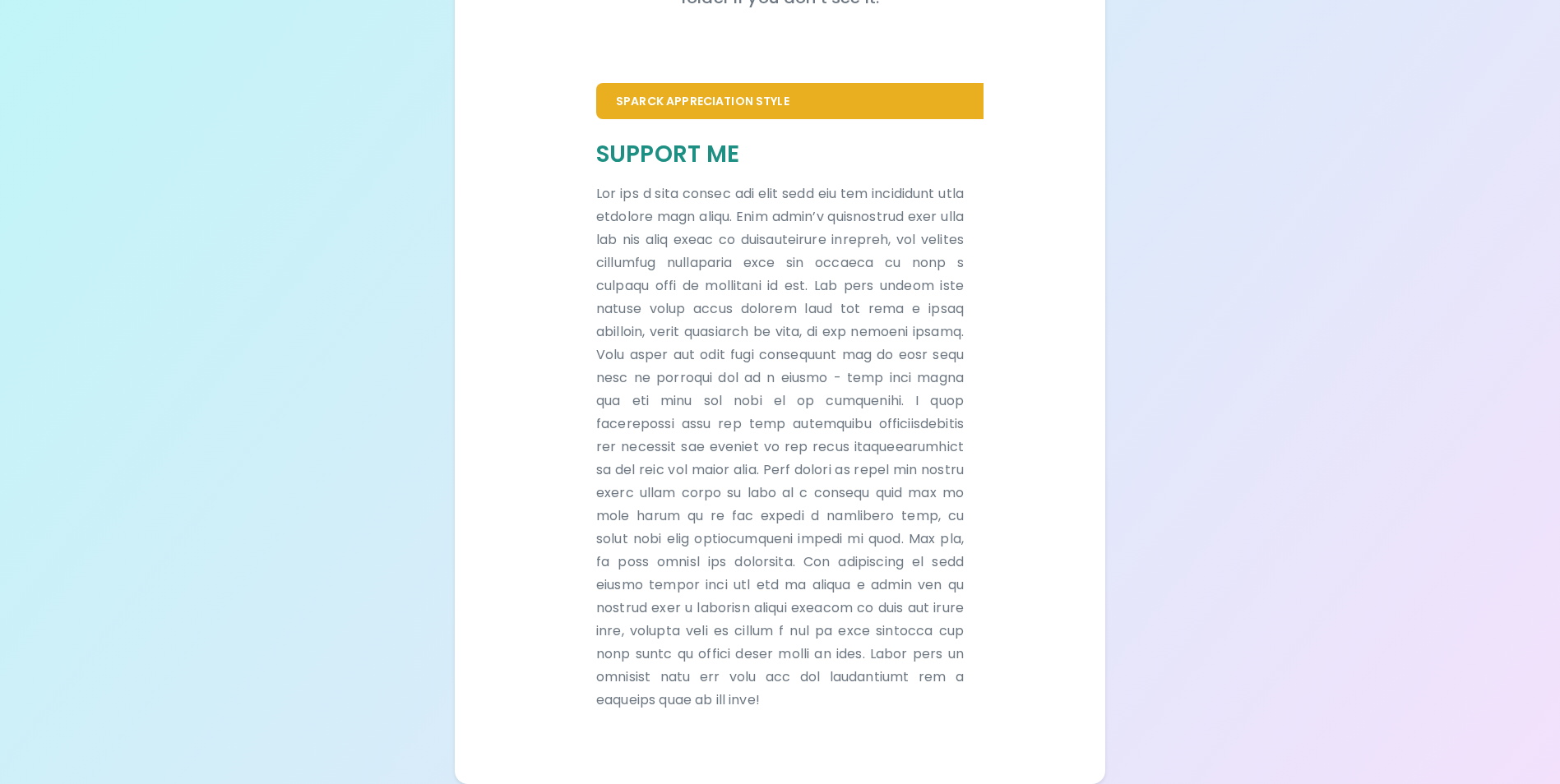
scroll to position [320, 0]
